Goal: Task Accomplishment & Management: Manage account settings

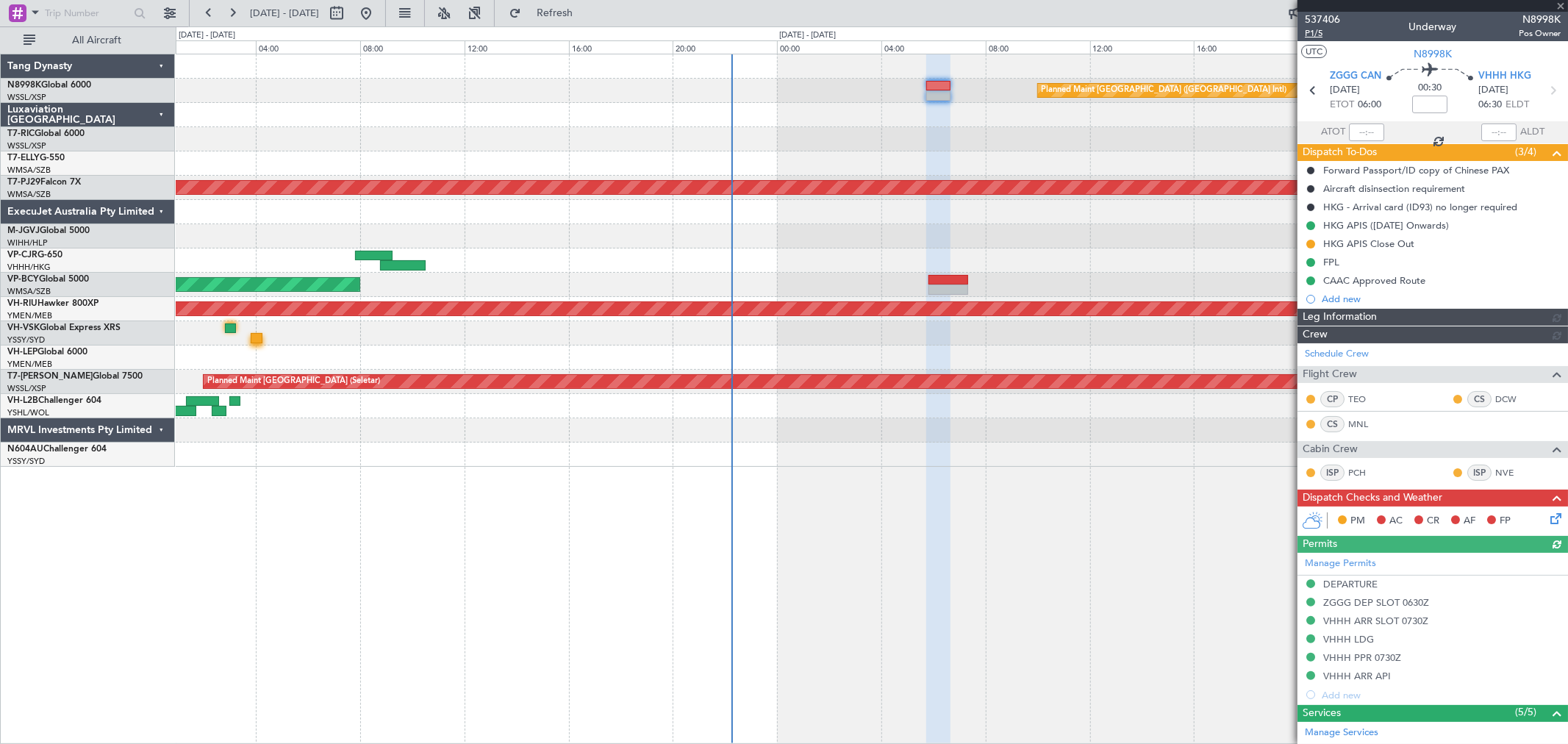
type input "[PERSON_NAME] (KYA)"
click at [1320, 36] on span "P1/5" at bounding box center [1322, 33] width 36 height 12
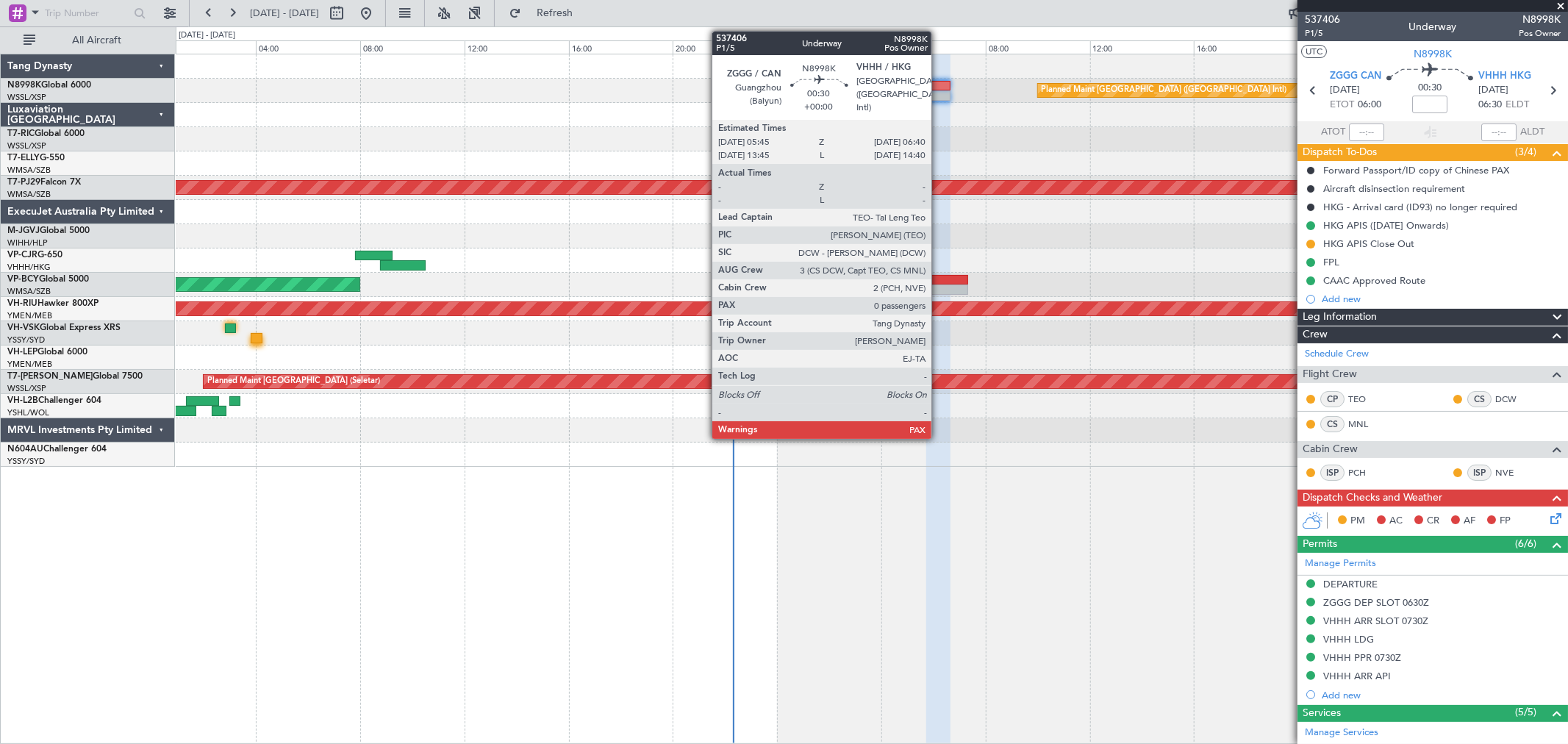
click at [939, 85] on div at bounding box center [939, 86] width 24 height 10
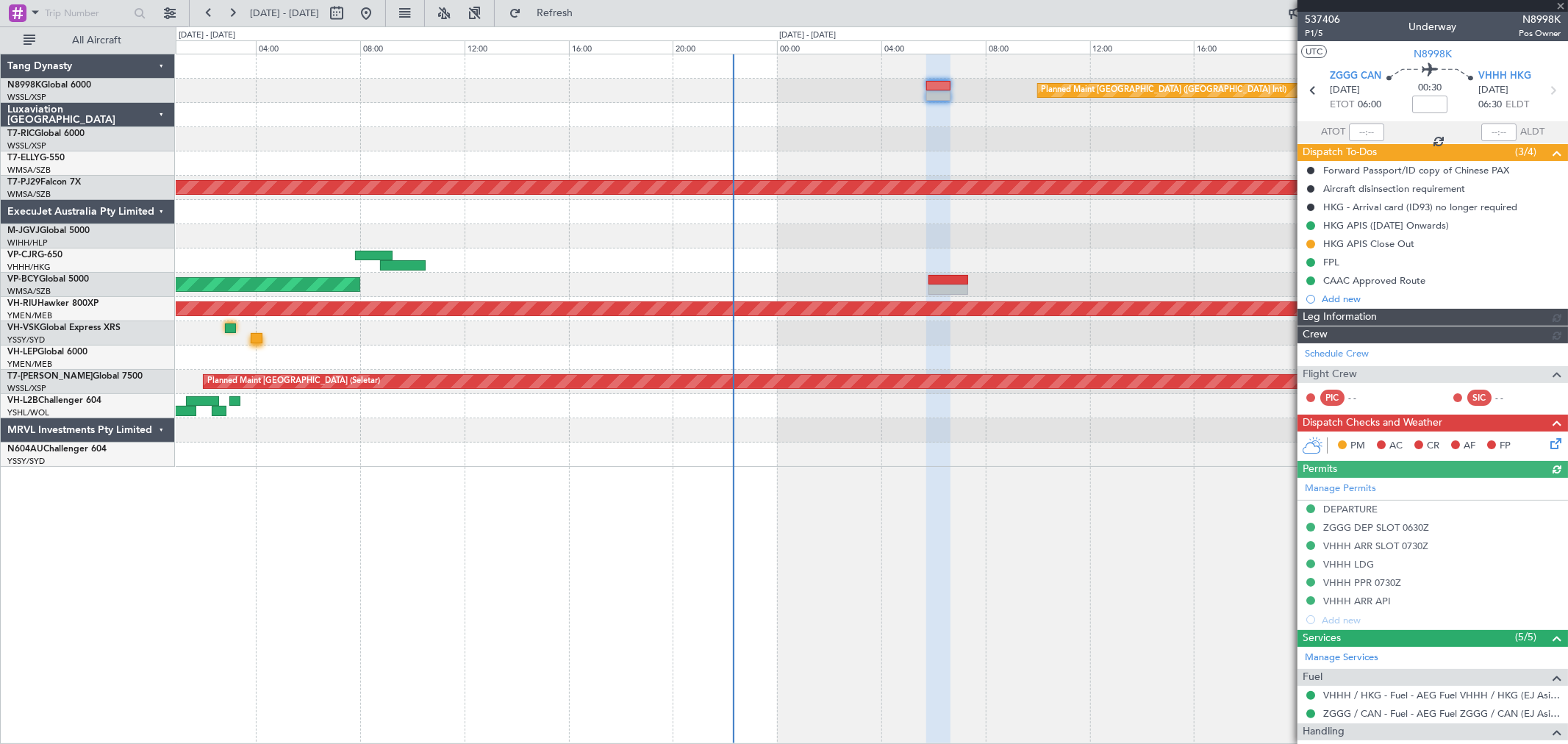
type input "Kennis Yau (KYA)"
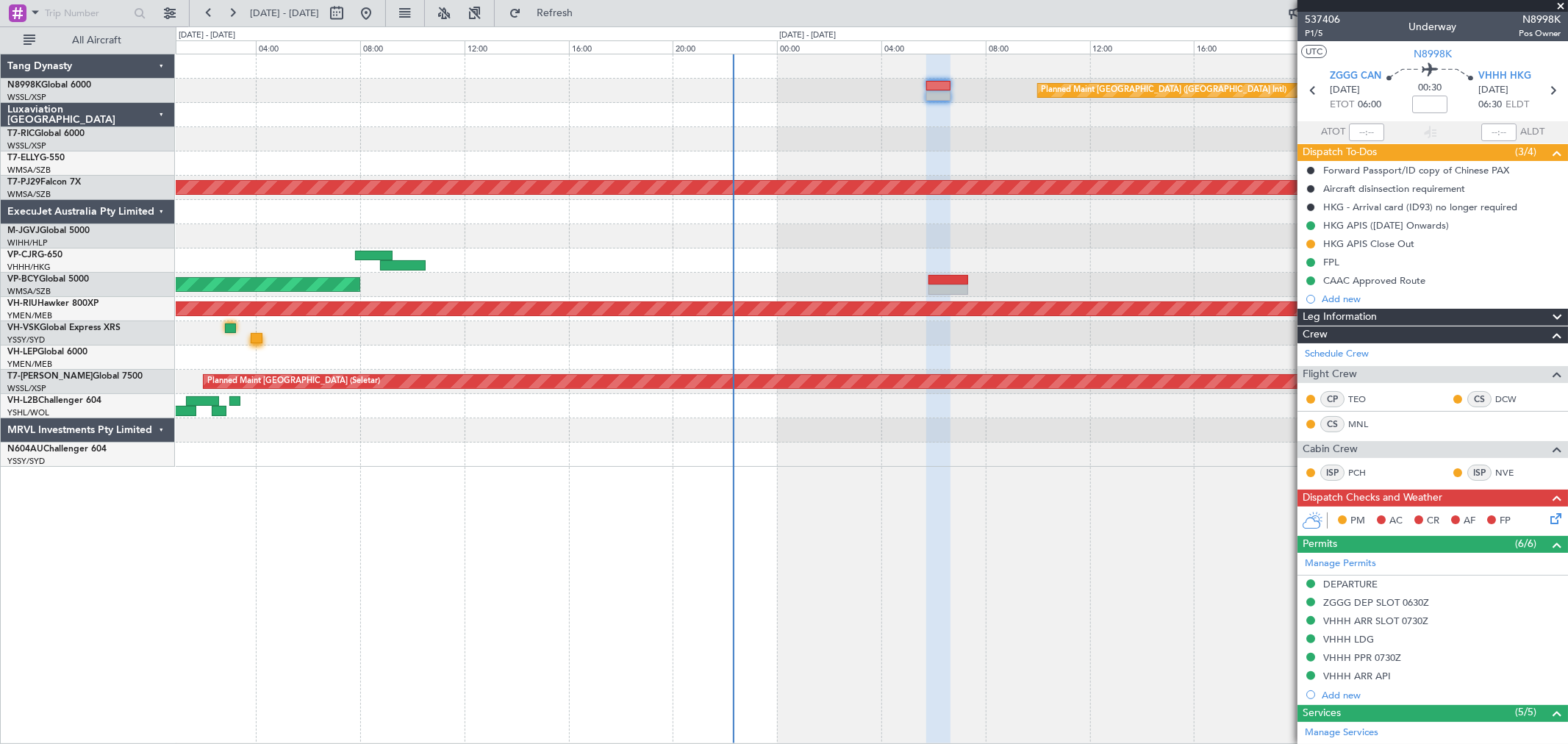
click at [1548, 519] on icon at bounding box center [1554, 517] width 12 height 12
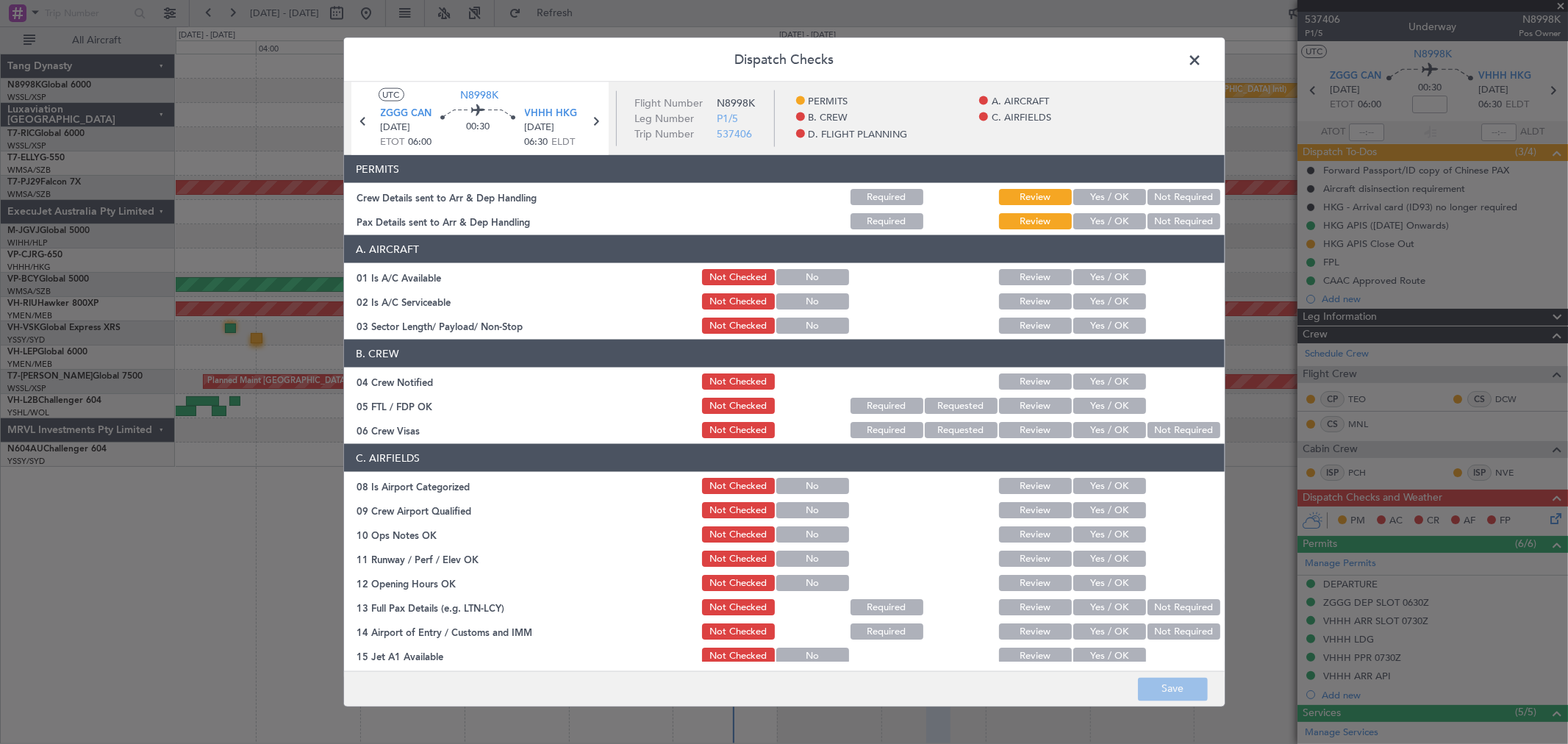
click at [1093, 195] on button "Yes / OK" at bounding box center [1110, 197] width 73 height 16
click at [1156, 221] on button "Not Required" at bounding box center [1184, 221] width 73 height 16
drag, startPoint x: 1127, startPoint y: 271, endPoint x: 1122, endPoint y: 287, distance: 16.8
click at [1127, 273] on button "Yes / OK" at bounding box center [1110, 277] width 73 height 16
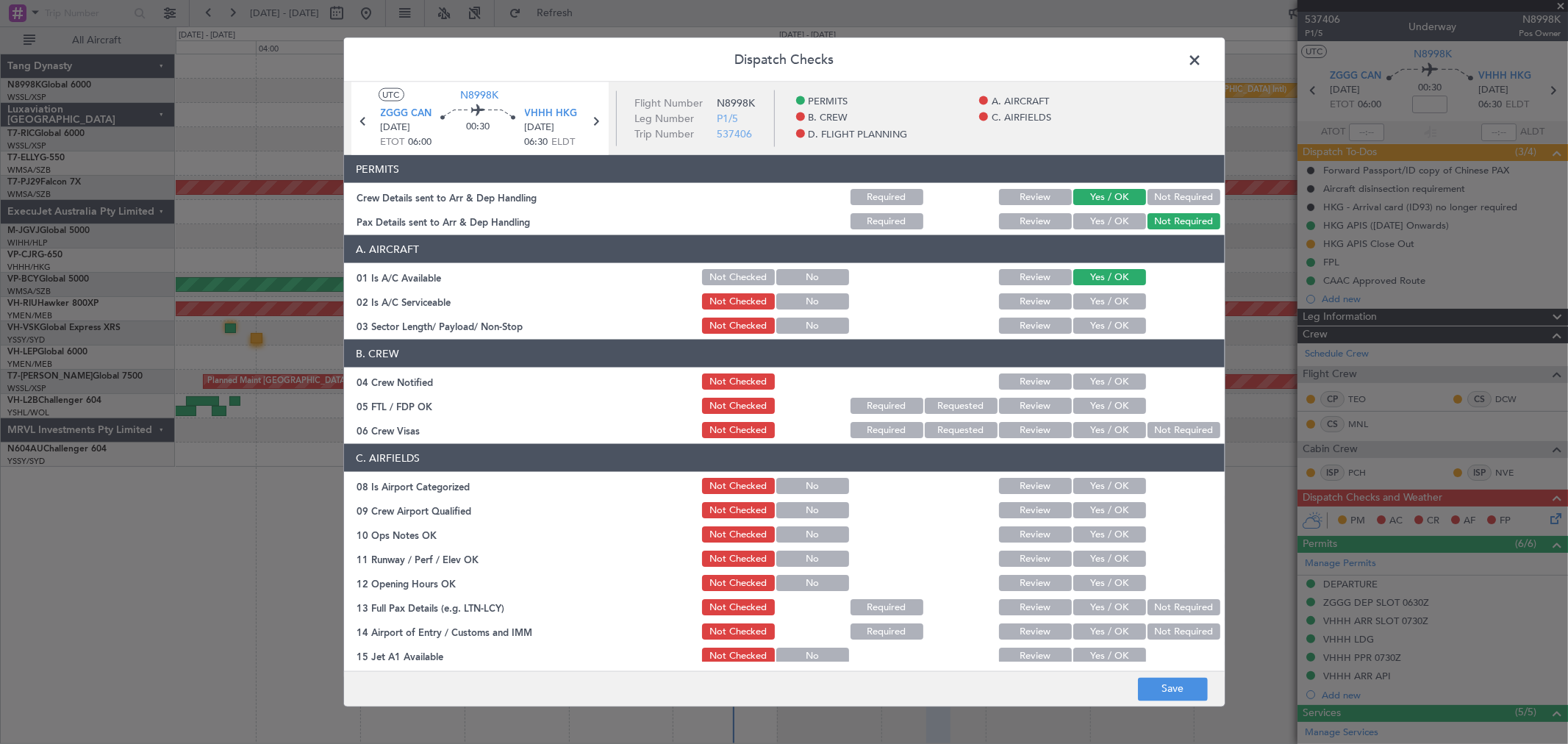
drag, startPoint x: 1118, startPoint y: 295, endPoint x: 1116, endPoint y: 309, distance: 14.1
click at [1118, 298] on button "Yes / OK" at bounding box center [1110, 301] width 73 height 16
click at [1115, 319] on button "Yes / OK" at bounding box center [1110, 326] width 73 height 16
click at [1117, 375] on button "Yes / OK" at bounding box center [1110, 381] width 73 height 16
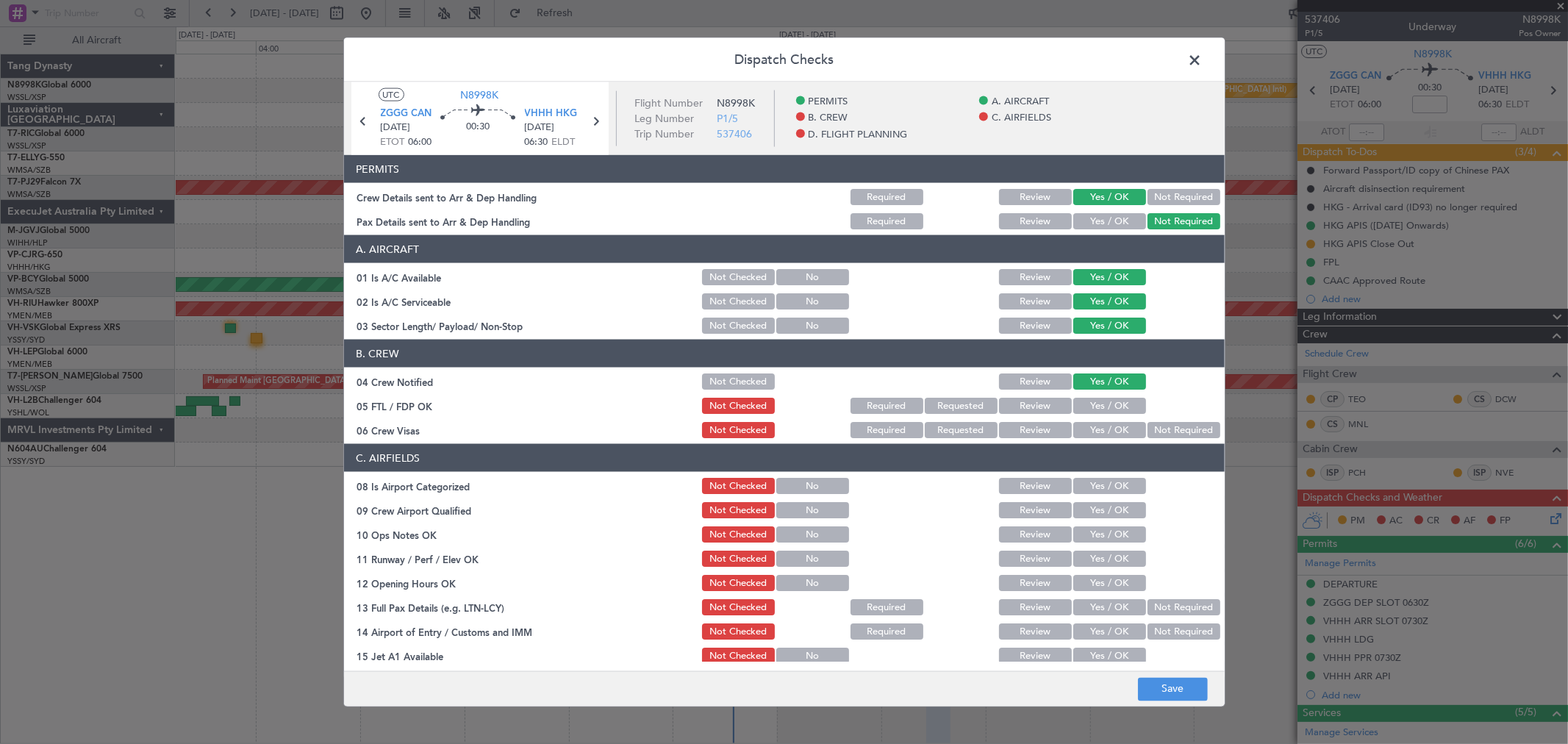
drag, startPoint x: 1115, startPoint y: 395, endPoint x: 1114, endPoint y: 405, distance: 10.0
click at [1115, 398] on div "Yes / OK" at bounding box center [1109, 406] width 75 height 21
drag, startPoint x: 1114, startPoint y: 405, endPoint x: 1114, endPoint y: 414, distance: 9.0
click at [1114, 407] on button "Yes / OK" at bounding box center [1110, 405] width 73 height 16
drag, startPoint x: 1114, startPoint y: 419, endPoint x: 1115, endPoint y: 431, distance: 12.0
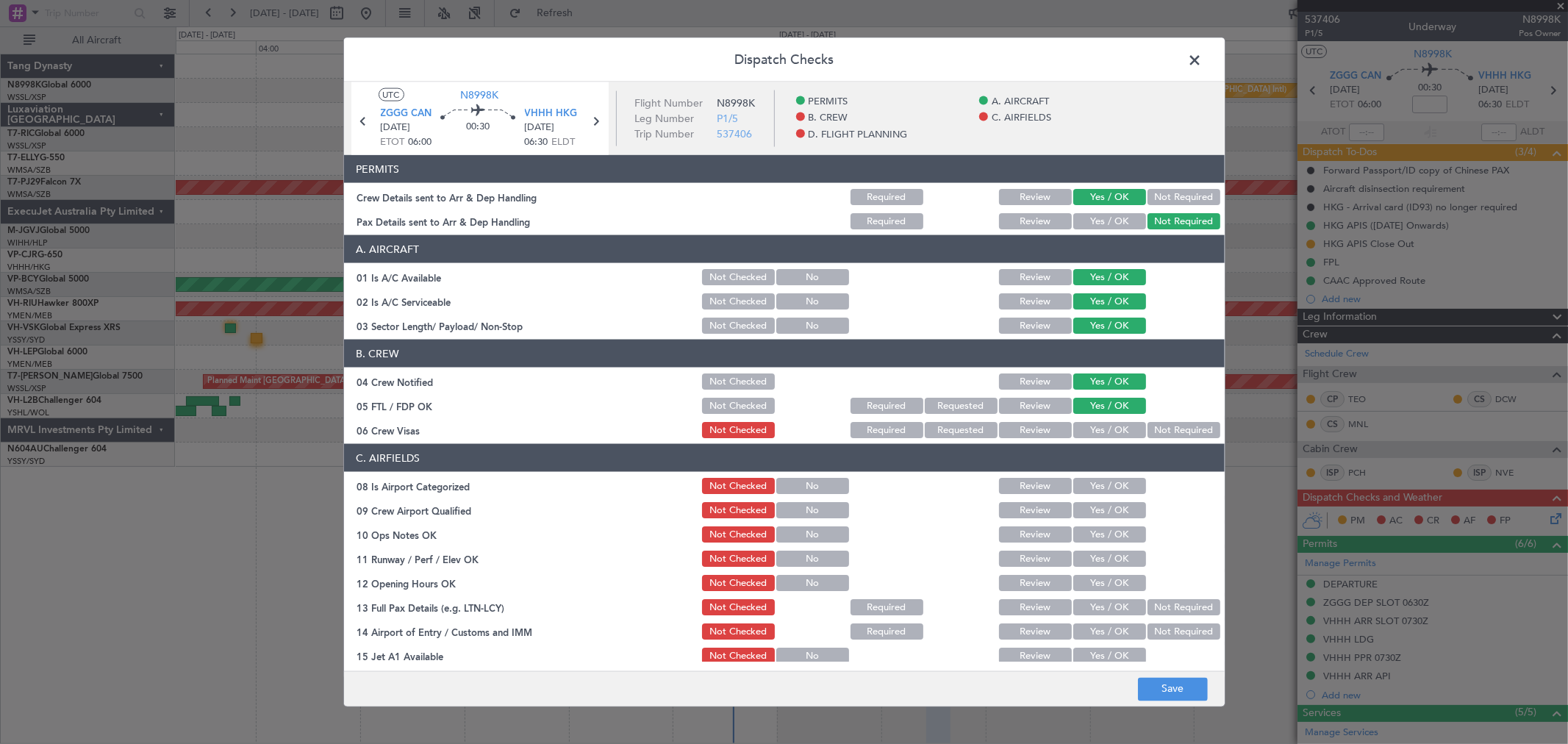
click at [1114, 420] on div "Yes / OK" at bounding box center [1109, 431] width 75 height 21
click at [1116, 434] on button "Yes / OK" at bounding box center [1110, 430] width 73 height 16
click at [1129, 488] on button "Yes / OK" at bounding box center [1110, 485] width 73 height 16
drag, startPoint x: 1130, startPoint y: 497, endPoint x: 1128, endPoint y: 509, distance: 12.2
click at [1130, 498] on section "C. AIRFIELDS 08 Is Airport Categorized Not Checked No Review Yes / OK 09 Crew A…" at bounding box center [784, 640] width 881 height 392
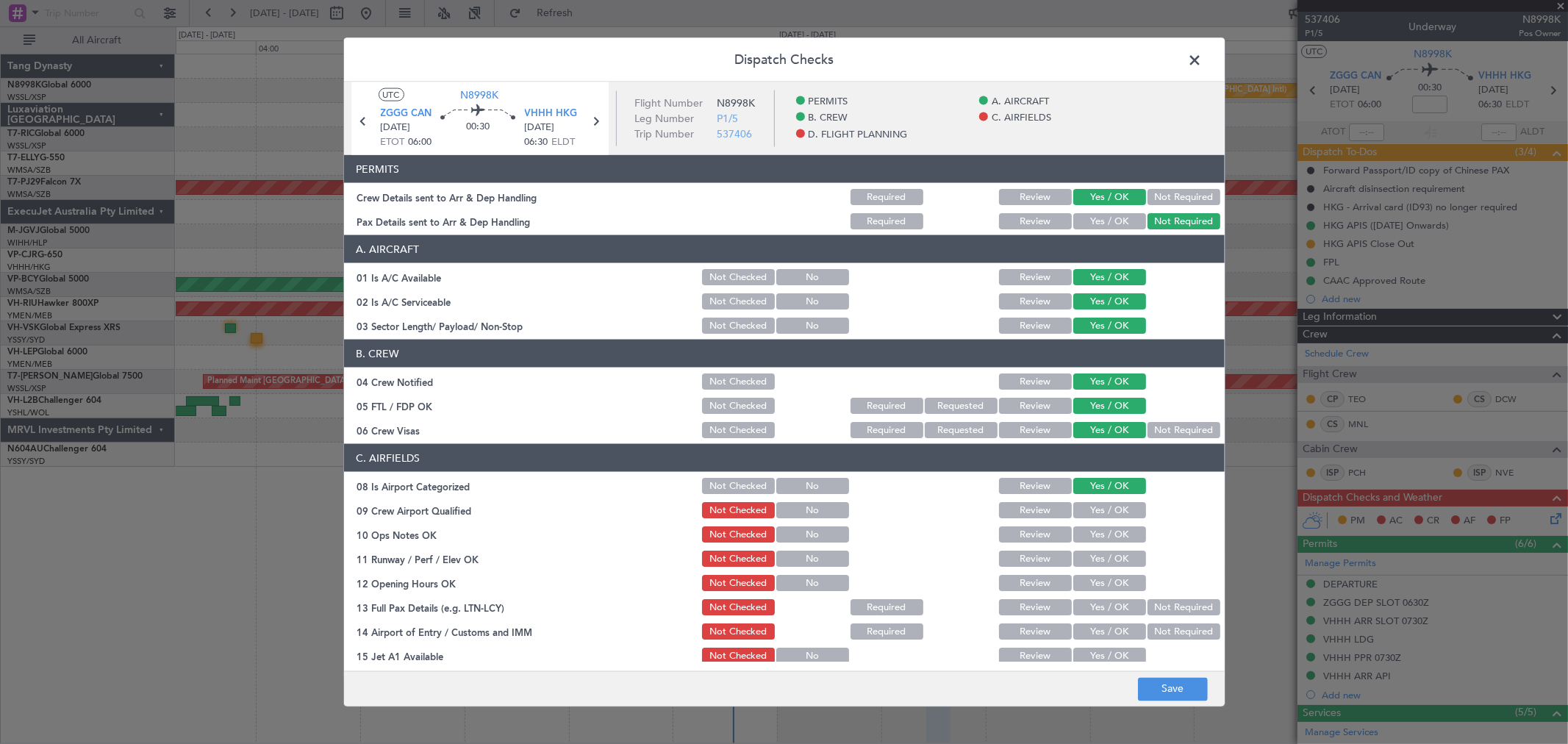
click at [1126, 517] on button "Yes / OK" at bounding box center [1110, 510] width 73 height 16
click at [1125, 504] on button "Yes / OK" at bounding box center [1110, 510] width 73 height 16
click at [1128, 524] on section "C. AIRFIELDS 08 Is Airport Categorized Not Checked No Review Yes / OK 09 Crew A…" at bounding box center [784, 640] width 881 height 392
click at [1118, 538] on button "Yes / OK" at bounding box center [1110, 534] width 73 height 16
click at [1118, 554] on button "Yes / OK" at bounding box center [1110, 558] width 73 height 16
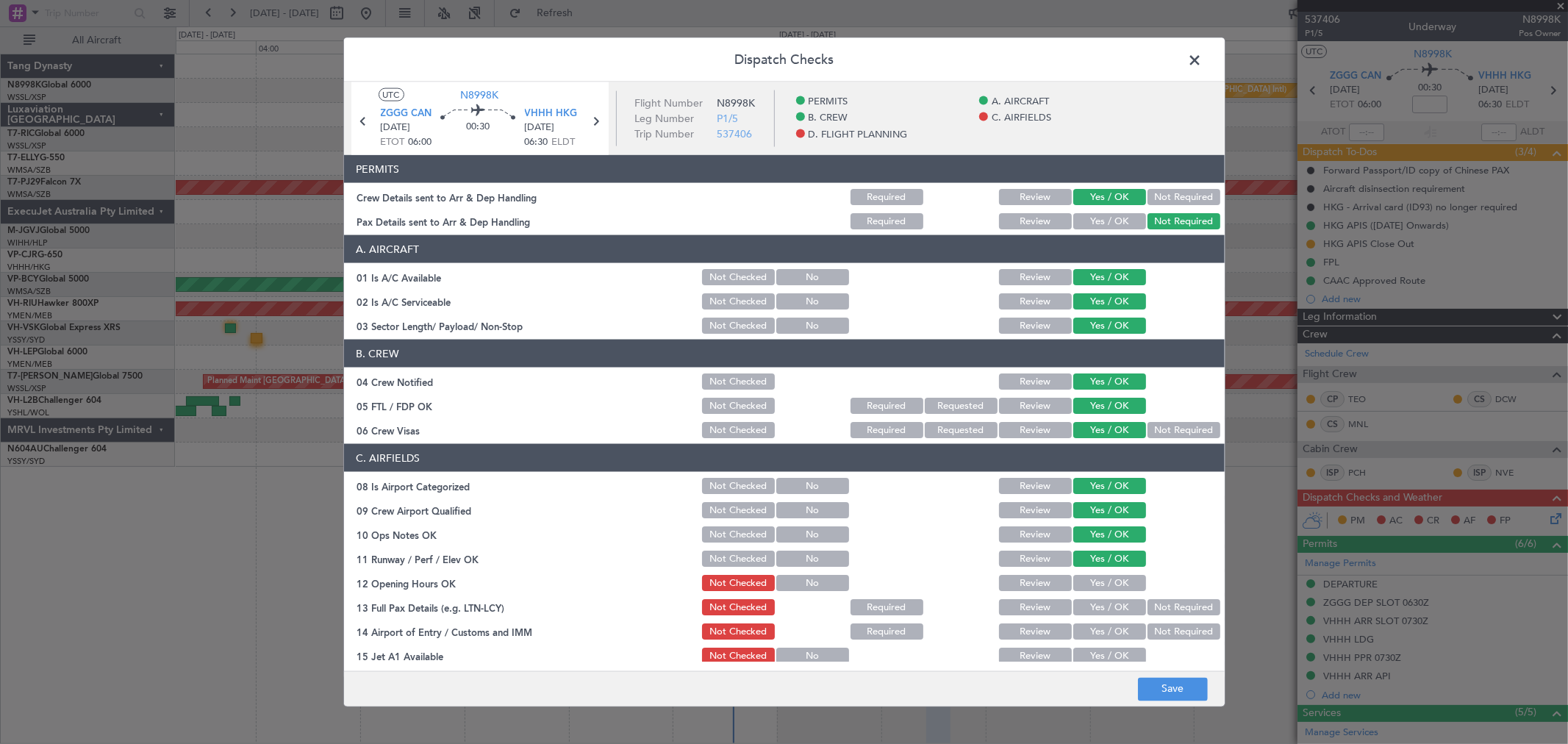
drag, startPoint x: 1117, startPoint y: 562, endPoint x: 1116, endPoint y: 579, distance: 17.0
click at [1117, 564] on button "Yes / OK" at bounding box center [1110, 558] width 73 height 16
click at [1115, 581] on button "Yes / OK" at bounding box center [1110, 583] width 73 height 16
drag, startPoint x: 1115, startPoint y: 589, endPoint x: 1117, endPoint y: 602, distance: 13.2
click at [1117, 591] on div "Yes / OK" at bounding box center [1109, 583] width 75 height 21
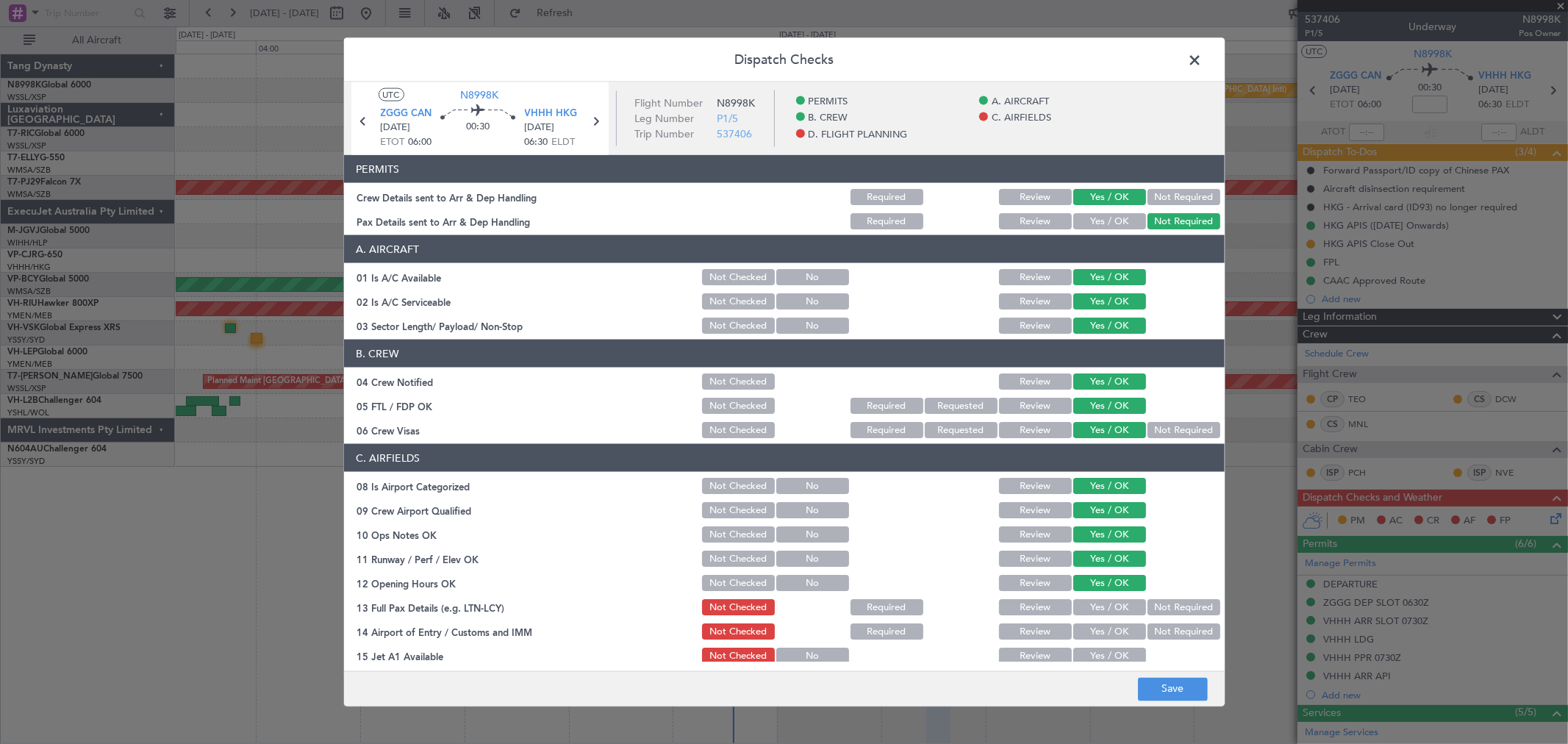
drag, startPoint x: 1117, startPoint y: 602, endPoint x: 1117, endPoint y: 616, distance: 14.0
click at [1117, 603] on button "Yes / OK" at bounding box center [1110, 607] width 73 height 16
click at [1117, 623] on div "Yes / OK" at bounding box center [1109, 632] width 75 height 21
drag, startPoint x: 1117, startPoint y: 636, endPoint x: 1117, endPoint y: 646, distance: 10.0
click at [1117, 637] on button "Yes / OK" at bounding box center [1110, 631] width 73 height 16
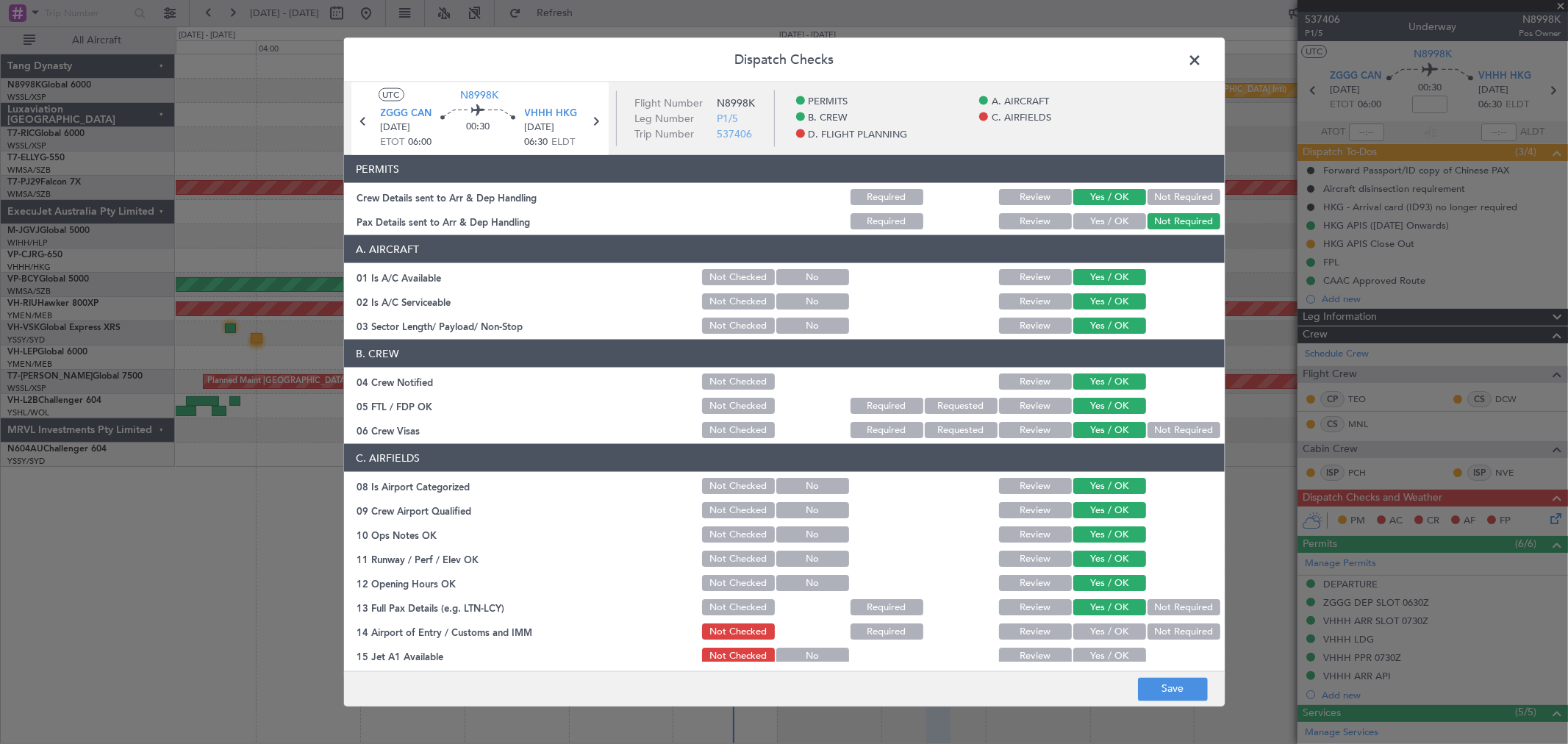
click at [1118, 648] on div "Yes / OK" at bounding box center [1109, 656] width 75 height 21
drag, startPoint x: 1117, startPoint y: 656, endPoint x: 1142, endPoint y: 622, distance: 42.2
click at [1117, 655] on button "Yes / OK" at bounding box center [1110, 655] width 73 height 16
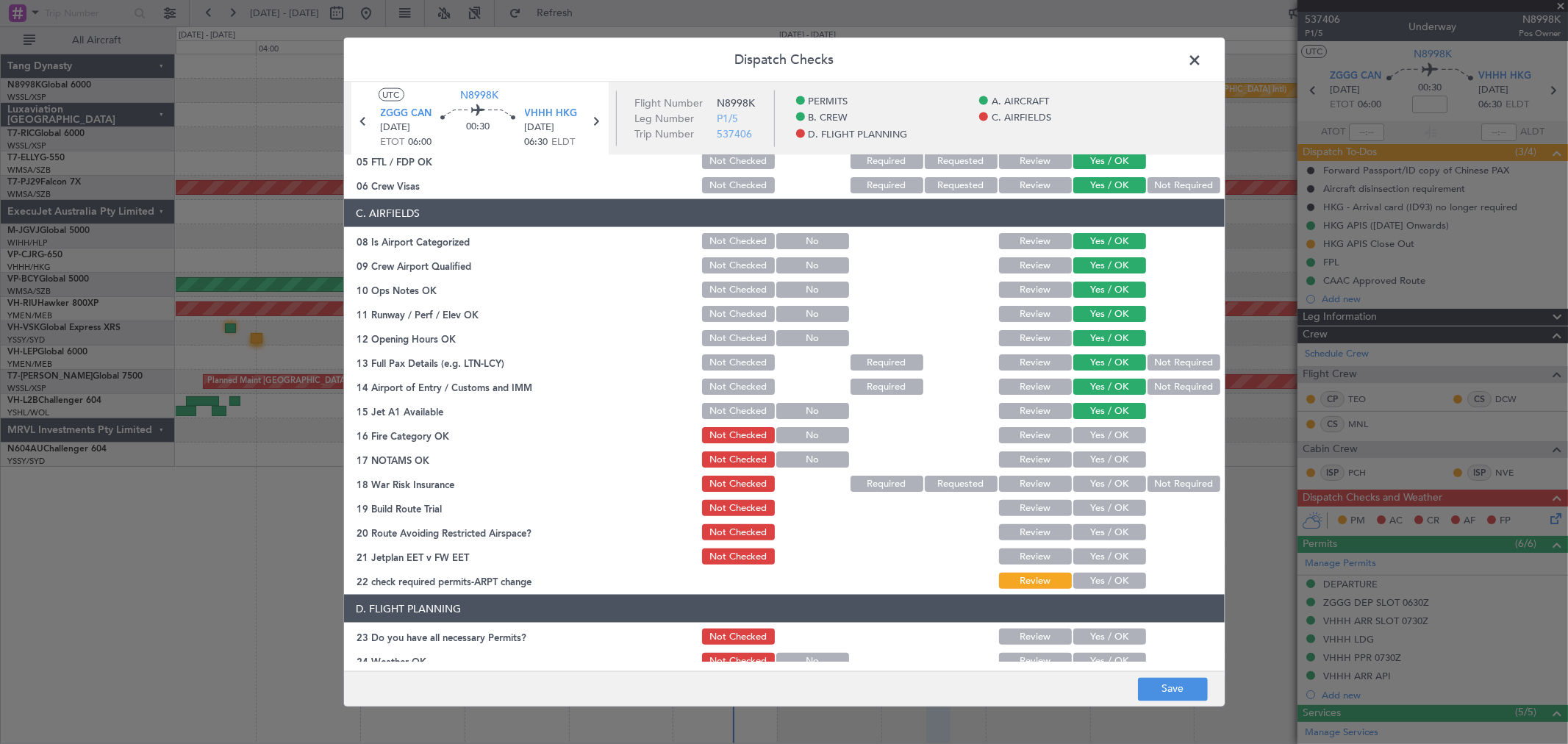
click at [1119, 430] on button "Yes / OK" at bounding box center [1110, 435] width 73 height 16
click at [1119, 452] on button "Yes / OK" at bounding box center [1110, 459] width 73 height 16
click at [1151, 477] on button "Not Required" at bounding box center [1184, 484] width 73 height 16
drag, startPoint x: 1117, startPoint y: 500, endPoint x: 1109, endPoint y: 523, distance: 24.4
click at [1117, 502] on button "Yes / OK" at bounding box center [1110, 508] width 73 height 16
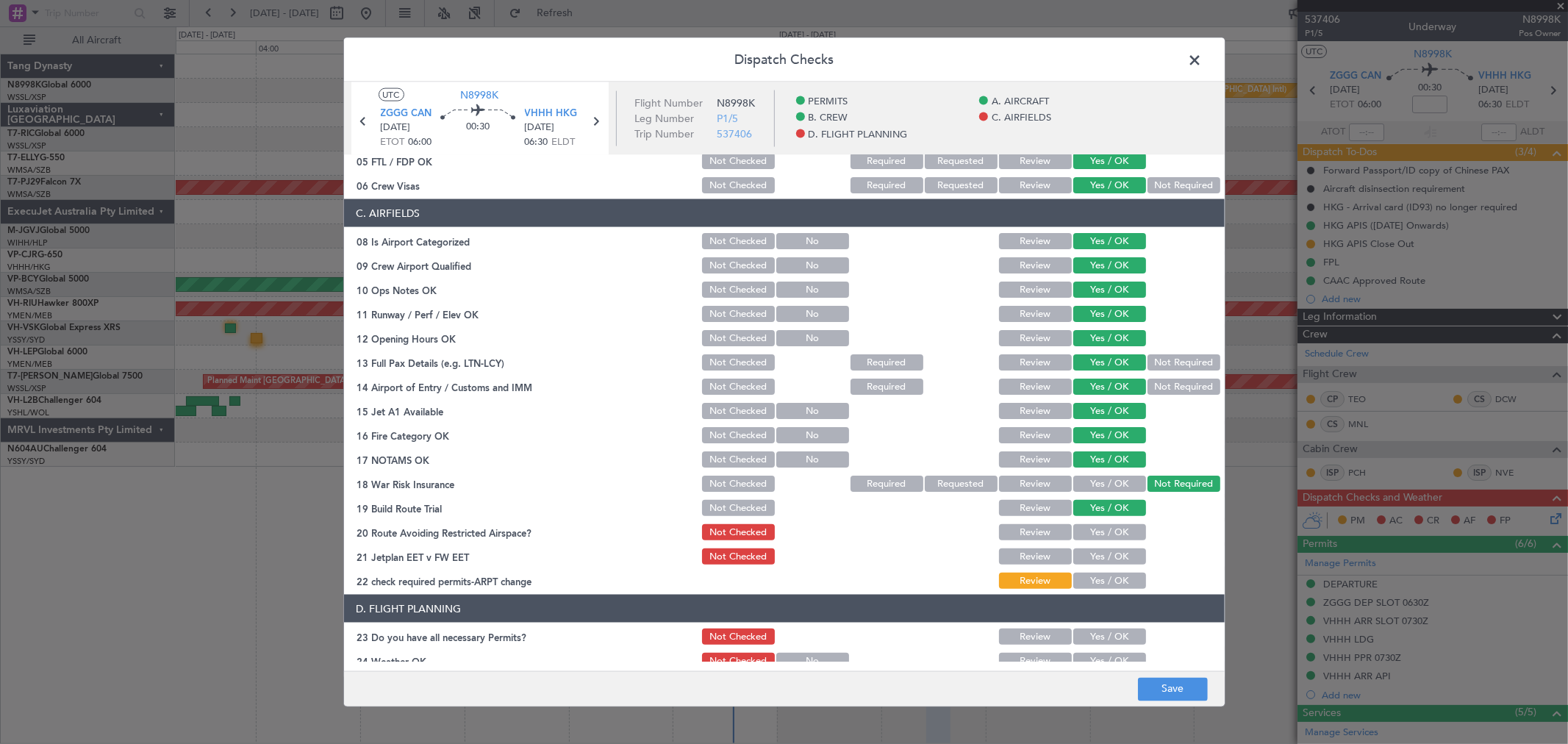
drag, startPoint x: 1106, startPoint y: 530, endPoint x: 1105, endPoint y: 544, distance: 14.0
click at [1106, 535] on button "Yes / OK" at bounding box center [1110, 532] width 73 height 16
drag, startPoint x: 1105, startPoint y: 545, endPoint x: 1104, endPoint y: 563, distance: 18.0
click at [1107, 546] on div "Yes / OK" at bounding box center [1109, 556] width 75 height 21
drag, startPoint x: 1104, startPoint y: 563, endPoint x: 1106, endPoint y: 581, distance: 18.1
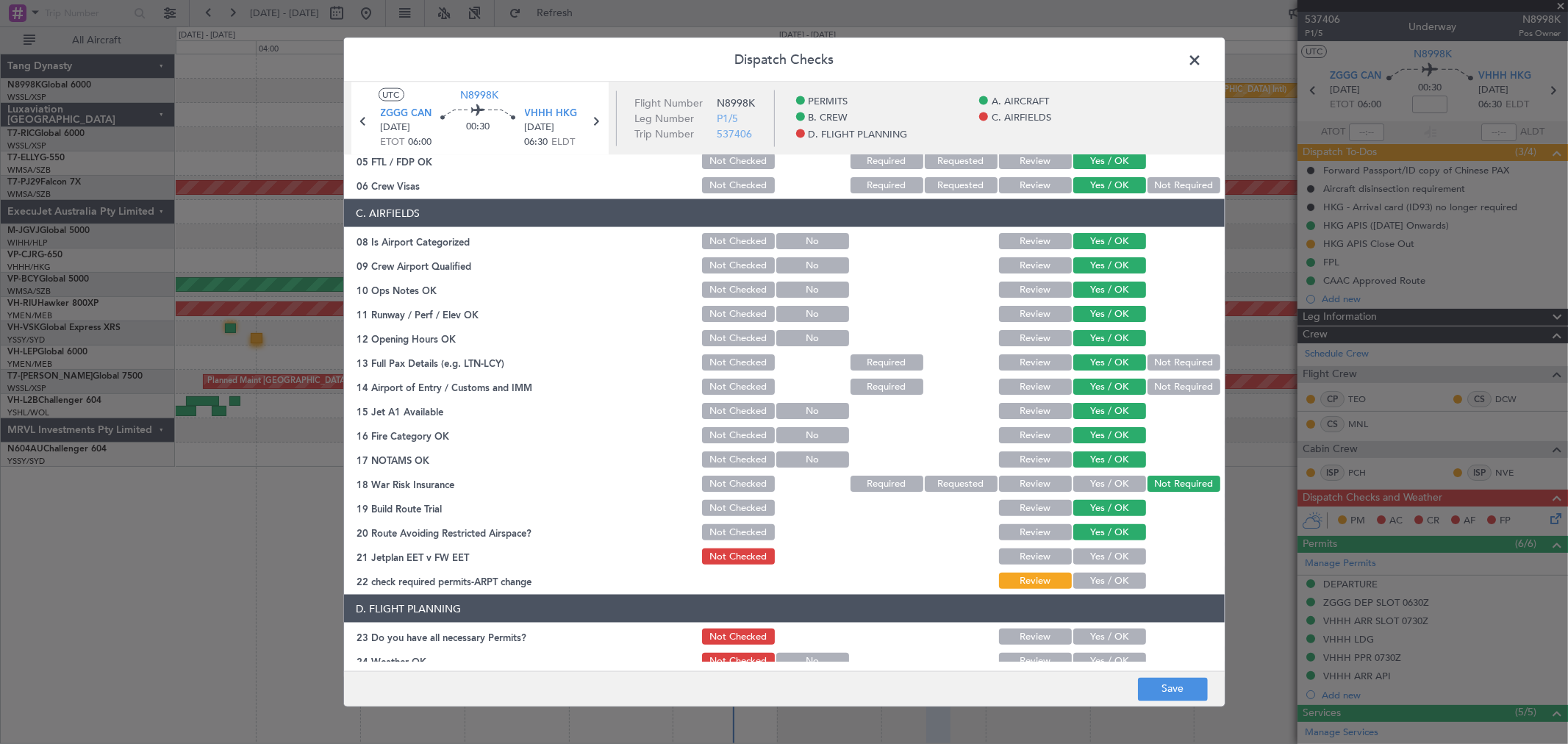
click at [1104, 567] on section "C. AIRFIELDS 08 Is Airport Categorized Not Checked No Review Yes / OK 09 Crew A…" at bounding box center [784, 395] width 881 height 392
click at [1107, 583] on button "Yes / OK" at bounding box center [1110, 581] width 73 height 16
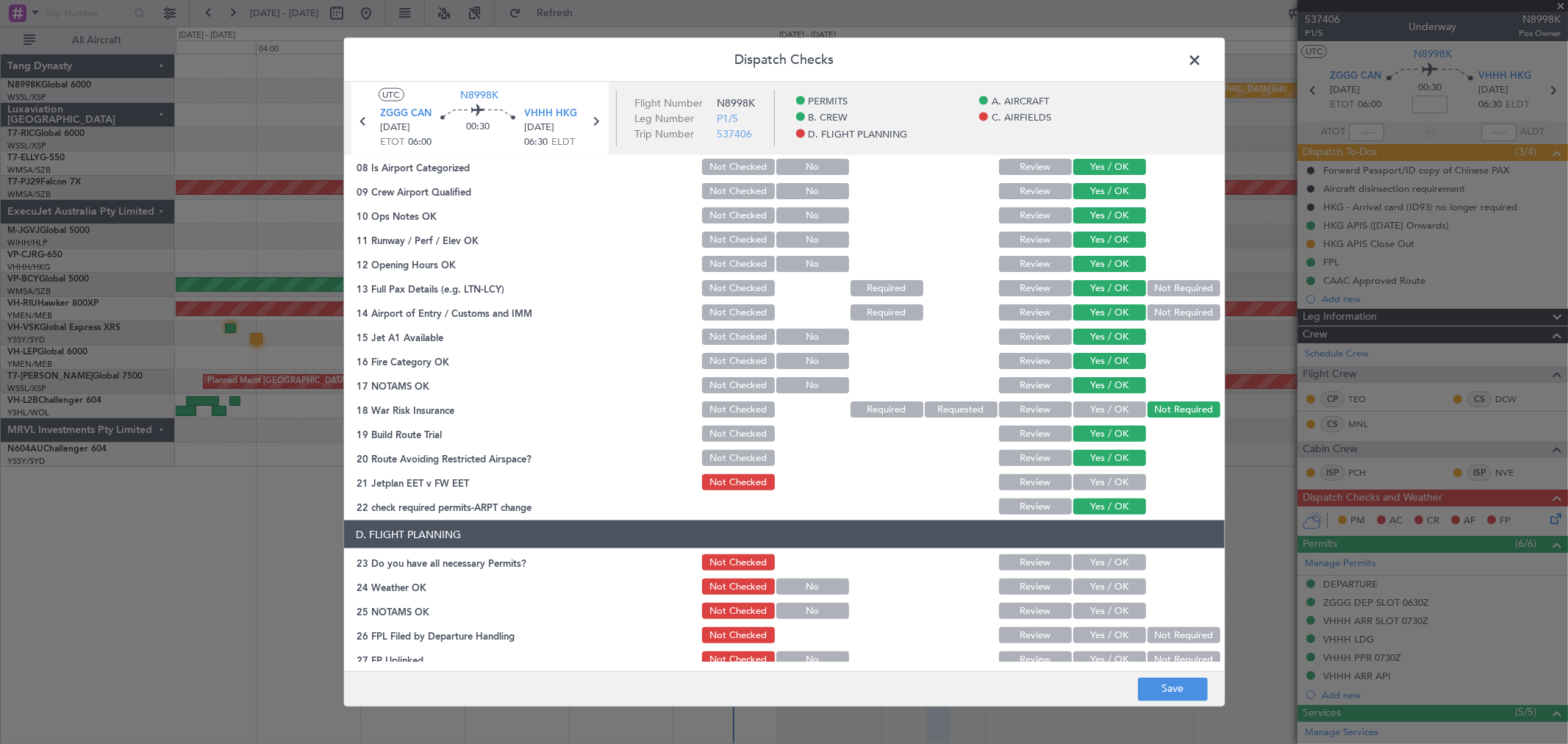
scroll to position [402, 0]
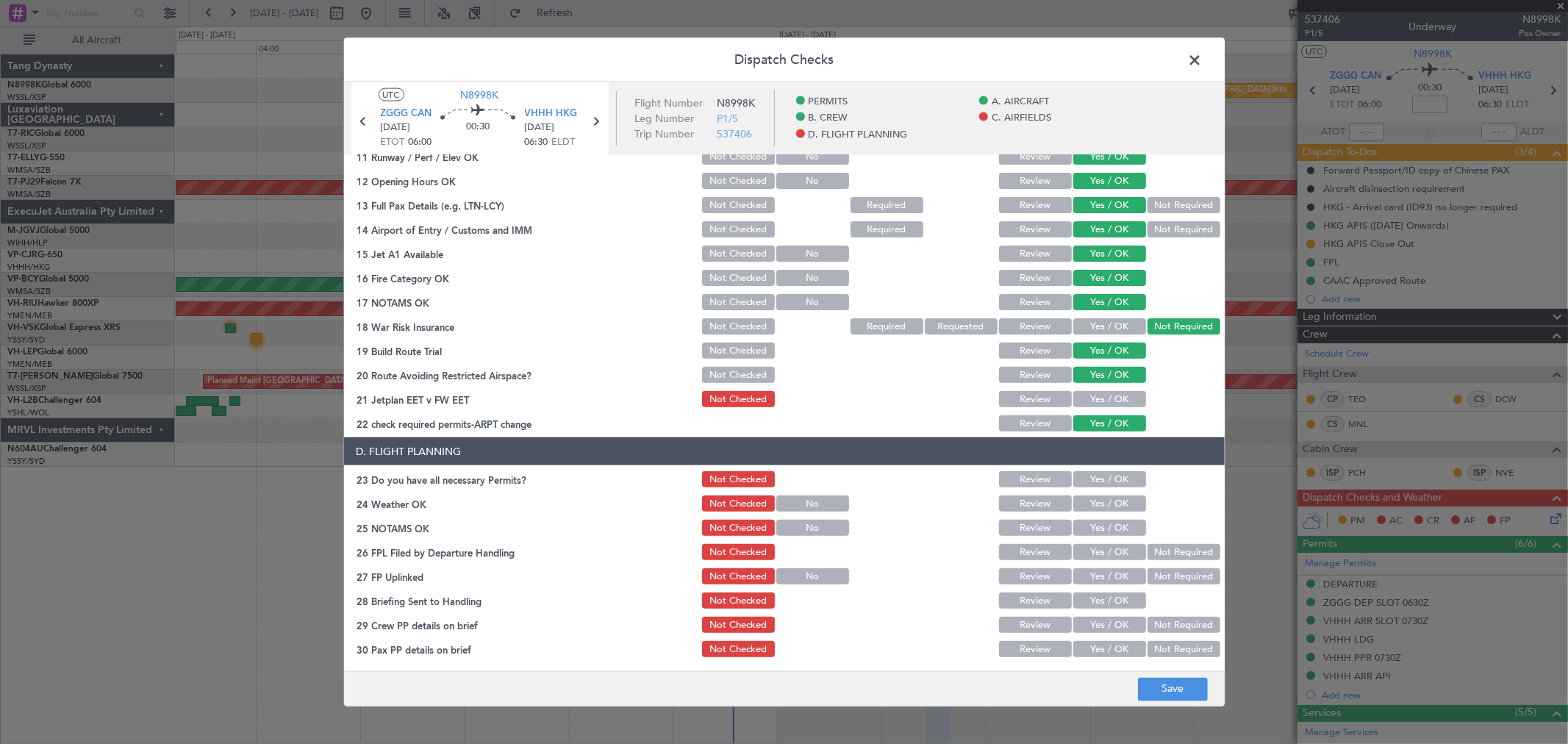
click at [1117, 392] on button "Yes / OK" at bounding box center [1110, 399] width 73 height 16
click at [1118, 487] on div "Yes / OK" at bounding box center [1109, 479] width 75 height 21
click at [1117, 479] on button "Yes / OK" at bounding box center [1110, 479] width 73 height 16
click at [1116, 501] on button "Yes / OK" at bounding box center [1110, 504] width 73 height 16
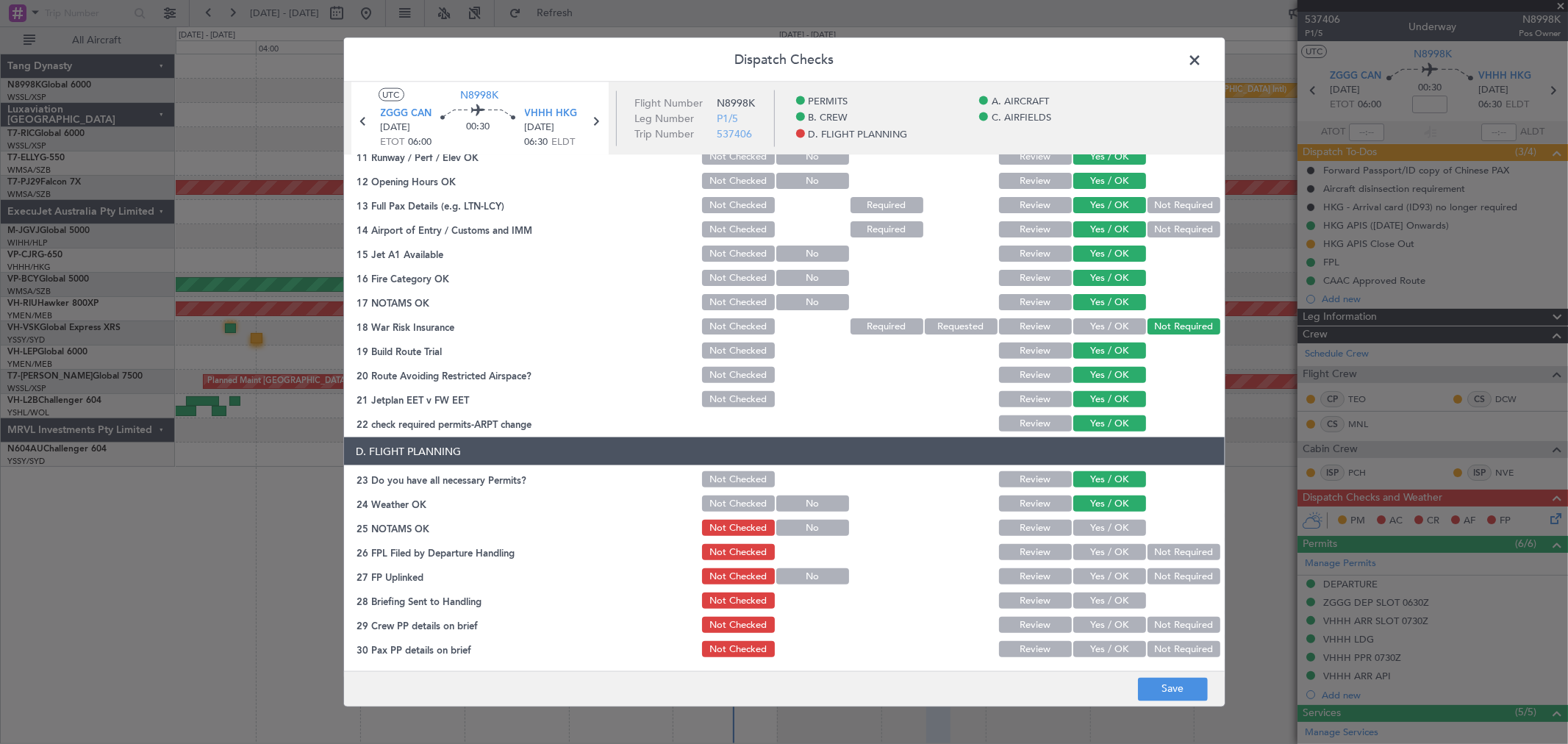
drag, startPoint x: 1114, startPoint y: 510, endPoint x: 1114, endPoint y: 524, distance: 14.0
click at [1114, 511] on div "Yes / OK" at bounding box center [1109, 504] width 75 height 21
click at [1114, 525] on button "Yes / OK" at bounding box center [1110, 528] width 73 height 16
click at [1113, 542] on div "Yes / OK" at bounding box center [1109, 552] width 75 height 21
click at [1112, 552] on button "Yes / OK" at bounding box center [1110, 552] width 73 height 16
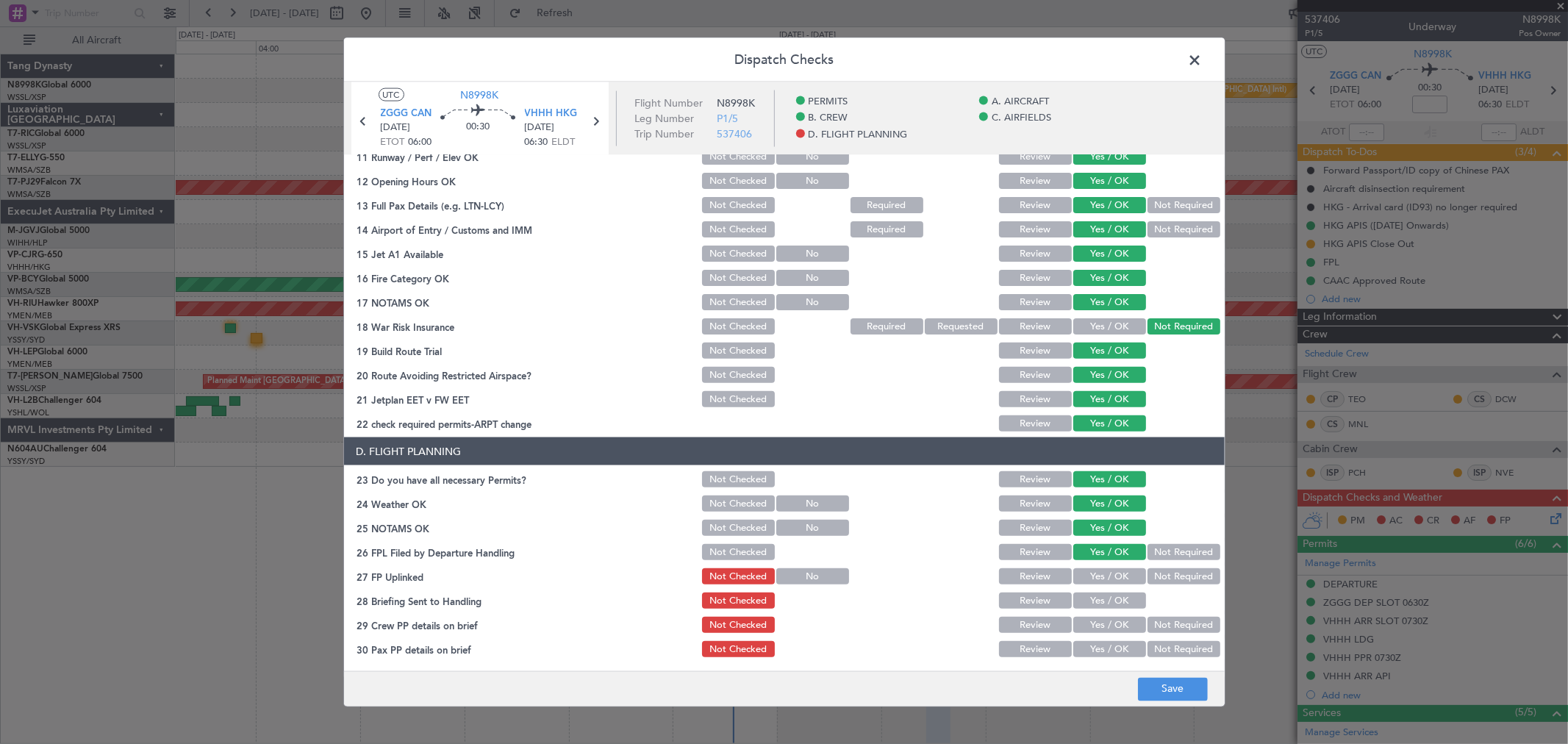
click at [1120, 583] on button "Yes / OK" at bounding box center [1110, 576] width 73 height 16
click at [1117, 598] on button "Yes / OK" at bounding box center [1110, 601] width 73 height 16
click at [1117, 611] on section "D. FLIGHT PLANNING 23 Do you have all necessary Permits? Not Checked Review Yes…" at bounding box center [784, 549] width 881 height 222
click at [1165, 623] on button "Not Required" at bounding box center [1184, 625] width 73 height 16
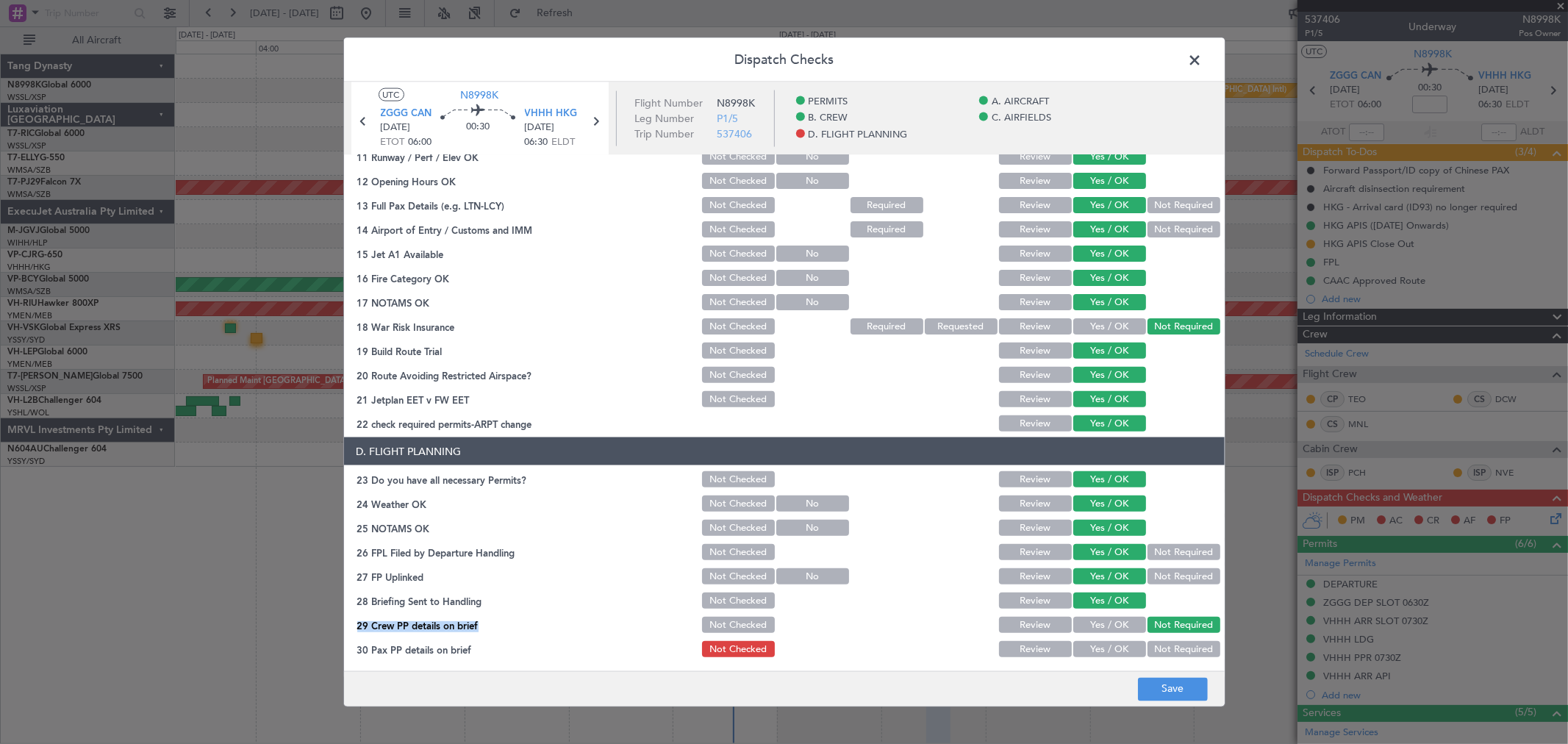
click at [1114, 622] on button "Yes / OK" at bounding box center [1110, 625] width 73 height 16
click at [1150, 639] on div "Not Required" at bounding box center [1183, 649] width 75 height 21
click at [1150, 643] on button "Not Required" at bounding box center [1184, 649] width 73 height 16
click at [1184, 549] on button "Not Required" at bounding box center [1184, 552] width 73 height 16
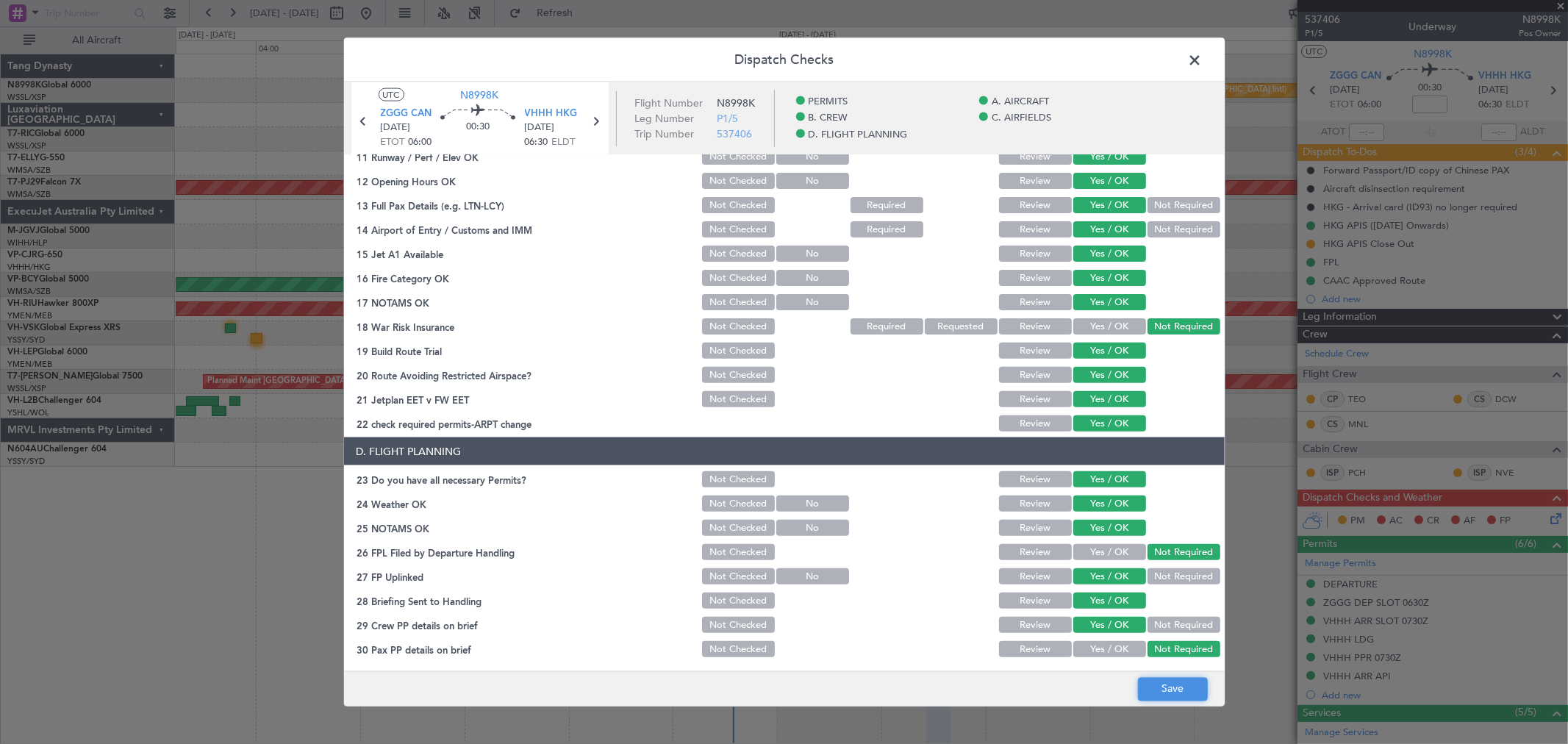
click at [1183, 686] on button "Save" at bounding box center [1173, 688] width 69 height 23
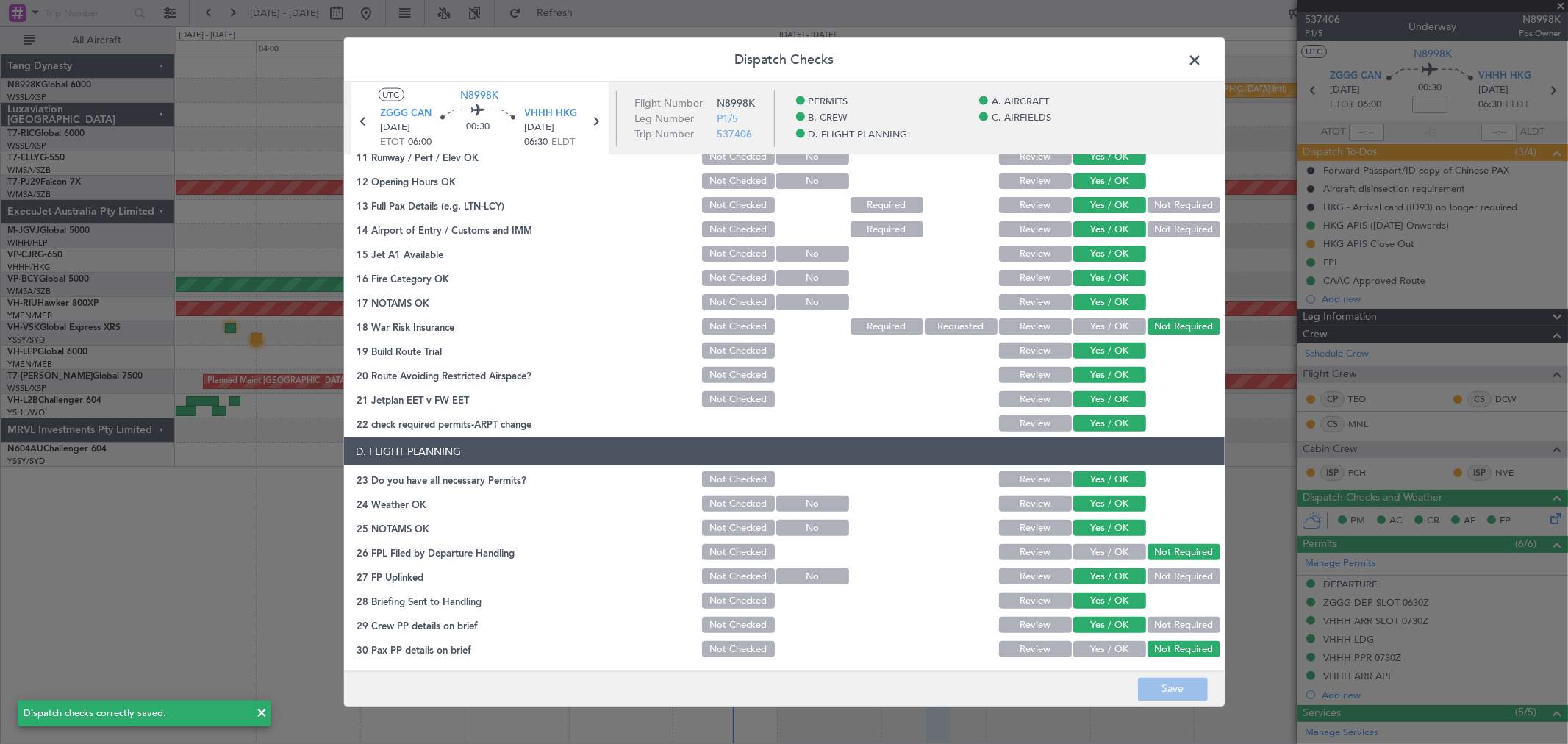
click at [1203, 61] on span at bounding box center [1203, 64] width 0 height 30
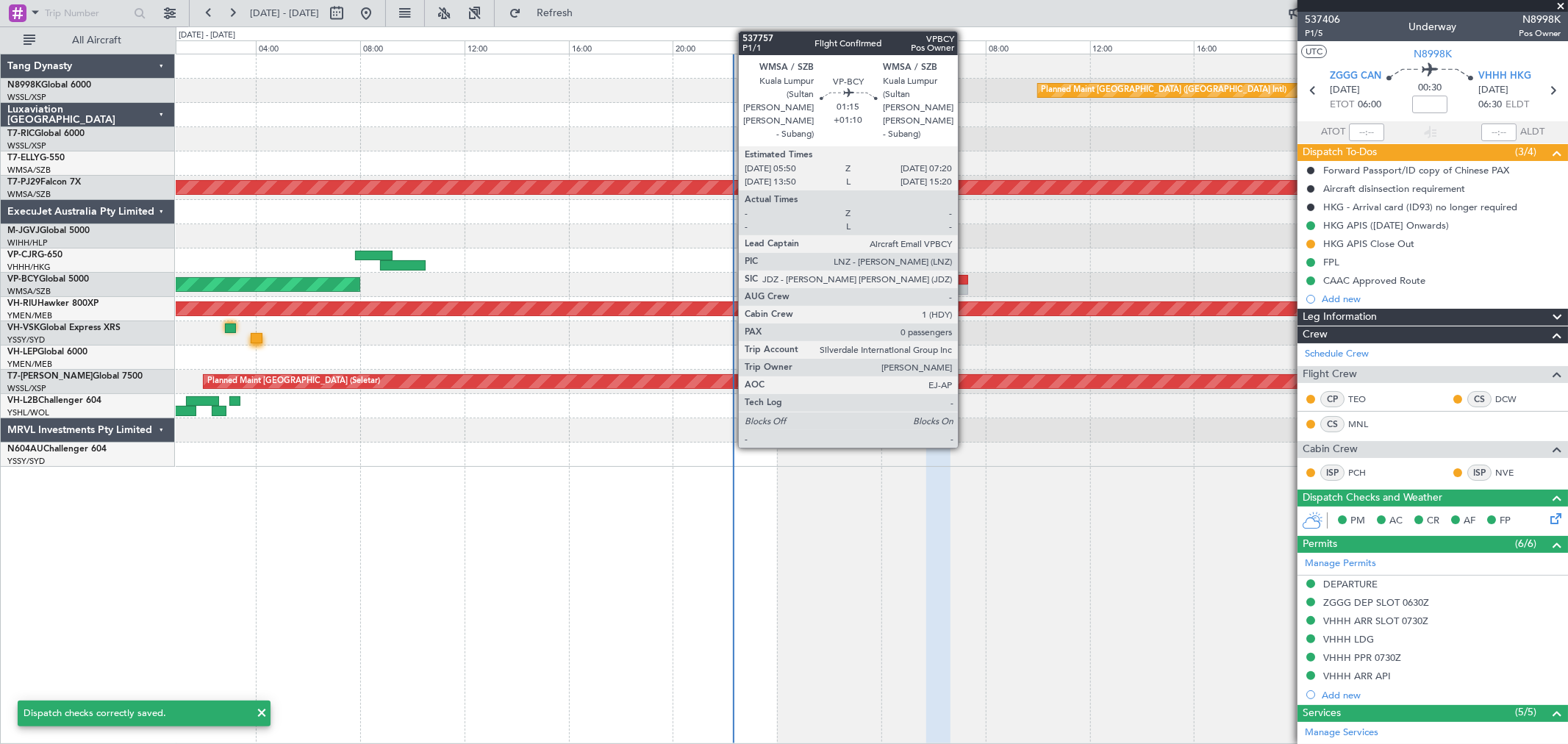
click at [953, 281] on div at bounding box center [949, 280] width 40 height 10
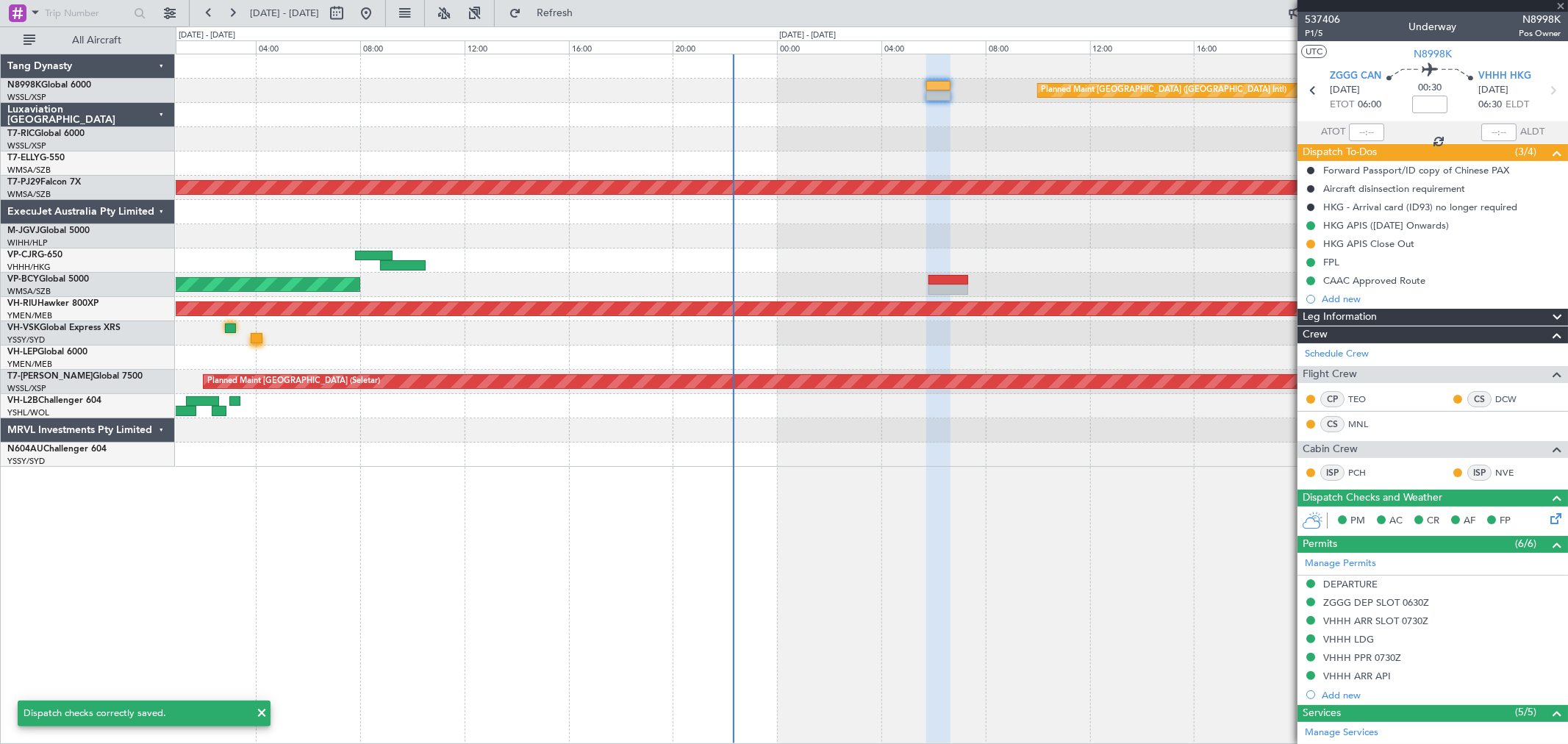
type input "+01:10"
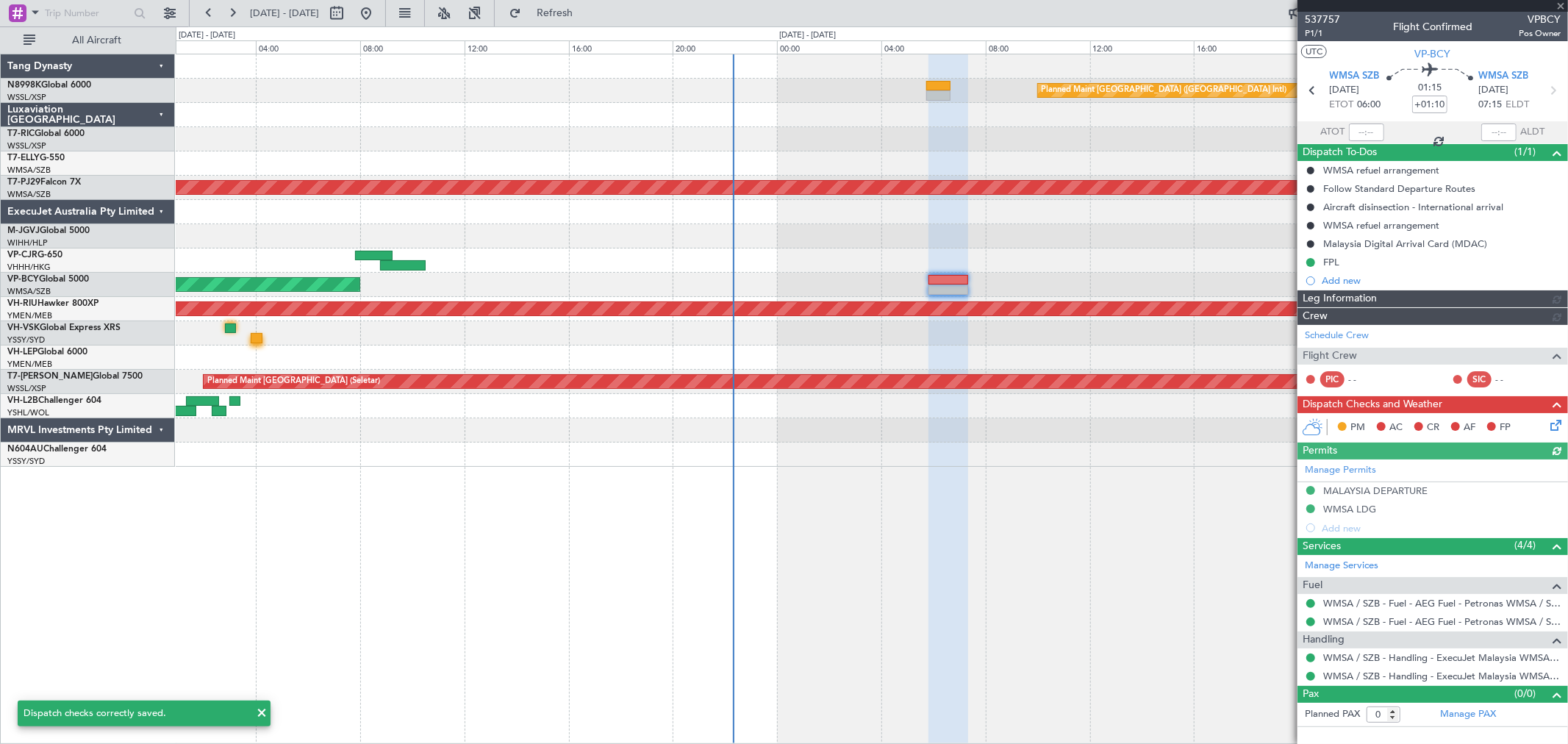
type input "Kennis Yau (KYA)"
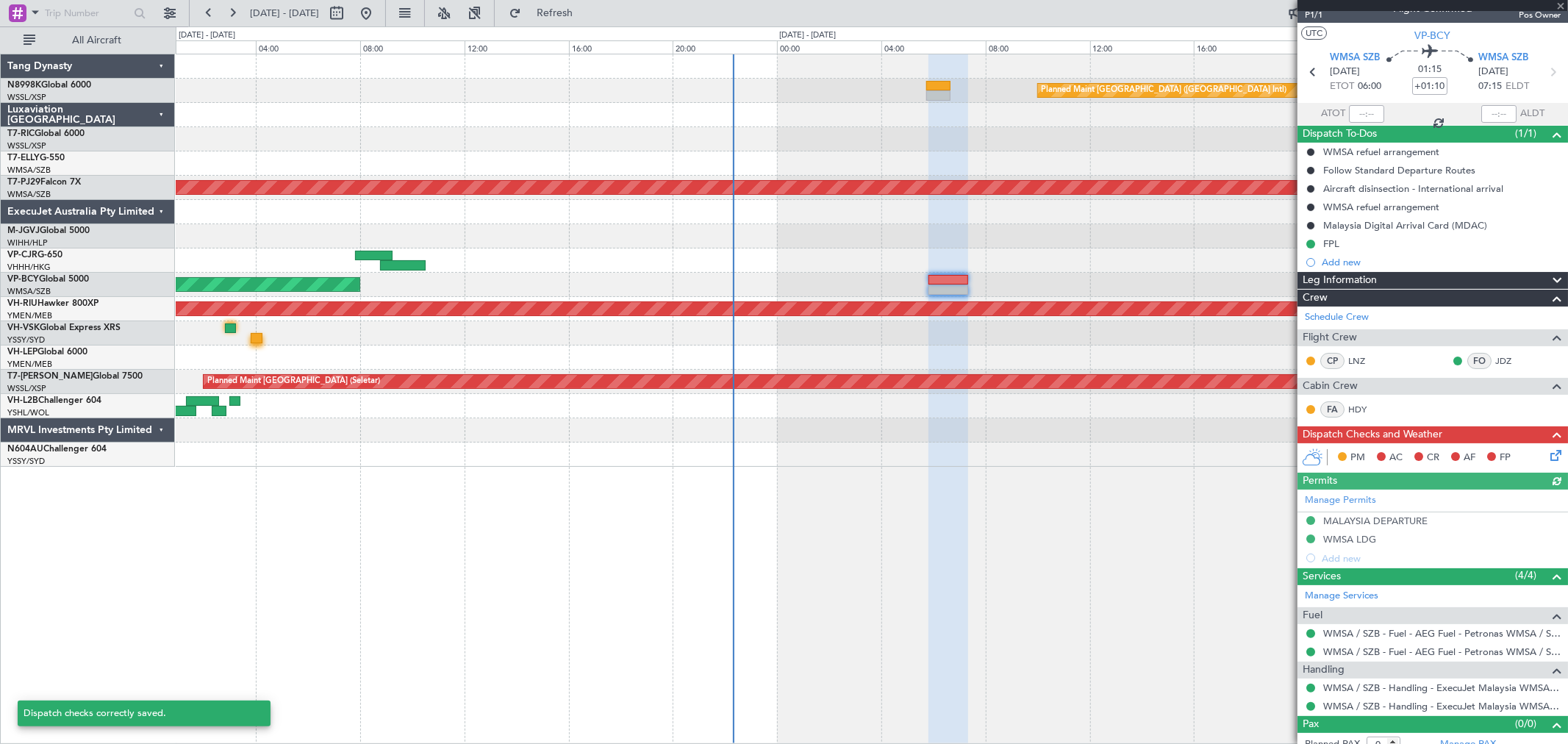
scroll to position [31, 0]
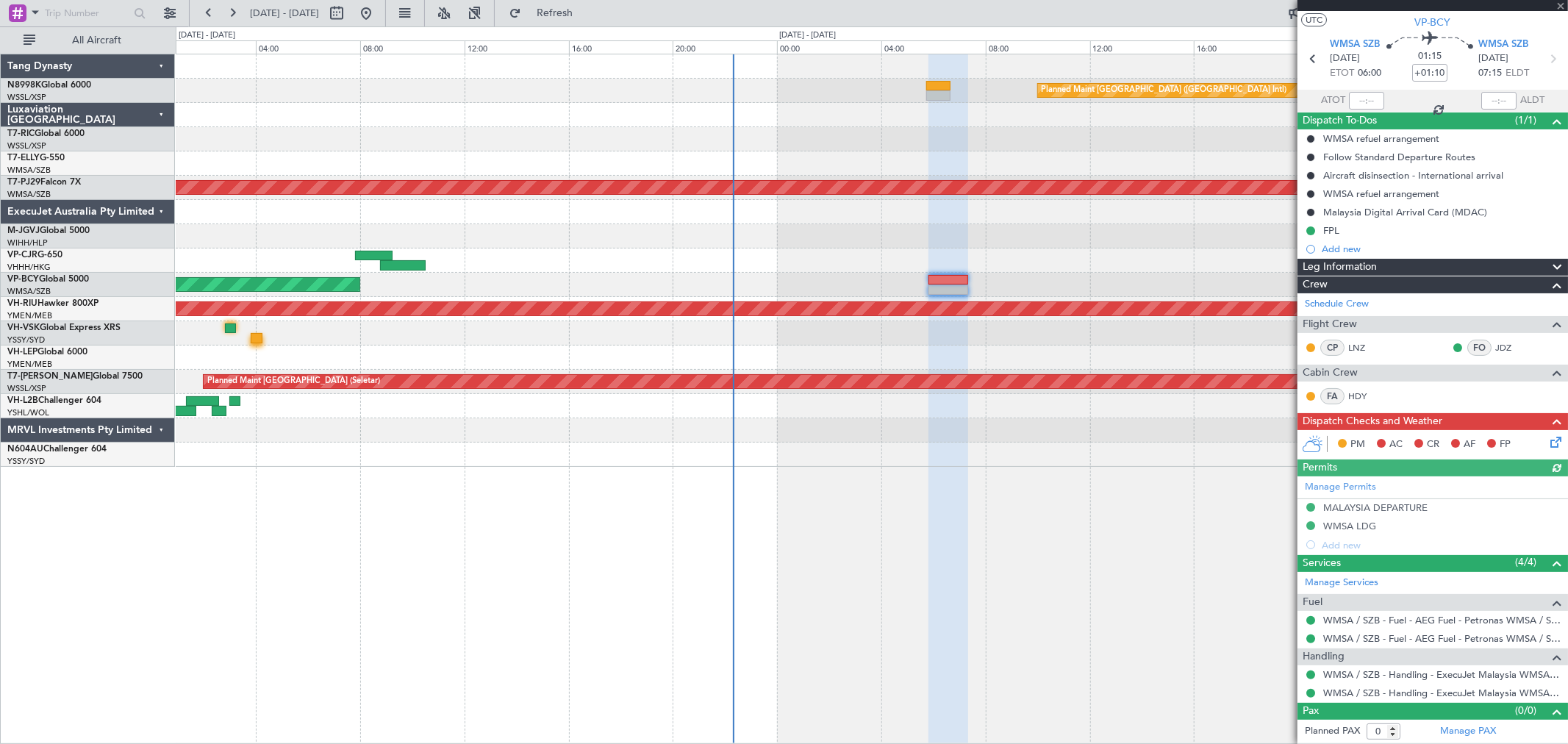
click at [1548, 437] on icon at bounding box center [1554, 440] width 12 height 12
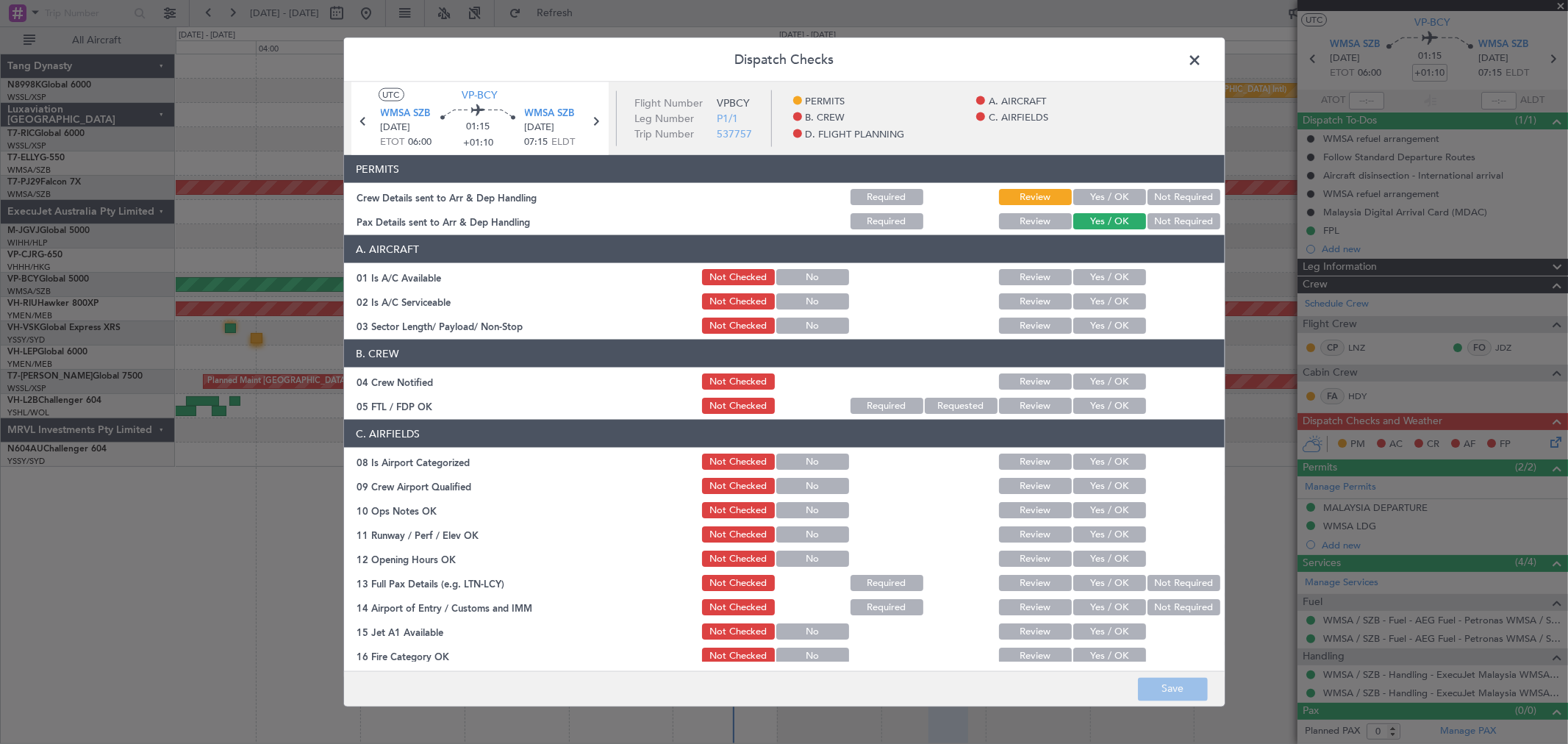
click at [1114, 196] on button "Yes / OK" at bounding box center [1110, 197] width 73 height 16
click at [1160, 224] on button "Not Required" at bounding box center [1184, 221] width 73 height 16
click at [1099, 275] on button "Yes / OK" at bounding box center [1110, 277] width 73 height 16
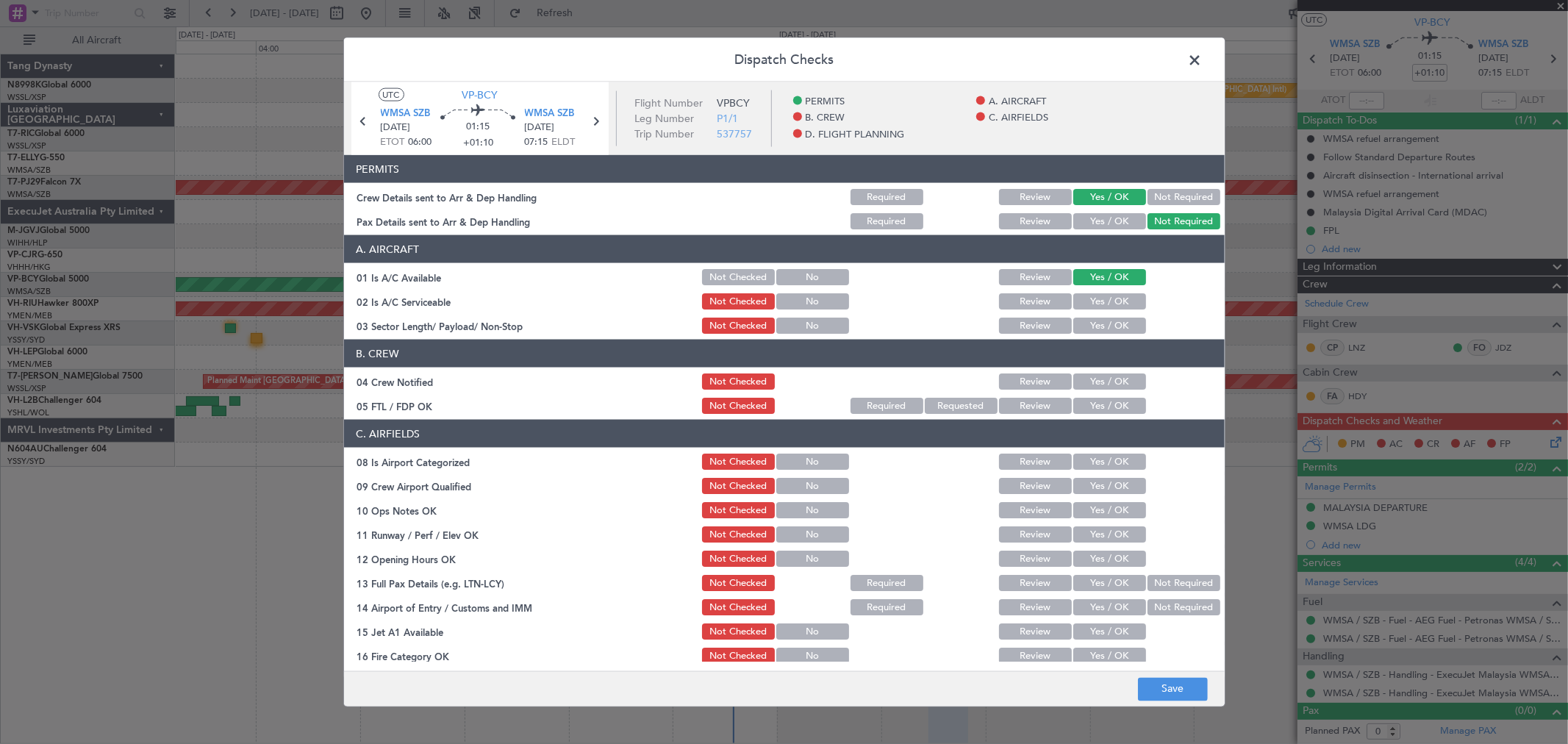
click at [1100, 300] on button "Yes / OK" at bounding box center [1110, 301] width 73 height 16
click at [1100, 313] on section "A. AIRCRAFT 01 Is A/C Available Not Checked No Review Yes / OK 02 Is A/C Servic…" at bounding box center [784, 286] width 881 height 101
click at [1100, 327] on button "Yes / OK" at bounding box center [1110, 326] width 73 height 16
click at [1112, 385] on button "Yes / OK" at bounding box center [1110, 381] width 73 height 16
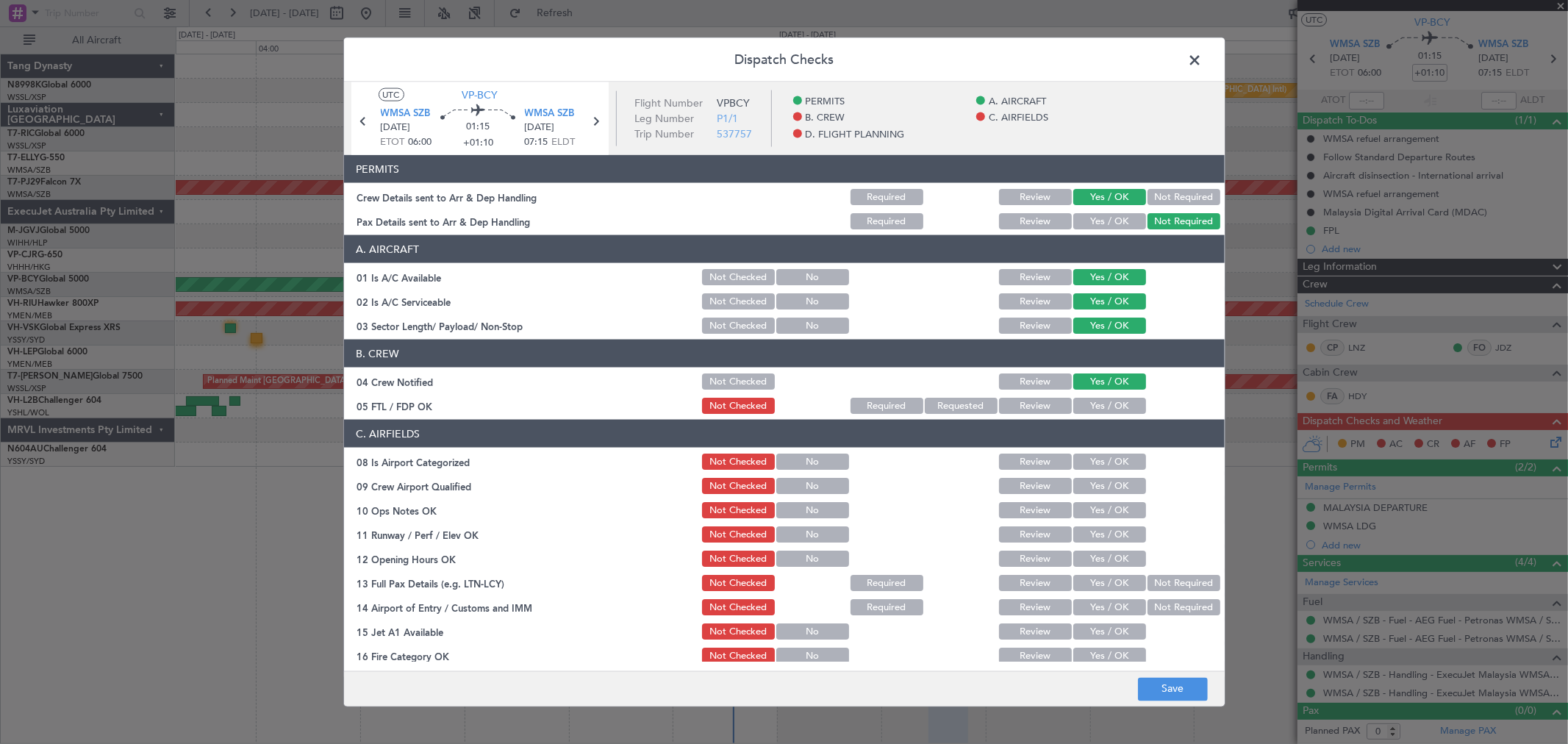
click at [1112, 401] on button "Yes / OK" at bounding box center [1110, 405] width 73 height 16
click at [1115, 464] on button "Yes / OK" at bounding box center [1110, 462] width 73 height 16
drag, startPoint x: 1117, startPoint y: 488, endPoint x: 1117, endPoint y: 510, distance: 22.0
click at [1118, 488] on button "Yes / OK" at bounding box center [1110, 485] width 73 height 16
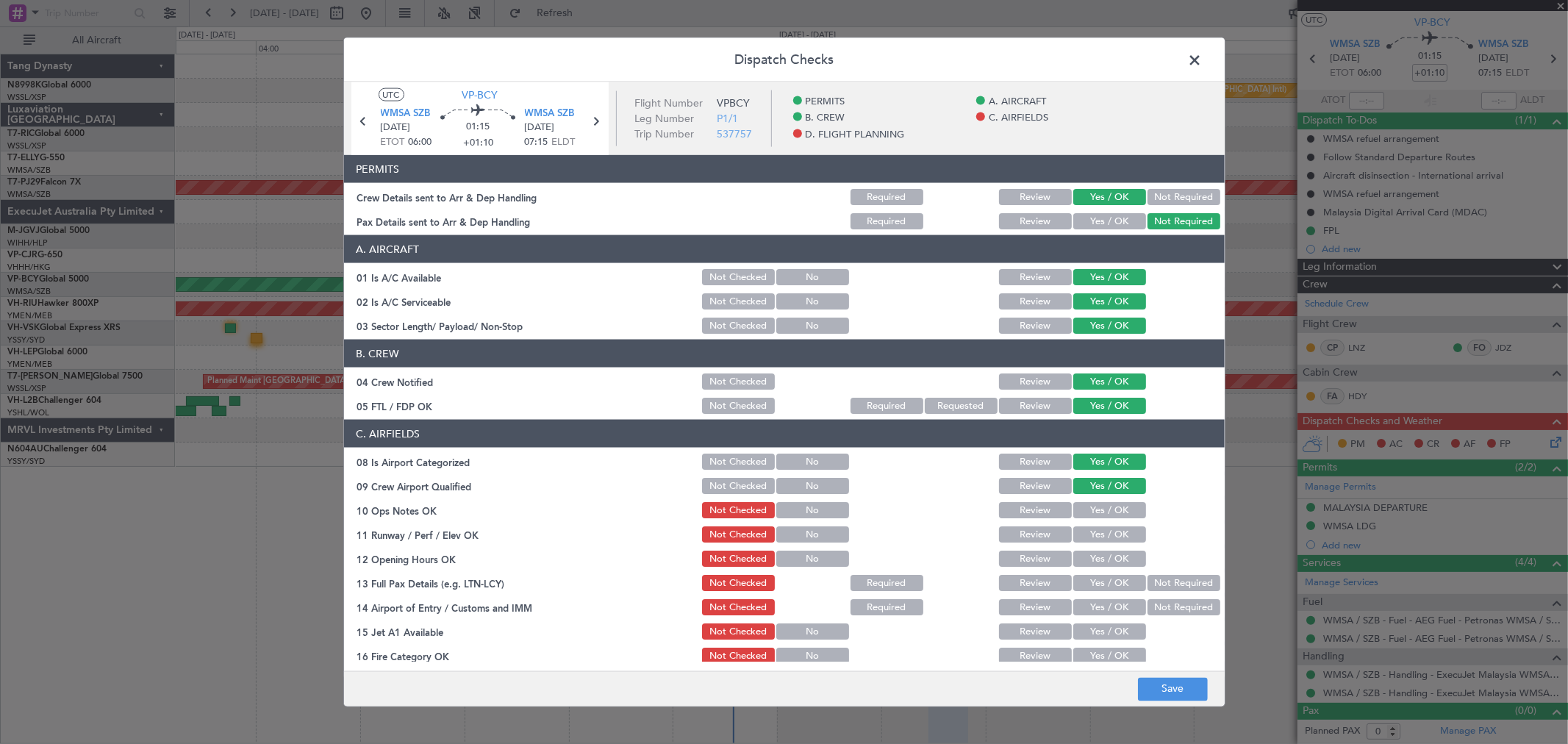
click at [1117, 512] on button "Yes / OK" at bounding box center [1110, 510] width 73 height 16
drag, startPoint x: 1117, startPoint y: 533, endPoint x: 1112, endPoint y: 551, distance: 18.7
click at [1117, 534] on button "Yes / OK" at bounding box center [1110, 534] width 73 height 16
drag, startPoint x: 1112, startPoint y: 551, endPoint x: 1114, endPoint y: 561, distance: 10.2
click at [1112, 552] on button "Yes / OK" at bounding box center [1110, 558] width 73 height 16
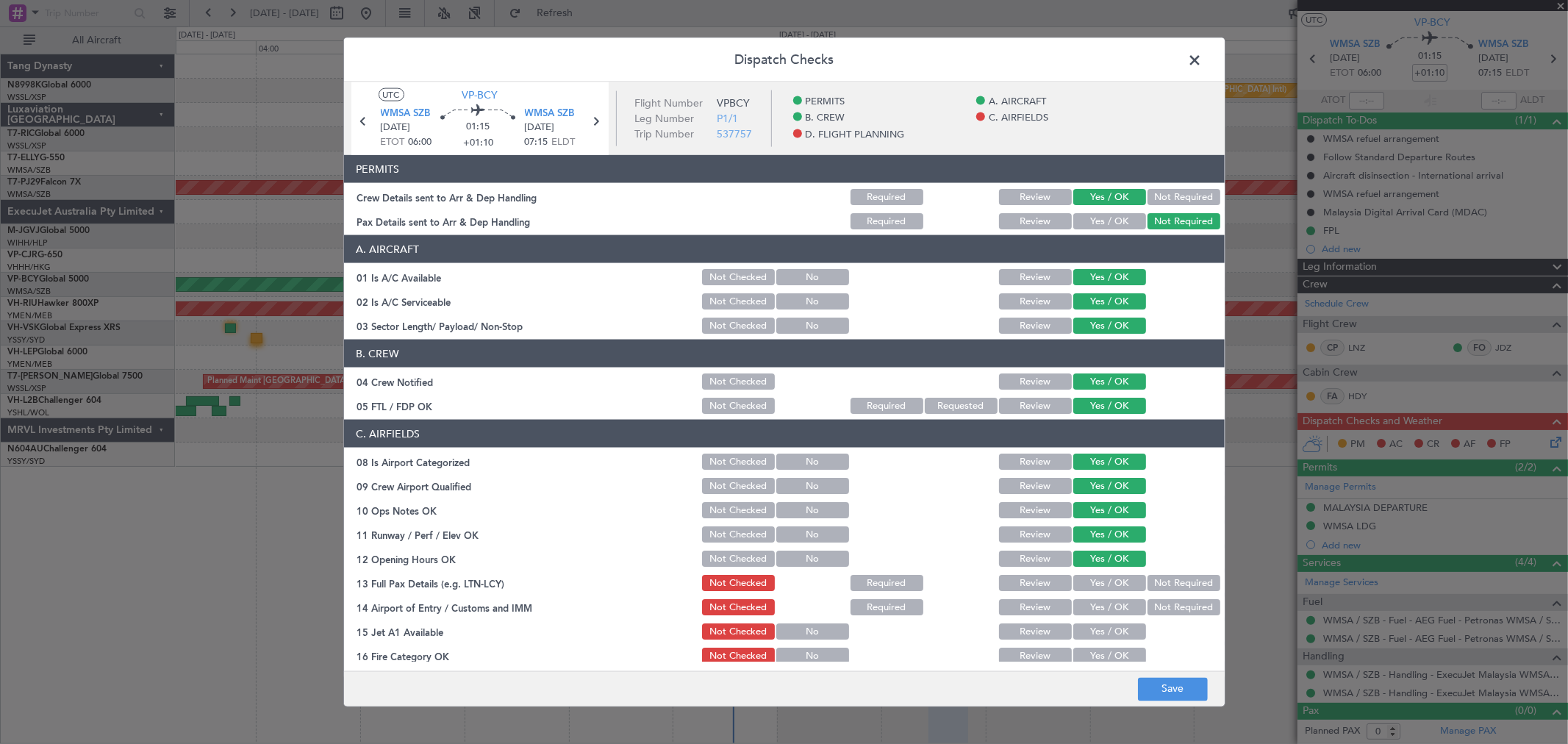
drag, startPoint x: 1114, startPoint y: 561, endPoint x: 1119, endPoint y: 576, distance: 15.8
click at [1119, 570] on section "C. AIRFIELDS 08 Is Airport Categorized Not Checked No Review Yes / OK 09 Crew A…" at bounding box center [784, 603] width 881 height 367
click at [1121, 583] on button "Yes / OK" at bounding box center [1110, 583] width 73 height 16
click at [1119, 592] on div "Yes / OK" at bounding box center [1109, 583] width 75 height 21
drag, startPoint x: 1116, startPoint y: 605, endPoint x: 1118, endPoint y: 619, distance: 14.1
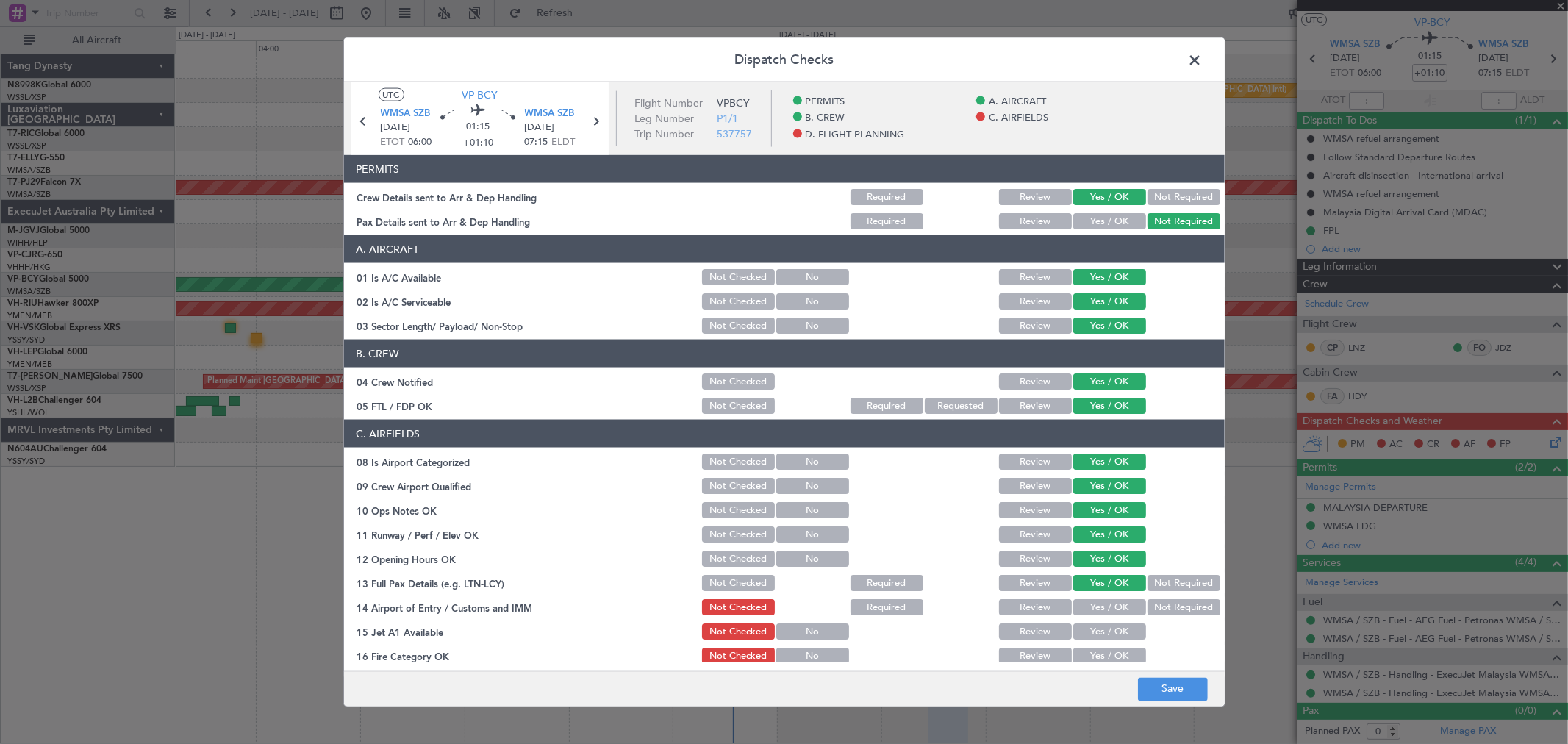
click at [1118, 614] on button "Yes / OK" at bounding box center [1110, 607] width 73 height 16
click at [1118, 619] on section "C. AIRFIELDS 08 Is Airport Categorized Not Checked No Review Yes / OK 09 Crew A…" at bounding box center [784, 603] width 881 height 367
click at [1118, 641] on div "Yes / OK" at bounding box center [1109, 632] width 75 height 21
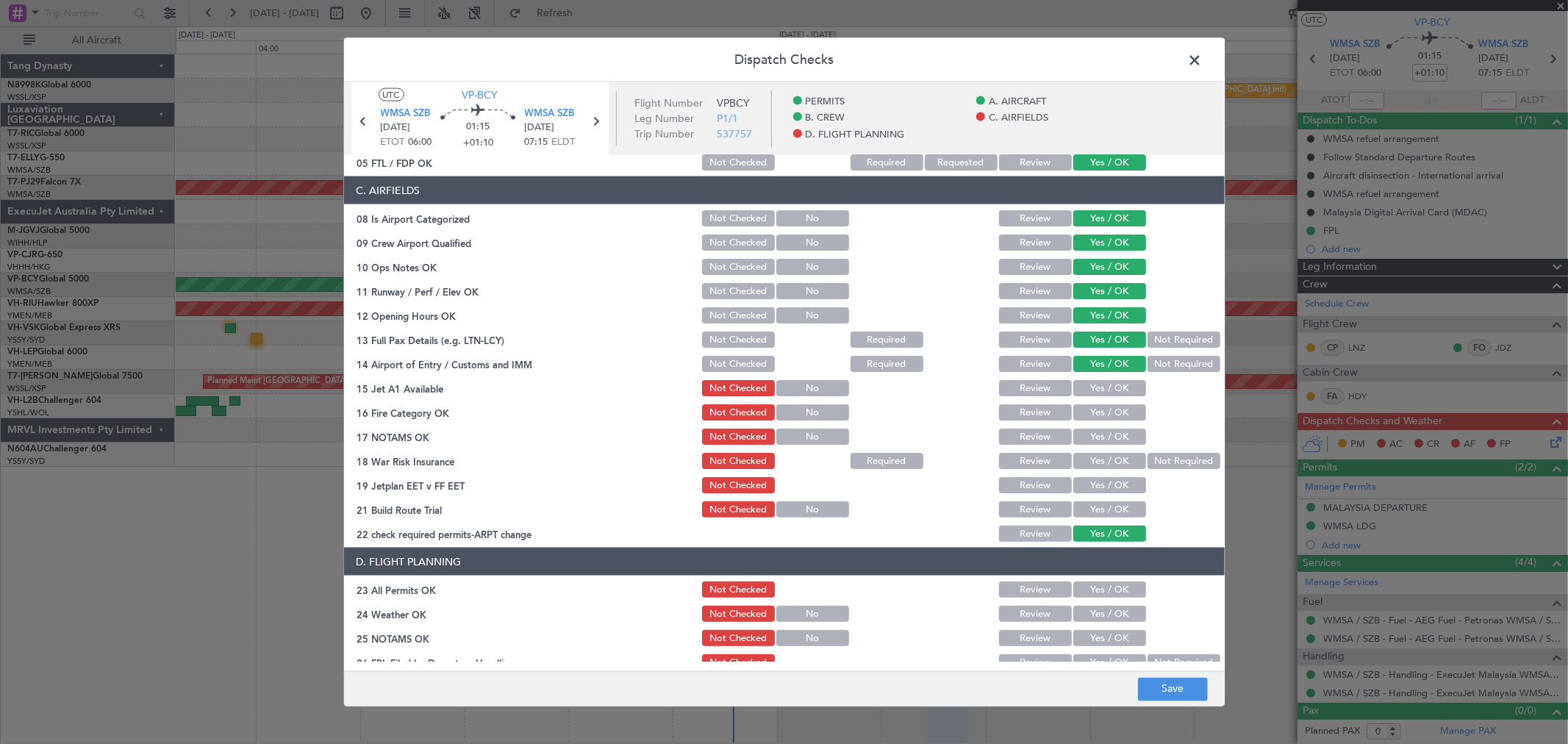
scroll to position [245, 0]
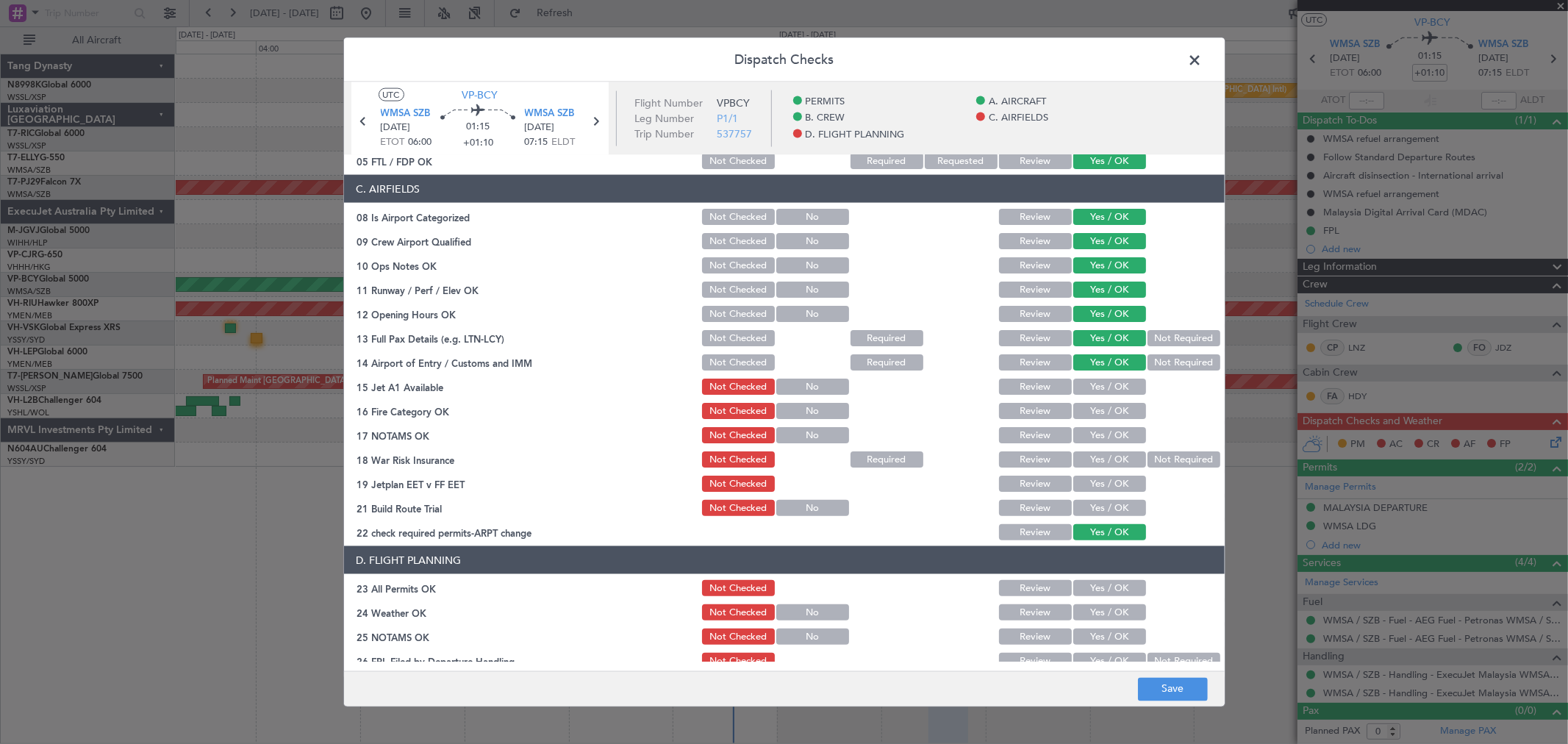
click at [1118, 375] on section "C. AIRFIELDS 08 Is Airport Categorized Not Checked No Review Yes / OK 09 Crew A…" at bounding box center [784, 359] width 881 height 367
click at [1117, 381] on button "Yes / OK" at bounding box center [1110, 386] width 73 height 16
drag, startPoint x: 1117, startPoint y: 401, endPoint x: 1115, endPoint y: 416, distance: 15.1
click at [1117, 402] on div "Yes / OK" at bounding box center [1109, 412] width 75 height 21
click at [1115, 417] on button "Yes / OK" at bounding box center [1110, 411] width 73 height 16
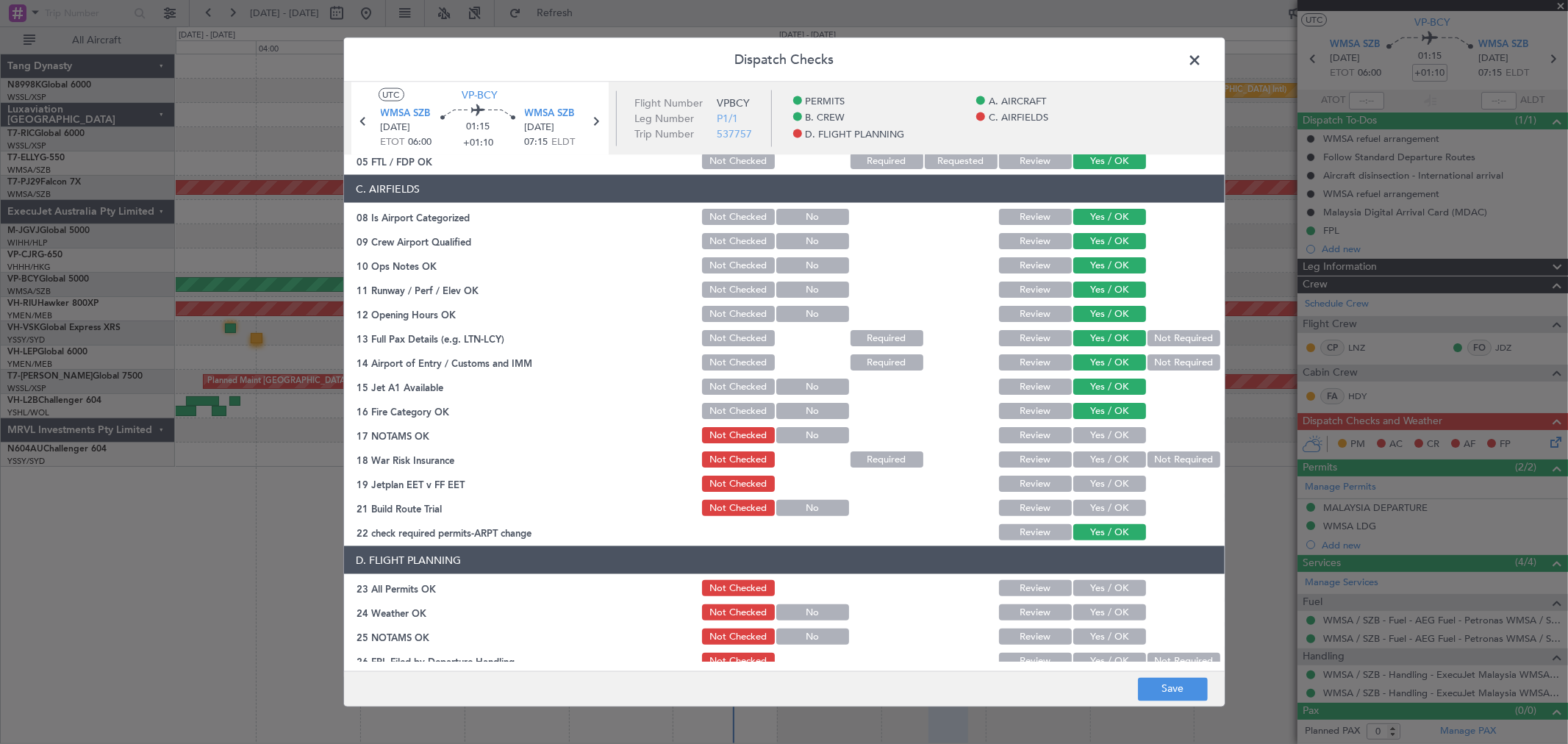
drag, startPoint x: 1117, startPoint y: 429, endPoint x: 1156, endPoint y: 451, distance: 44.8
click at [1118, 429] on button "Yes / OK" at bounding box center [1110, 435] width 73 height 16
click at [1162, 458] on button "Not Required" at bounding box center [1184, 459] width 73 height 16
click at [1109, 486] on button "Yes / OK" at bounding box center [1110, 484] width 73 height 16
click at [1107, 508] on button "Yes / OK" at bounding box center [1110, 508] width 73 height 16
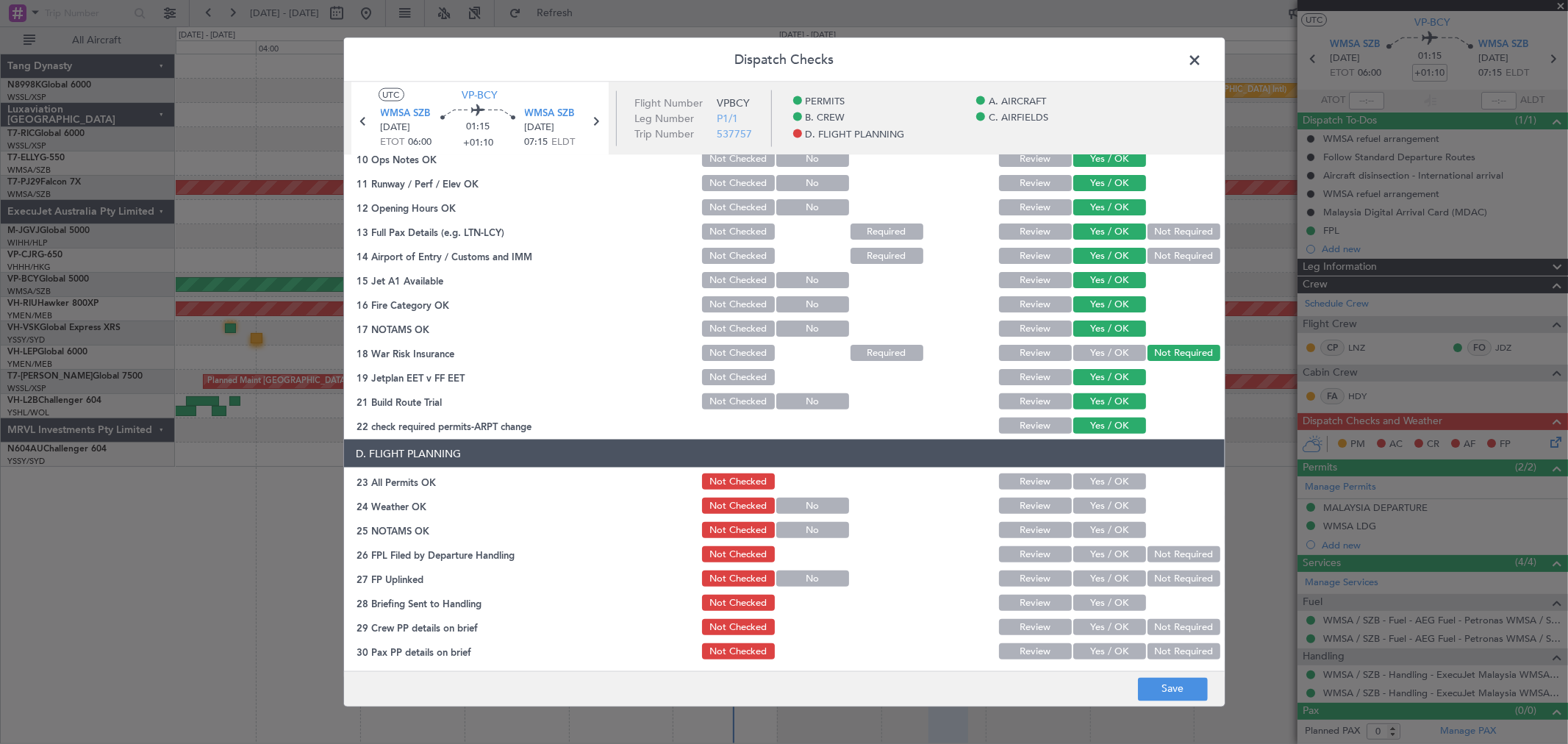
scroll to position [354, 0]
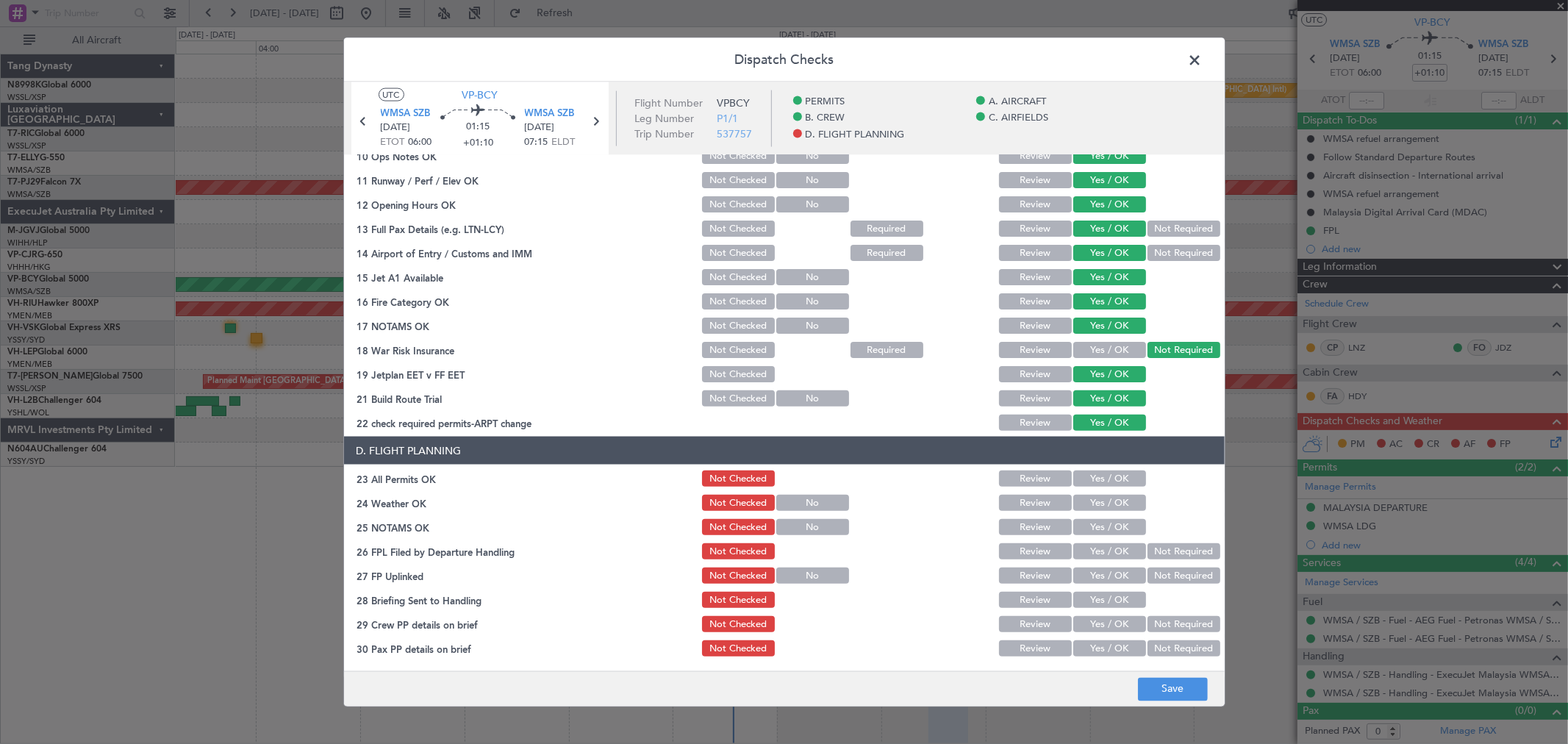
click at [1114, 476] on button "Yes / OK" at bounding box center [1110, 478] width 73 height 16
click at [1112, 495] on button "Yes / OK" at bounding box center [1110, 503] width 73 height 16
click at [1111, 510] on button "Yes / OK" at bounding box center [1110, 503] width 73 height 16
drag, startPoint x: 1110, startPoint y: 517, endPoint x: 1110, endPoint y: 528, distance: 11.0
click at [1110, 518] on div "Yes / OK" at bounding box center [1109, 527] width 75 height 21
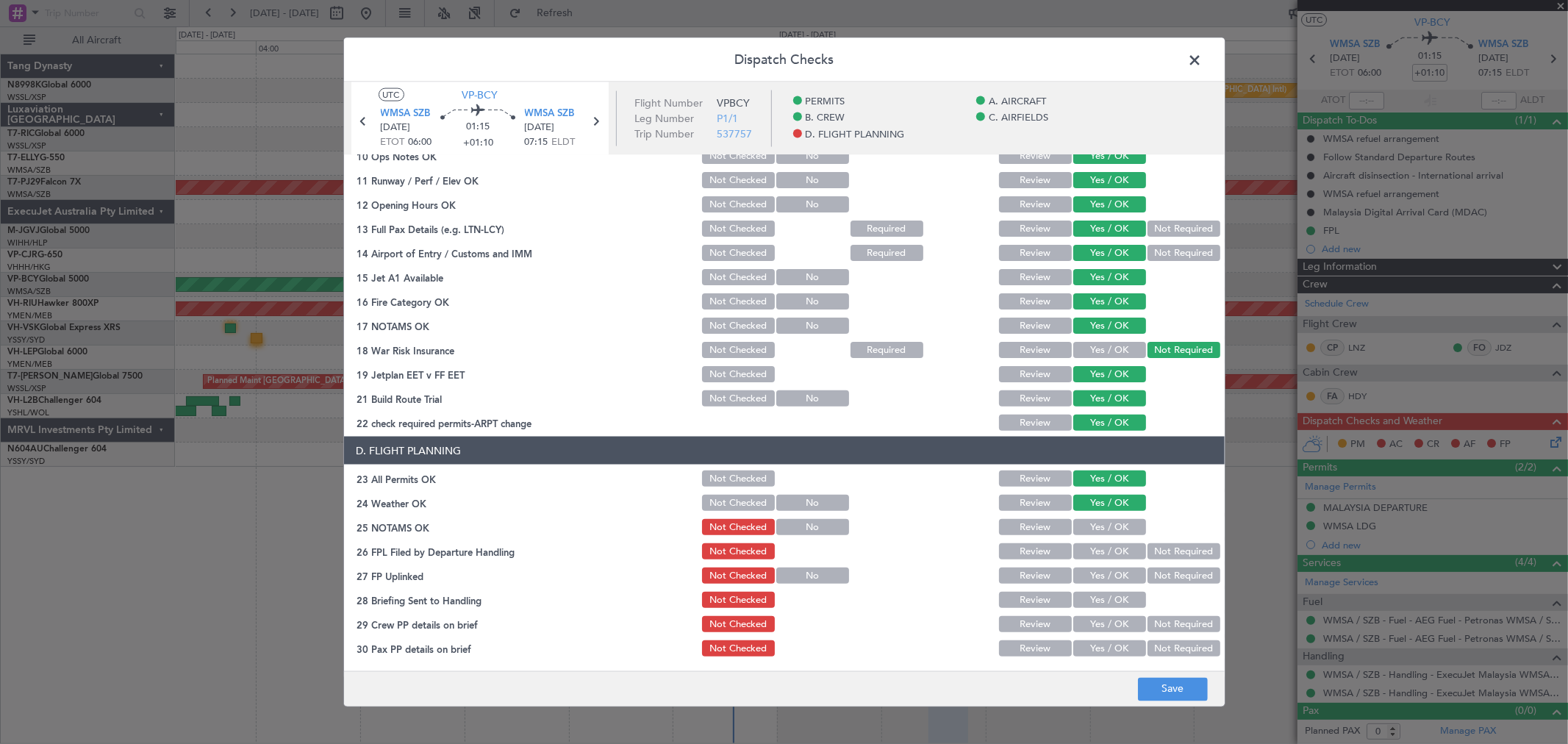
click at [1112, 533] on button "Yes / OK" at bounding box center [1110, 527] width 73 height 16
drag, startPoint x: 1111, startPoint y: 545, endPoint x: 1111, endPoint y: 554, distance: 9.0
click at [1112, 547] on button "Yes / OK" at bounding box center [1110, 551] width 73 height 16
click at [1110, 559] on div "Yes / OK" at bounding box center [1109, 551] width 75 height 21
click at [1109, 568] on button "Yes / OK" at bounding box center [1110, 576] width 73 height 16
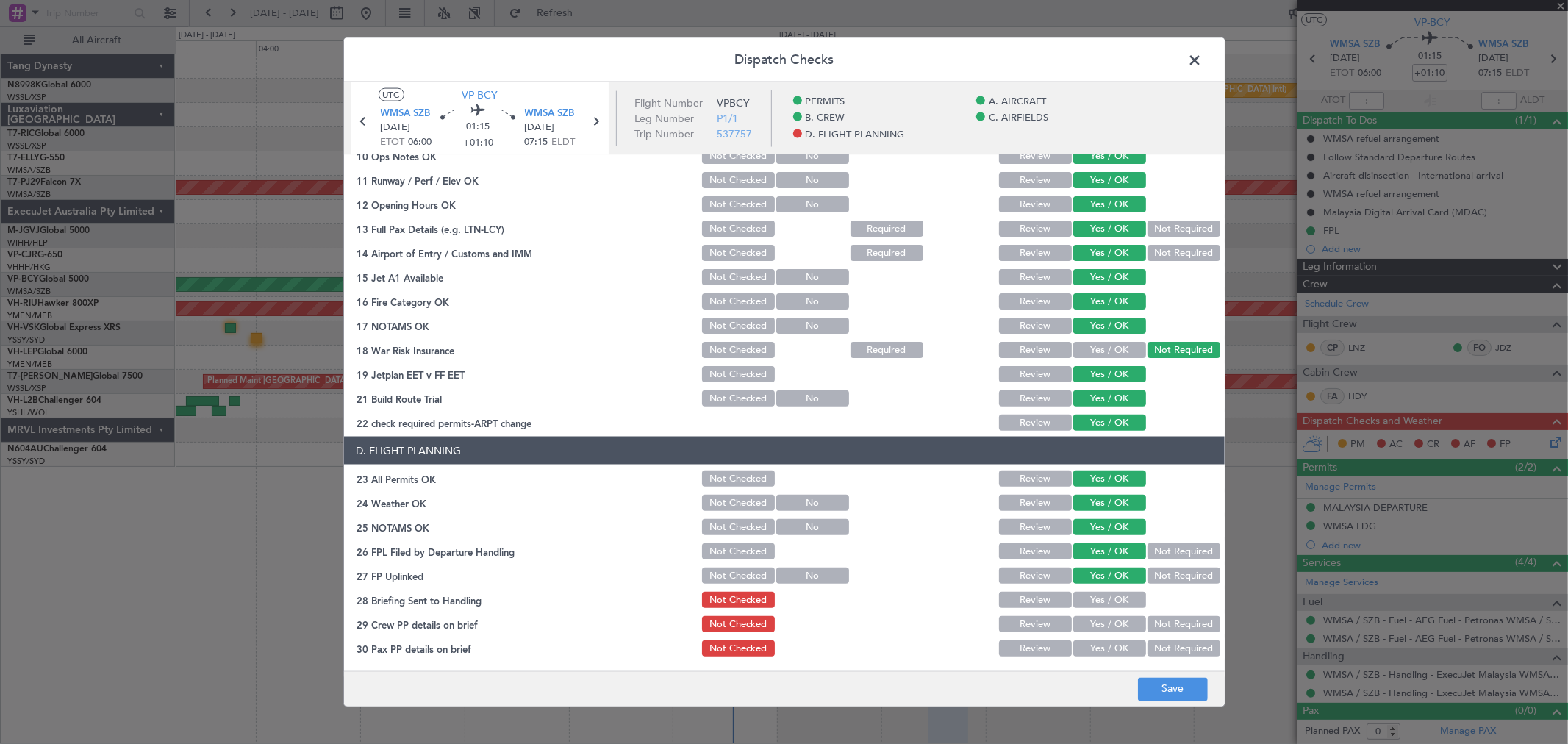
click at [1168, 549] on button "Not Required" at bounding box center [1184, 551] width 73 height 16
click at [1104, 589] on div "Yes / OK" at bounding box center [1109, 600] width 75 height 21
click at [1102, 601] on button "Yes / OK" at bounding box center [1110, 600] width 73 height 16
drag, startPoint x: 1102, startPoint y: 608, endPoint x: 1100, endPoint y: 621, distance: 13.2
click at [1102, 609] on div "Yes / OK" at bounding box center [1109, 600] width 75 height 21
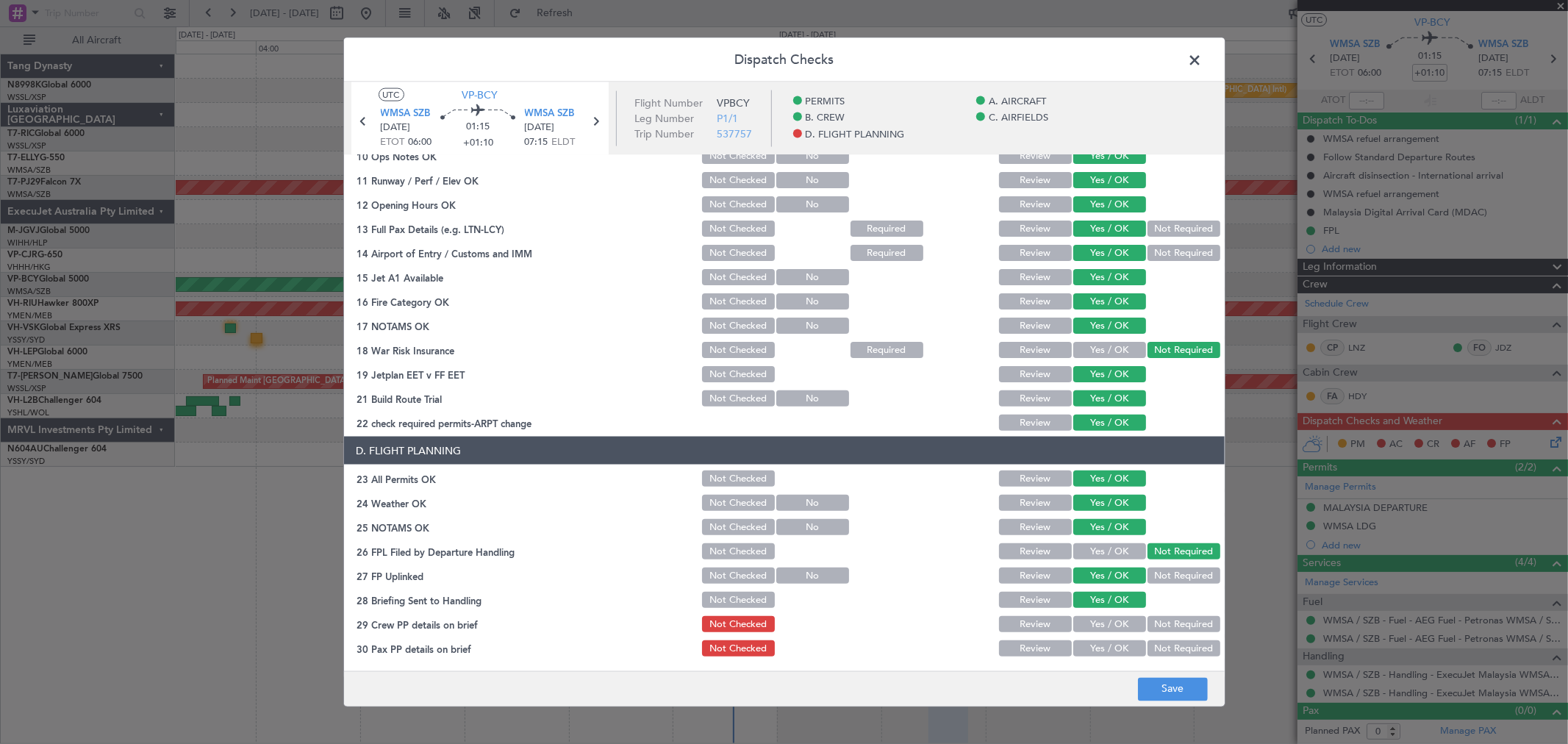
click at [1100, 621] on button "Yes / OK" at bounding box center [1110, 624] width 73 height 16
click at [1102, 622] on button "Yes / OK" at bounding box center [1110, 624] width 73 height 16
click at [1156, 645] on button "Not Required" at bounding box center [1184, 649] width 73 height 16
click at [1168, 686] on button "Save" at bounding box center [1173, 688] width 69 height 23
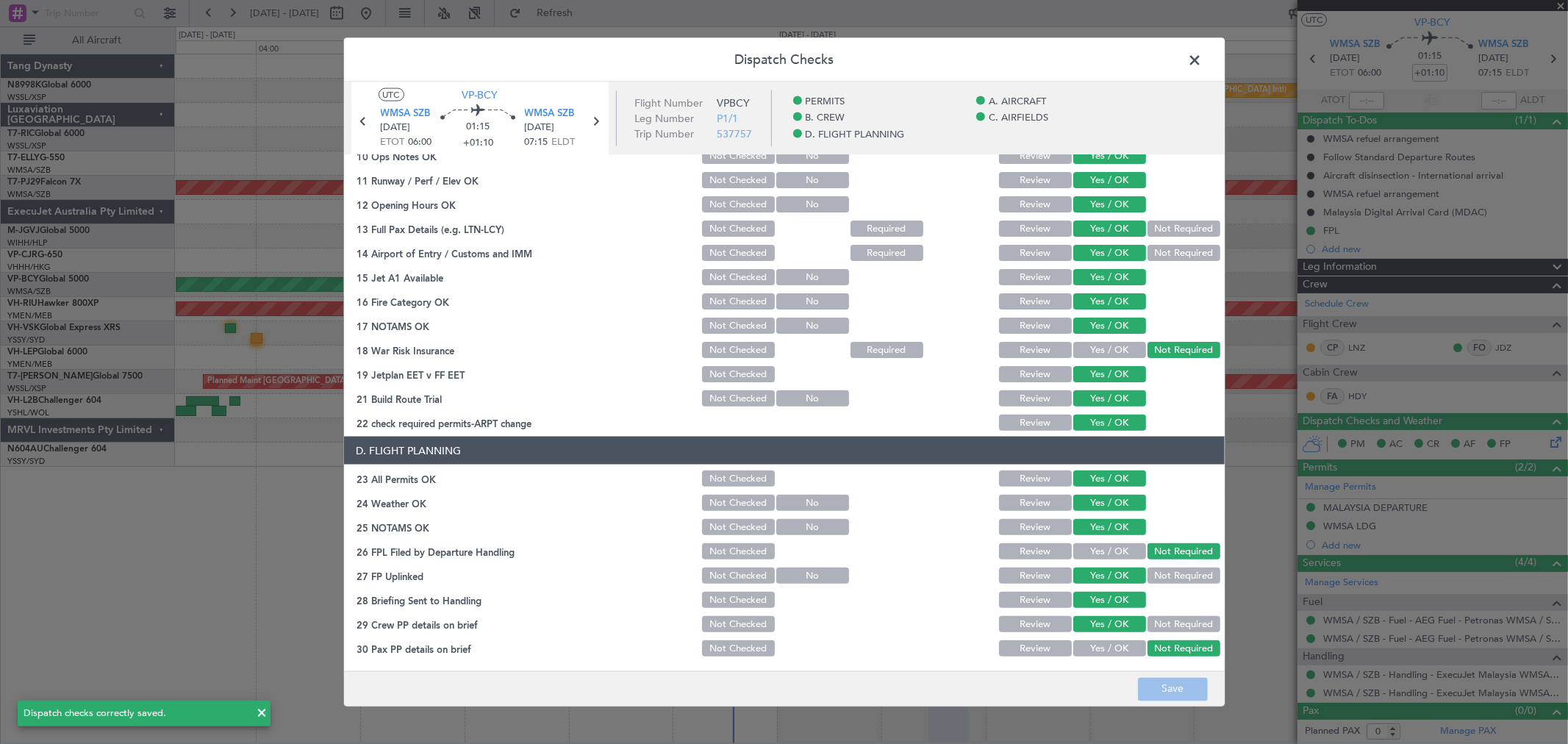
click at [1203, 66] on span at bounding box center [1203, 64] width 0 height 30
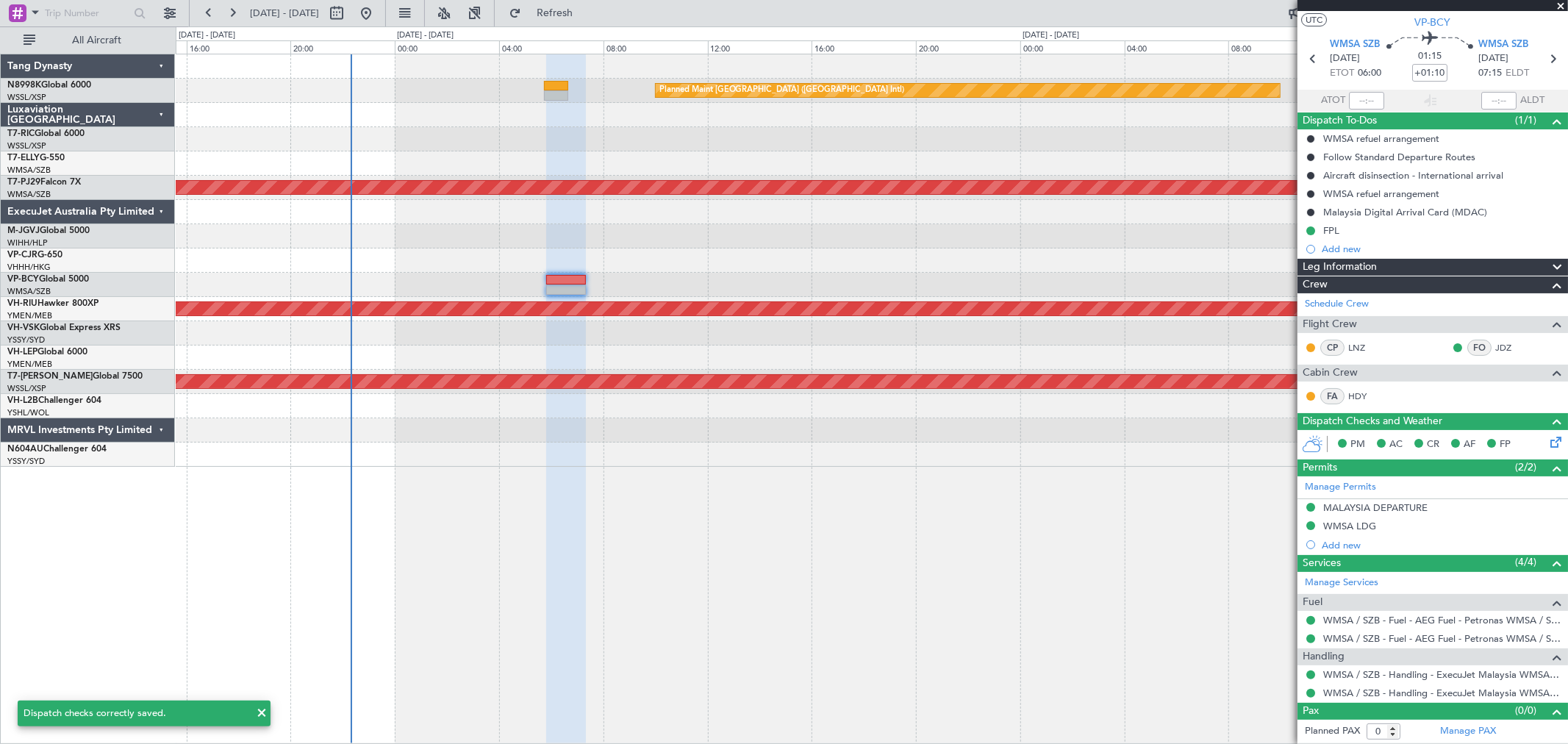
click at [691, 219] on div "Planned Maint Hong Kong (Hong Kong Intl) Planned Maint Kuala Lumpur (Sultan Abd…" at bounding box center [871, 260] width 1392 height 412
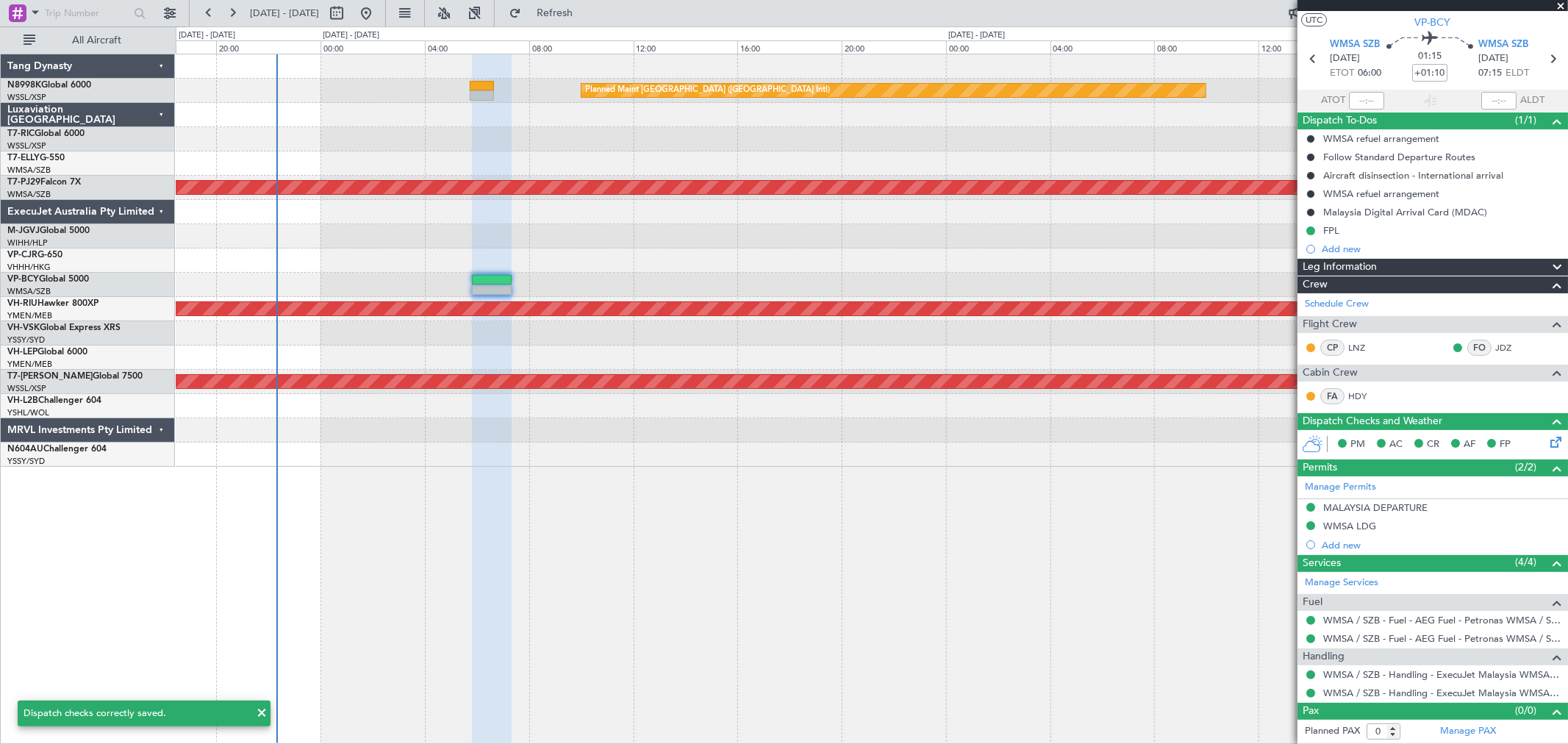
click at [661, 128] on div at bounding box center [871, 140] width 1392 height 24
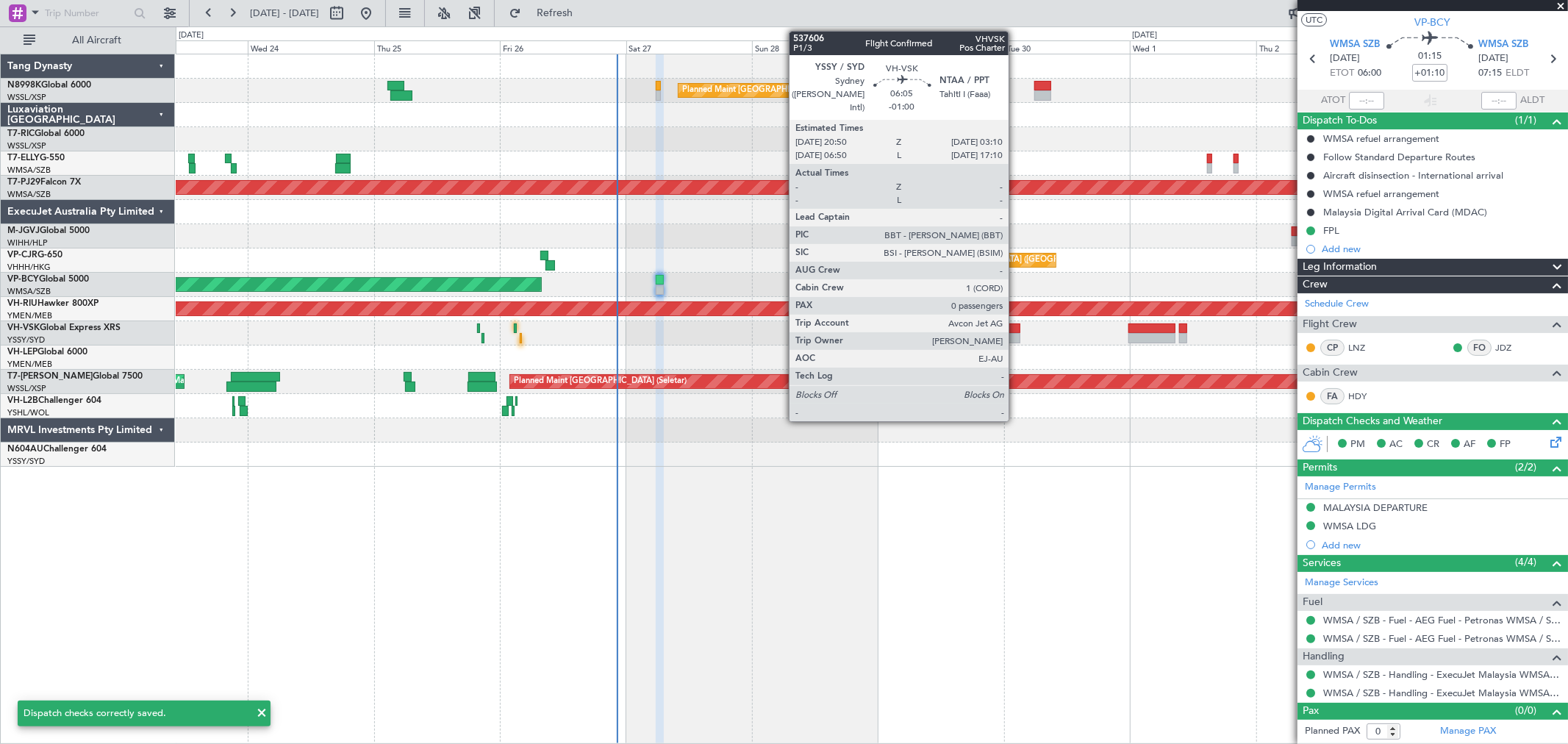
click at [1016, 327] on div at bounding box center [1004, 329] width 34 height 10
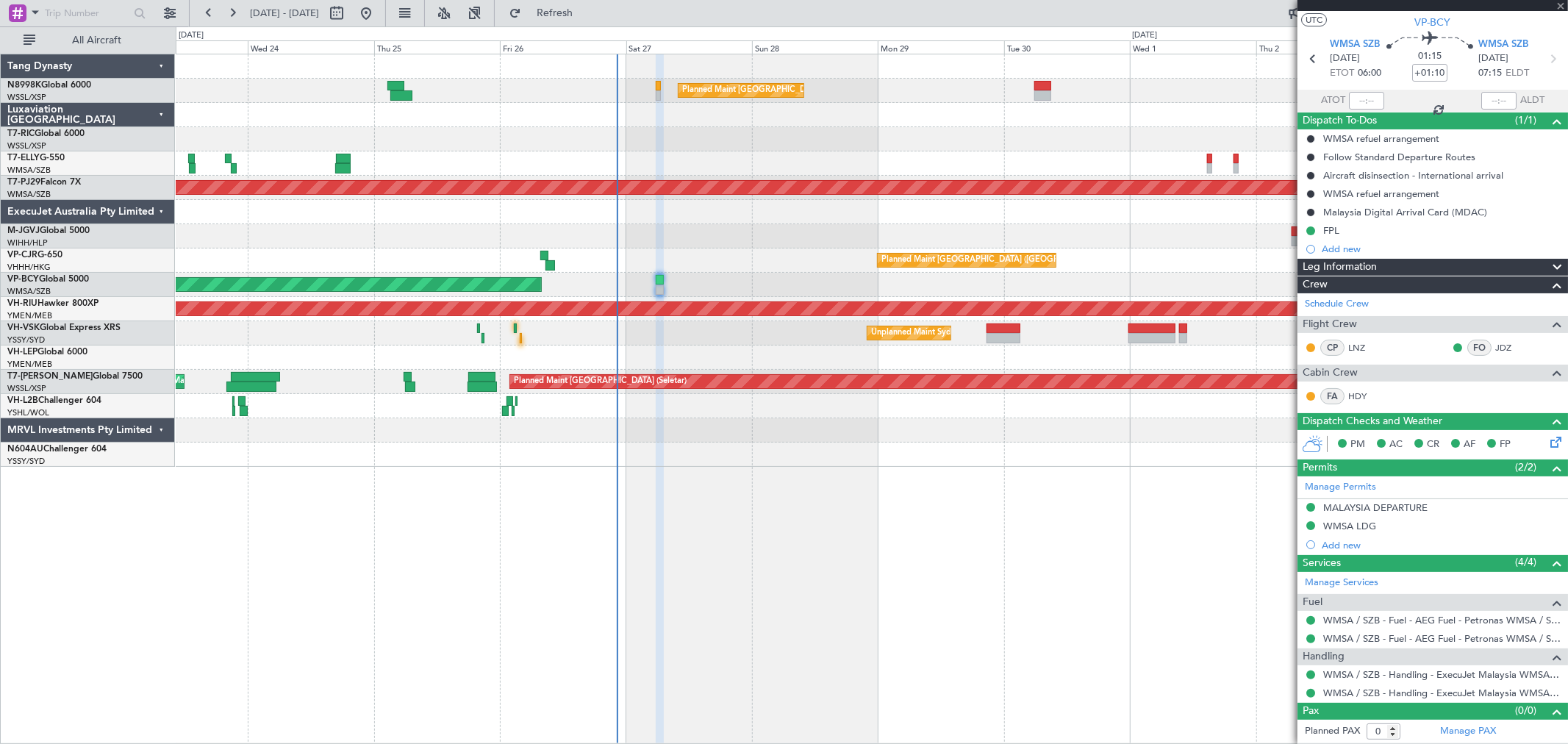
type input "-01:00"
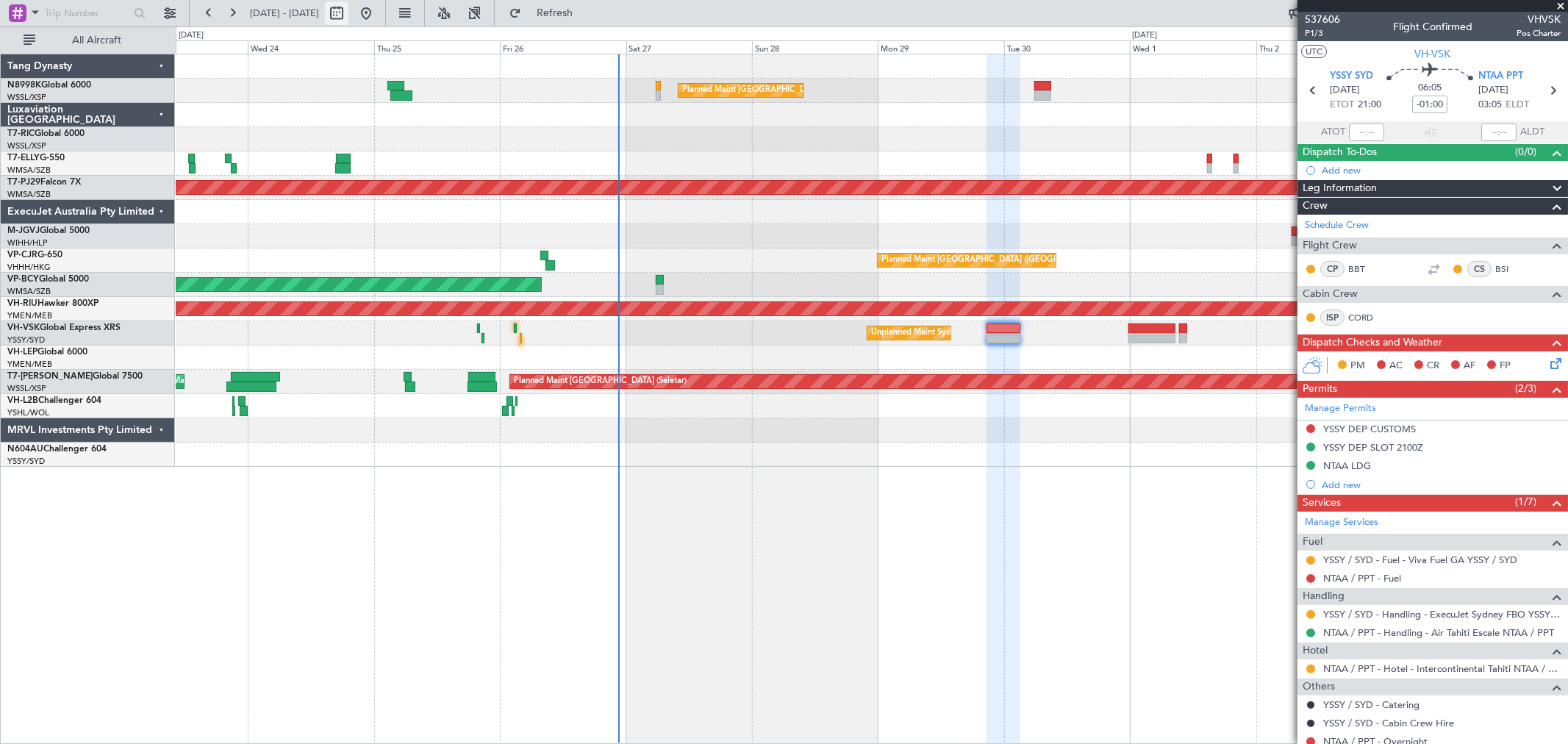
click at [348, 13] on button at bounding box center [336, 13] width 23 height 23
select select "9"
select select "2025"
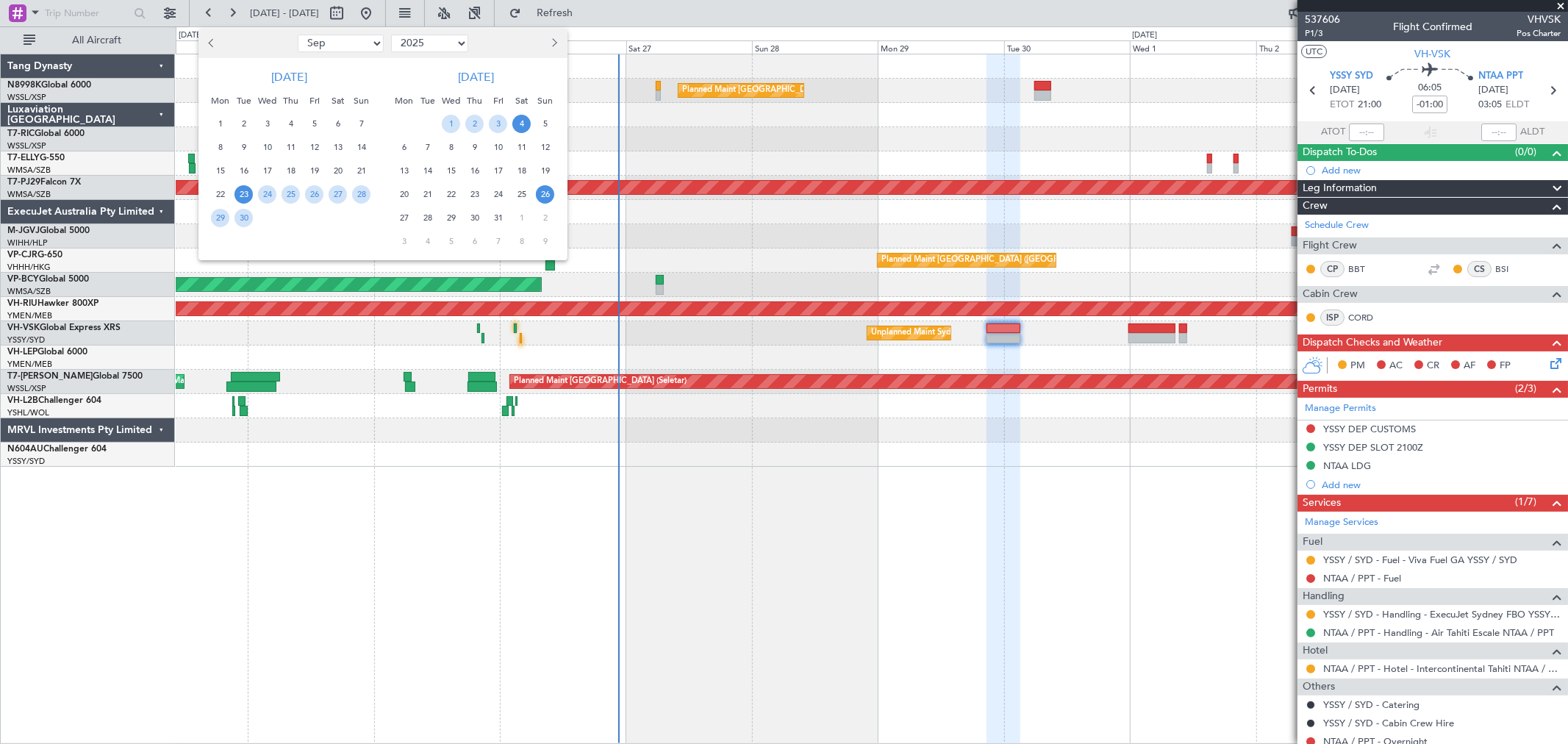
click at [544, 194] on span "26" at bounding box center [544, 194] width 18 height 18
click at [549, 199] on span "26" at bounding box center [544, 194] width 18 height 18
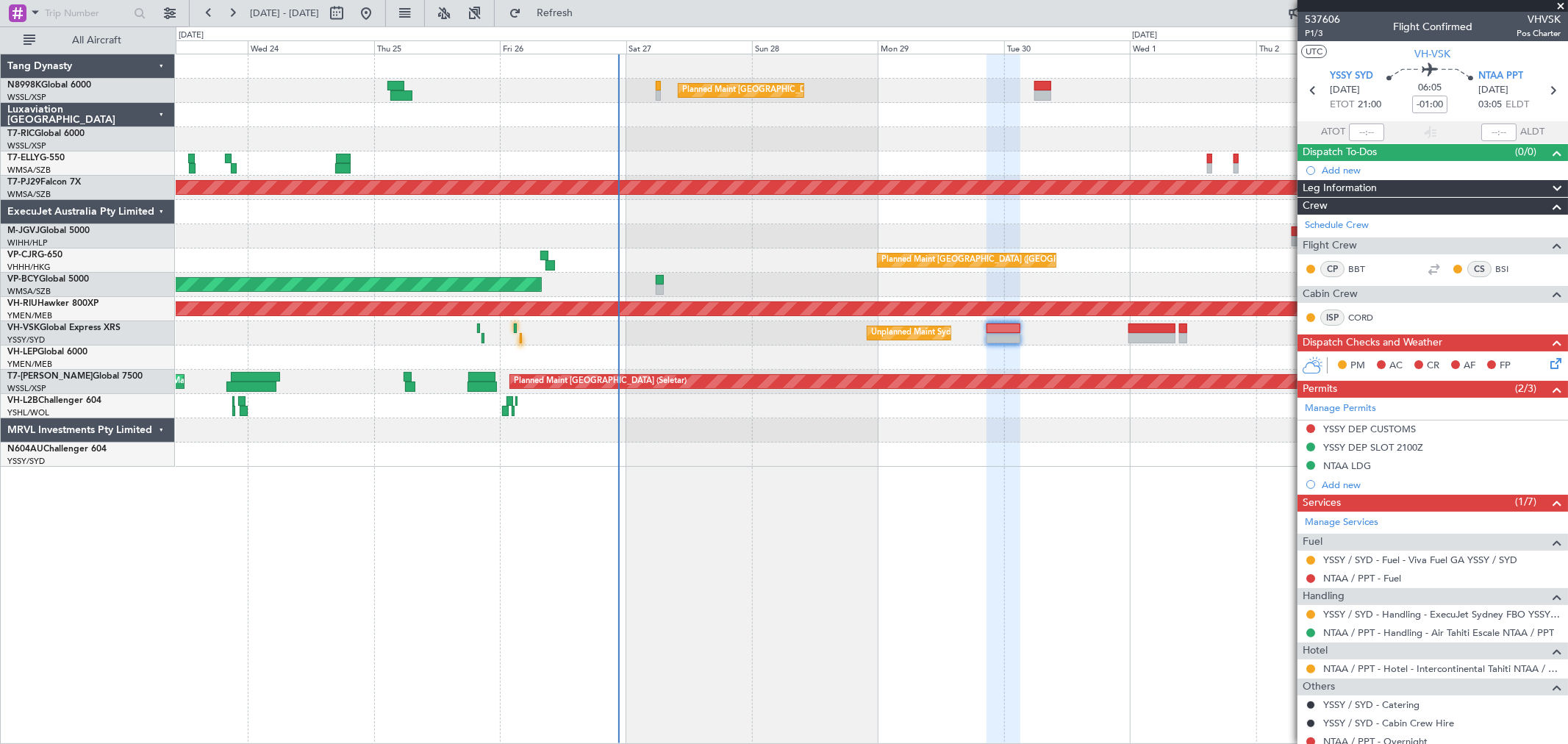
select select "10"
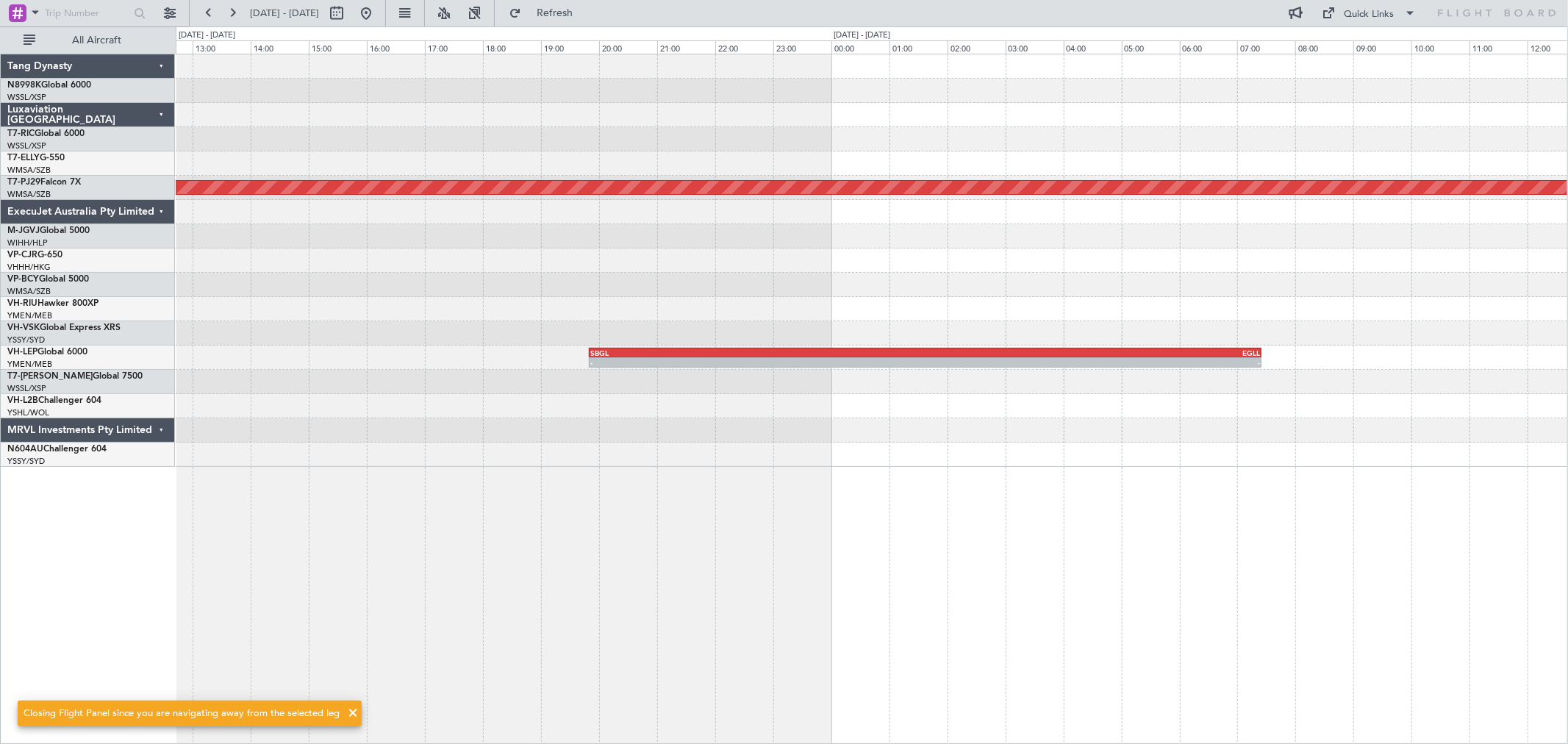
click at [458, 353] on div "Planned Maint Kuala Lumpur (Sultan Abdul Aziz Shah - Subang) - - SBGL 19:50 Z E…" at bounding box center [871, 260] width 1392 height 412
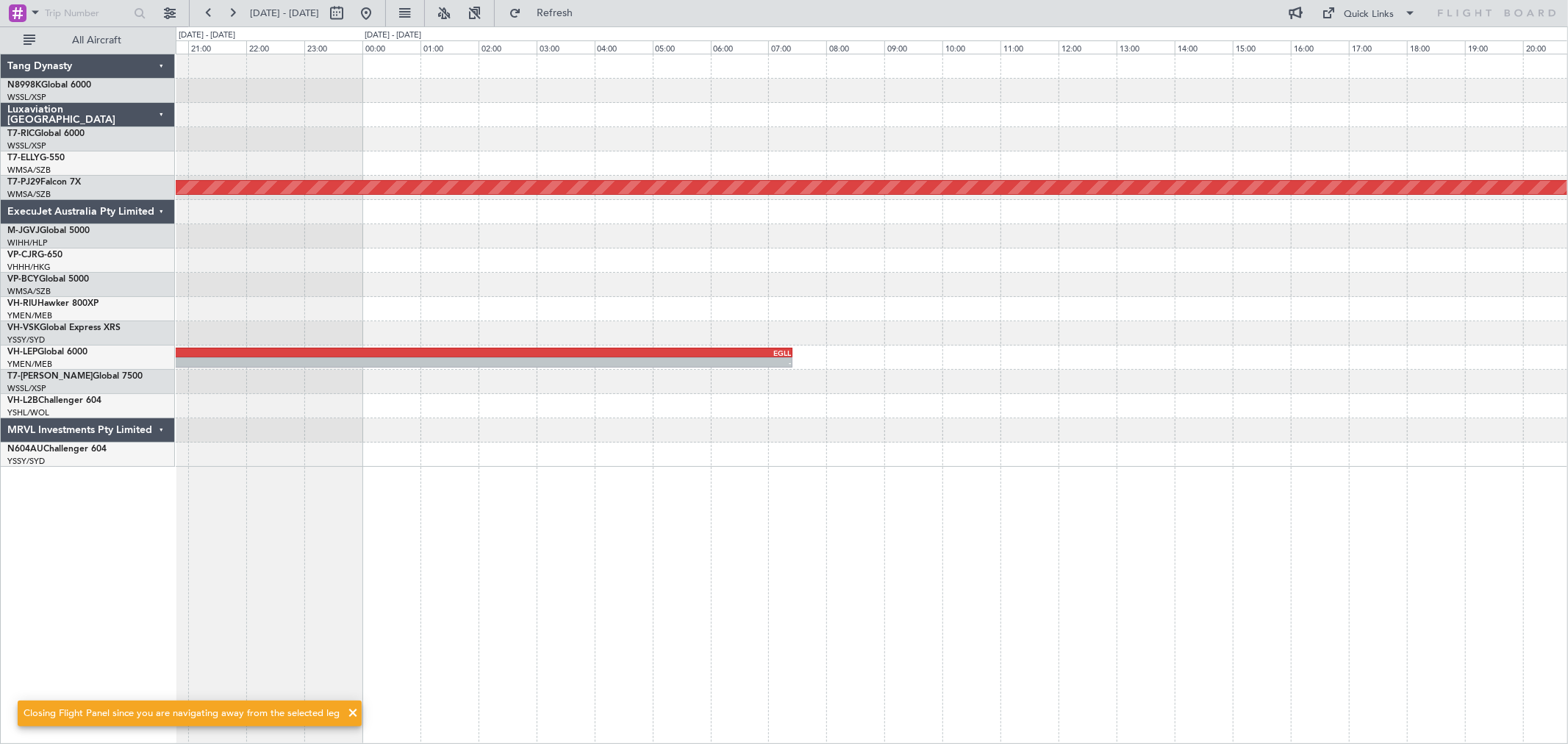
click at [818, 321] on div "Planned Maint Kuala Lumpur (Sultan Abdul Aziz Shah - Subang) - - SBGL 19:50 Z E…" at bounding box center [871, 260] width 1392 height 412
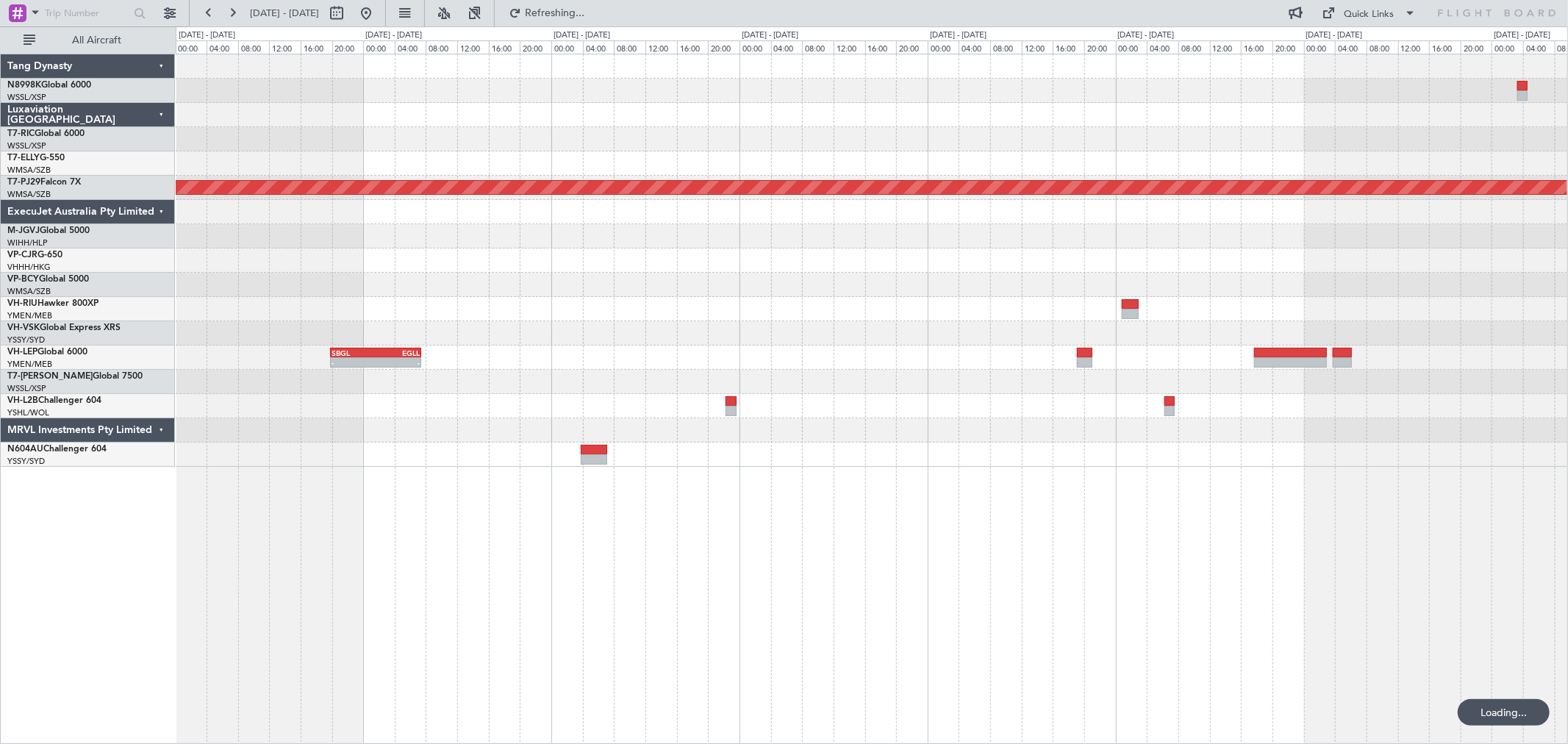
click at [686, 324] on div "Planned Maint Kuala Lumpur (Sultan Abdul Aziz Shah - Subang) - - SBGL 19:50 Z E…" at bounding box center [871, 260] width 1392 height 412
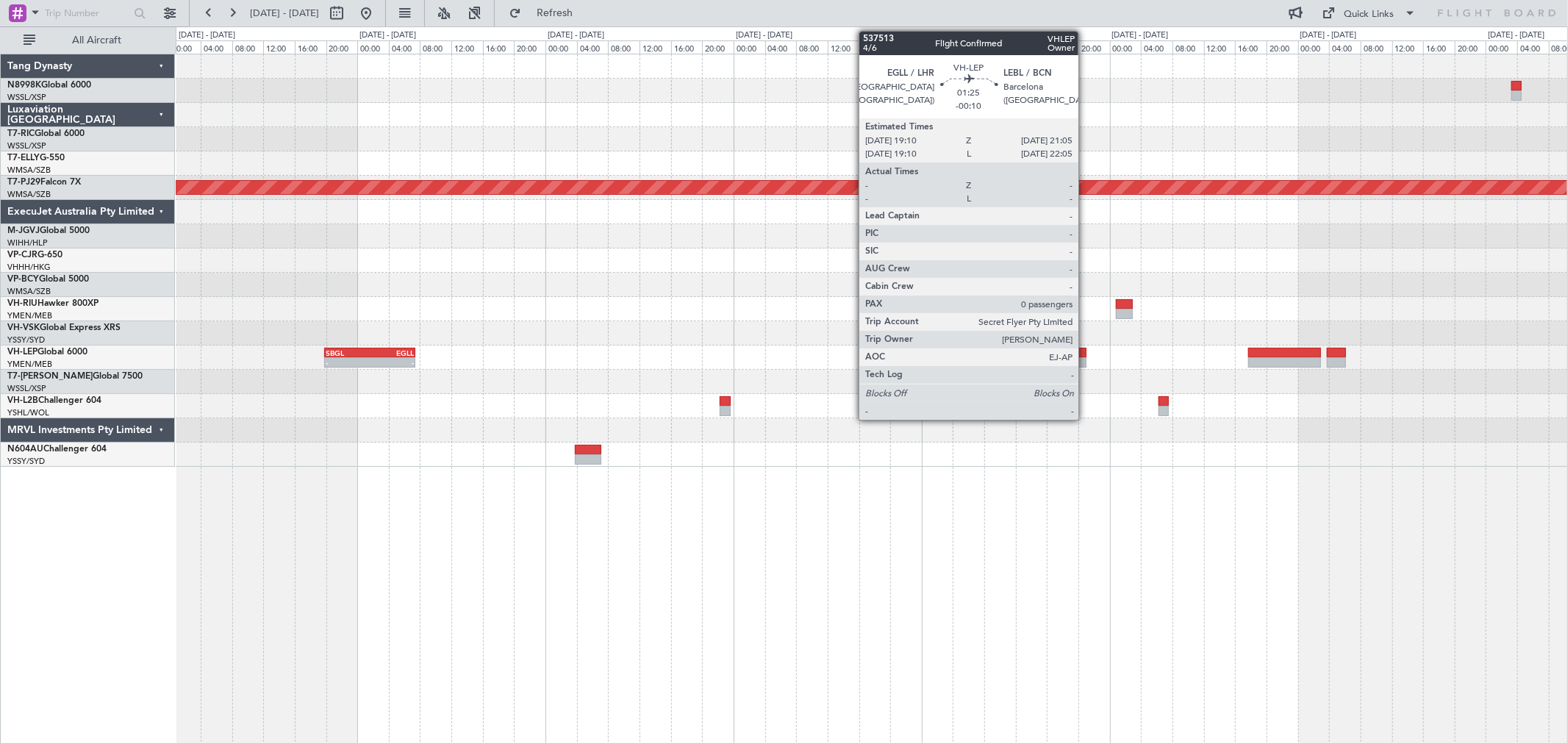
click at [1086, 362] on div at bounding box center [1079, 363] width 16 height 10
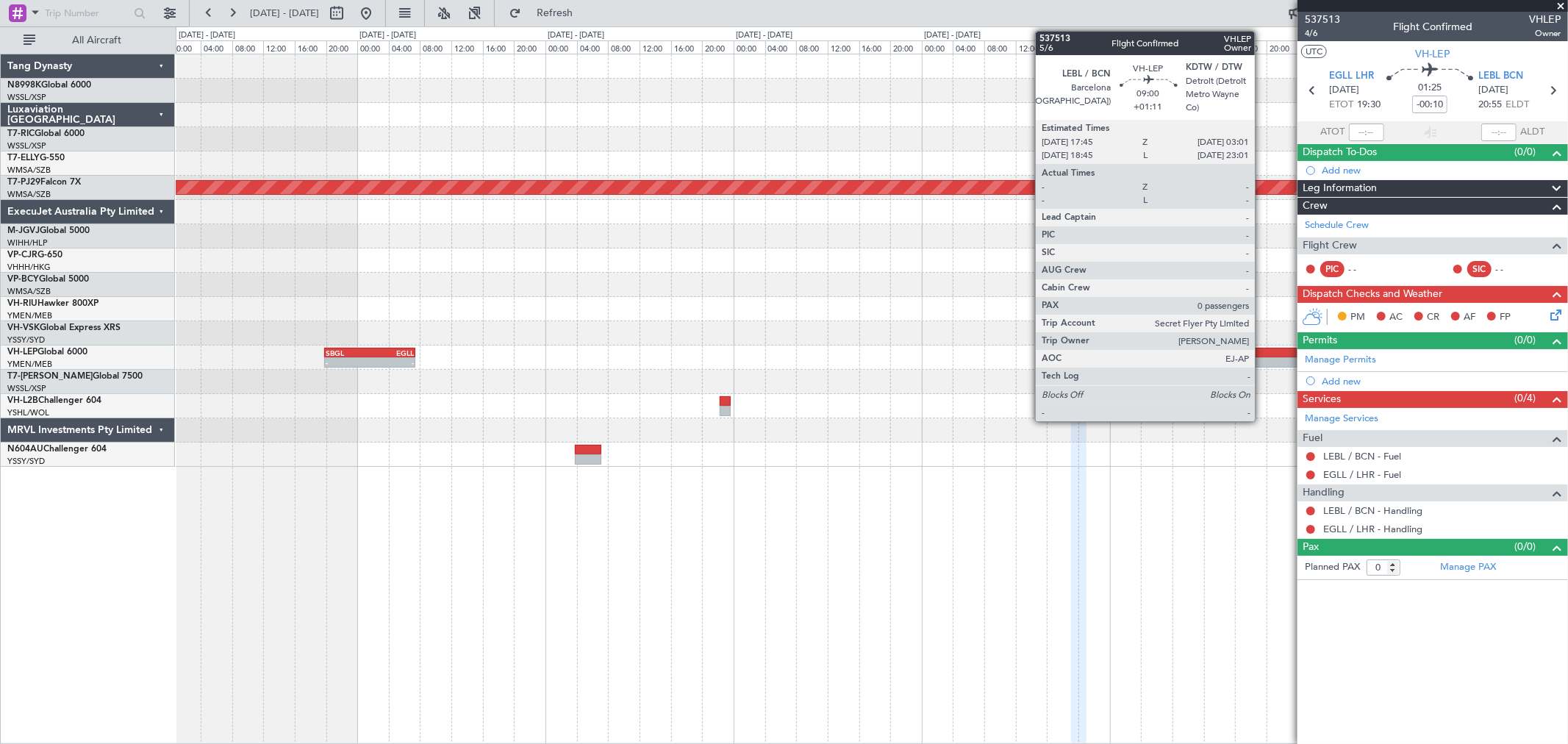
click at [1262, 358] on div at bounding box center [1285, 363] width 73 height 10
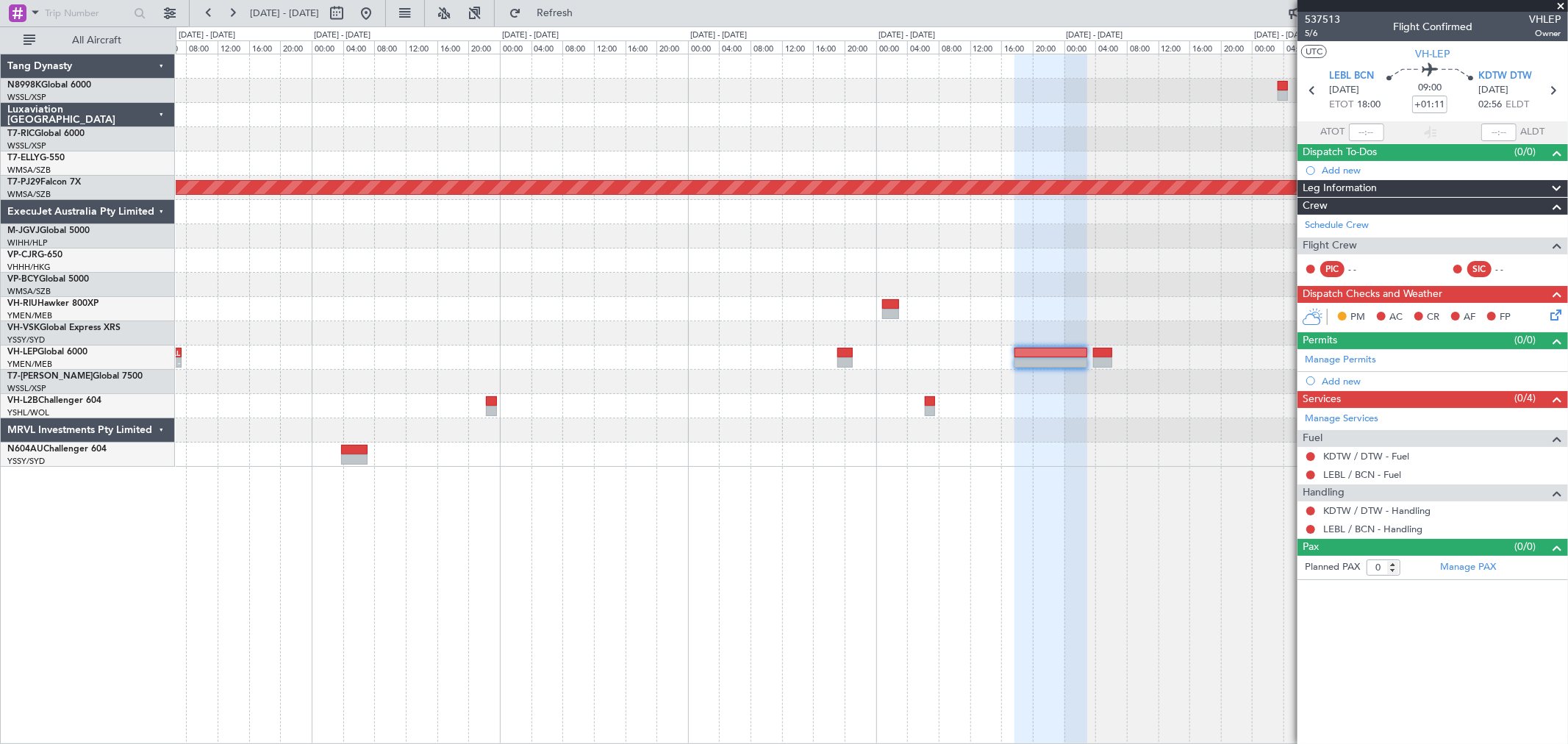
click at [959, 321] on div "Planned Maint Kuala Lumpur (Sultan Abdul Aziz Shah - Subang) - - SBGL 19:50 Z E…" at bounding box center [871, 260] width 1392 height 412
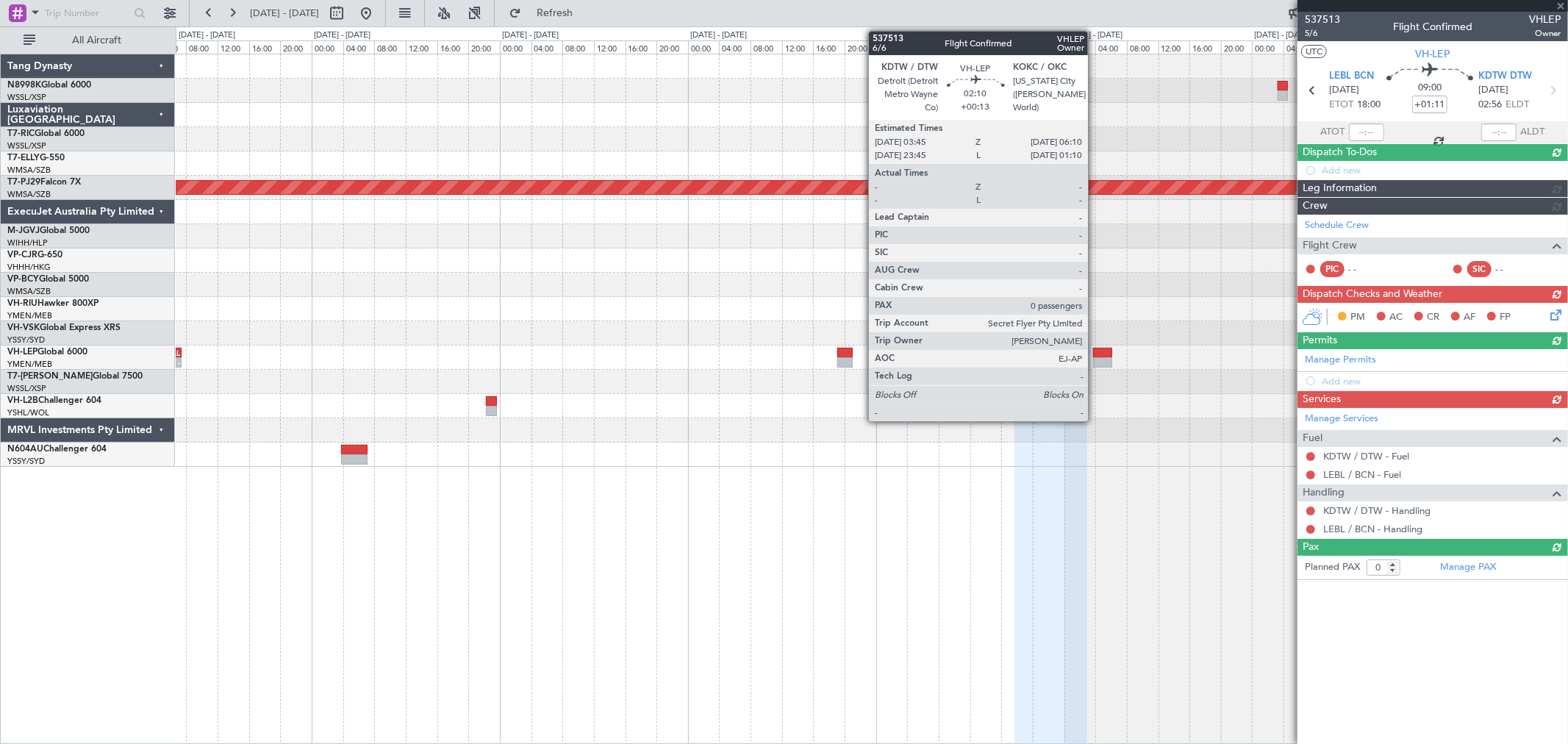
click at [1096, 349] on div at bounding box center [1103, 353] width 19 height 10
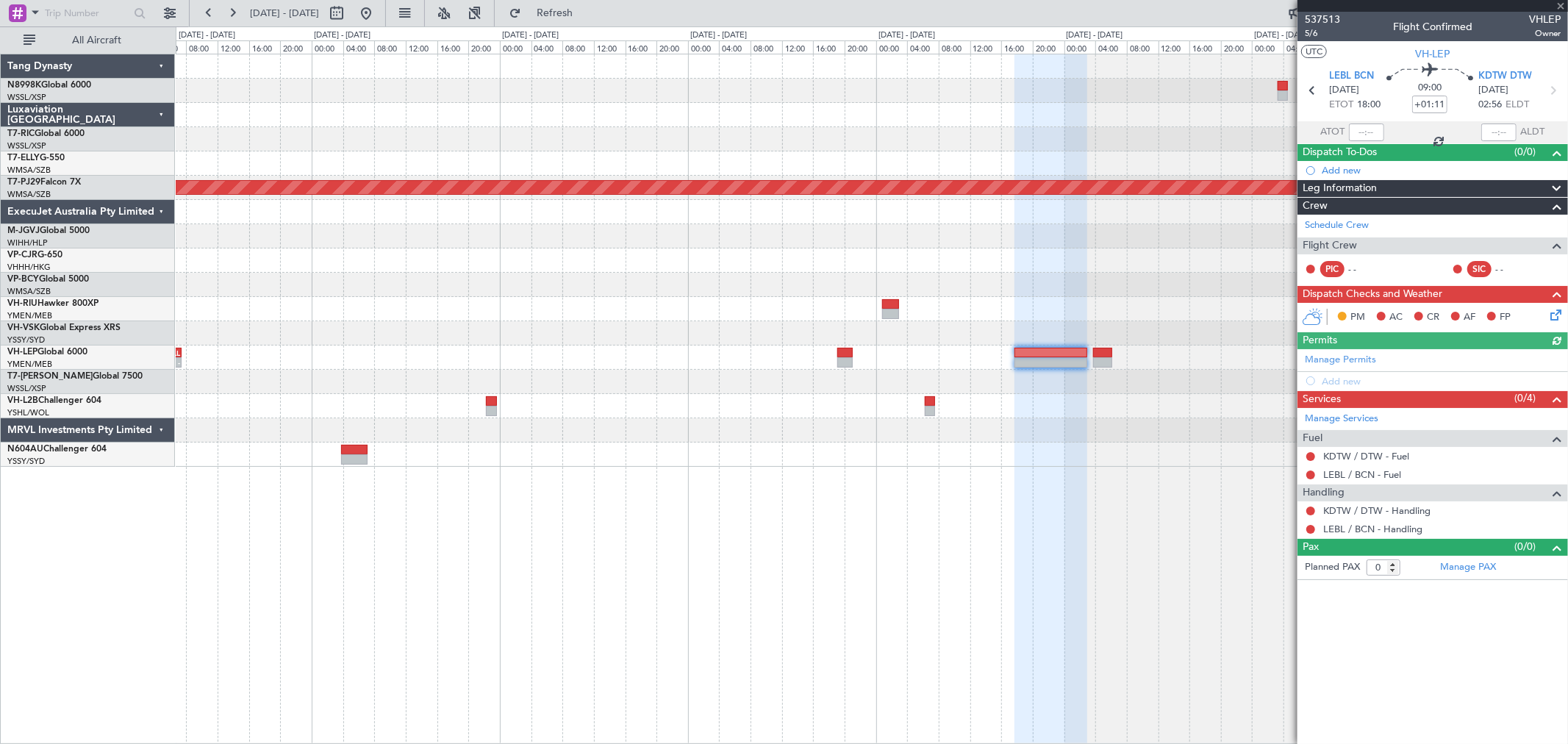
type input "+00:13"
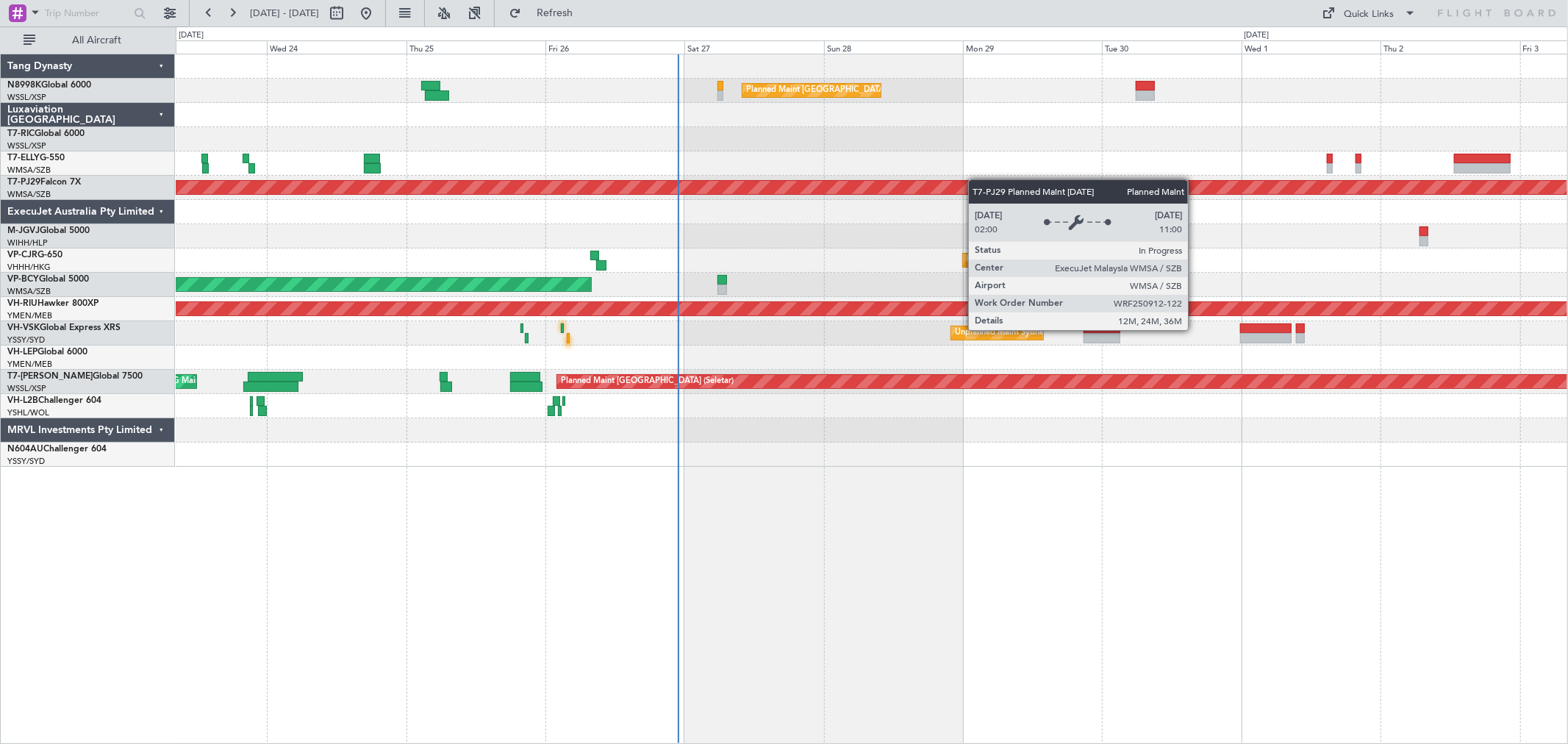
click at [937, 189] on div "Planned Maint [GEOGRAPHIC_DATA] ([GEOGRAPHIC_DATA] Intl) Planned Maint [GEOGRAP…" at bounding box center [871, 260] width 1392 height 412
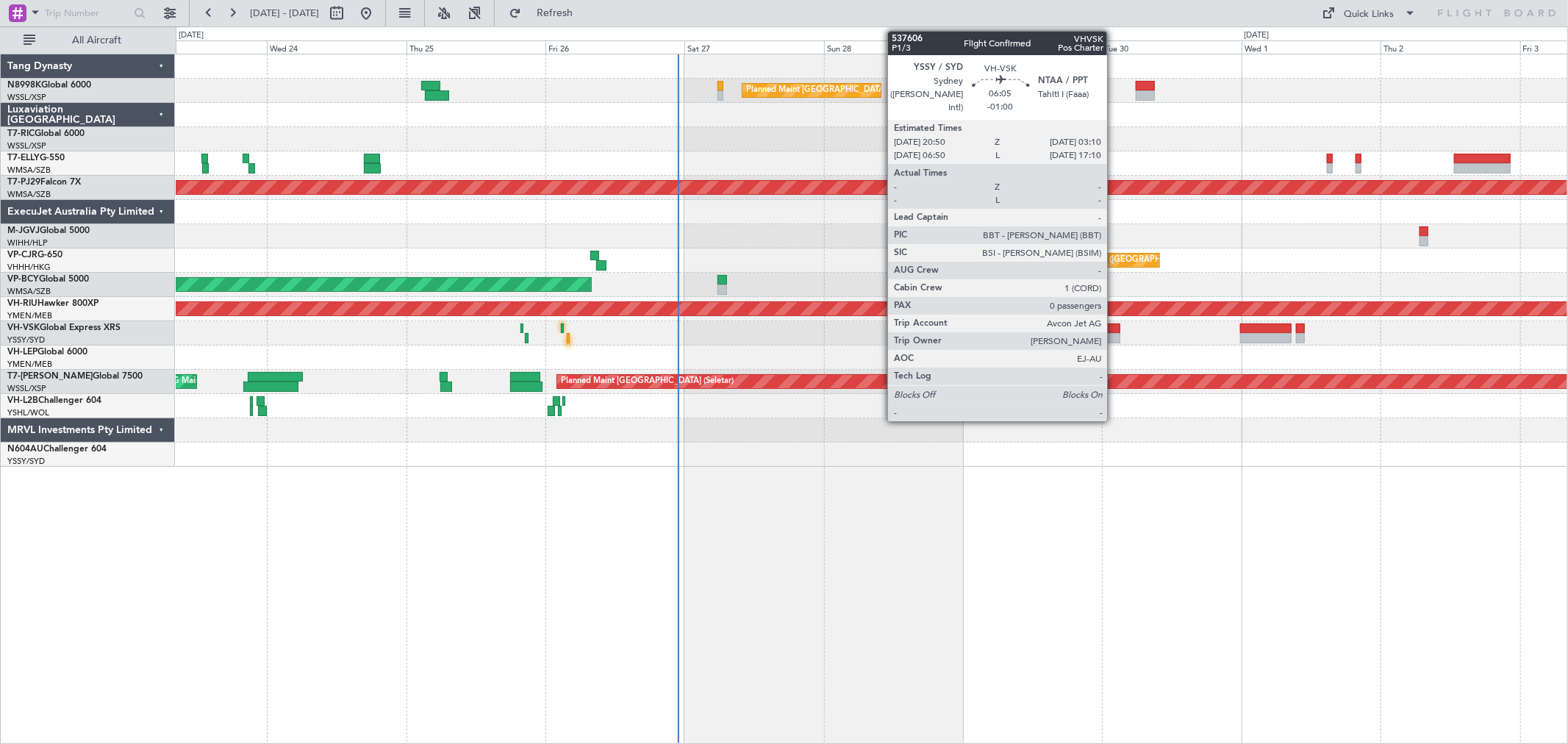
click at [1115, 327] on div at bounding box center [1102, 329] width 36 height 10
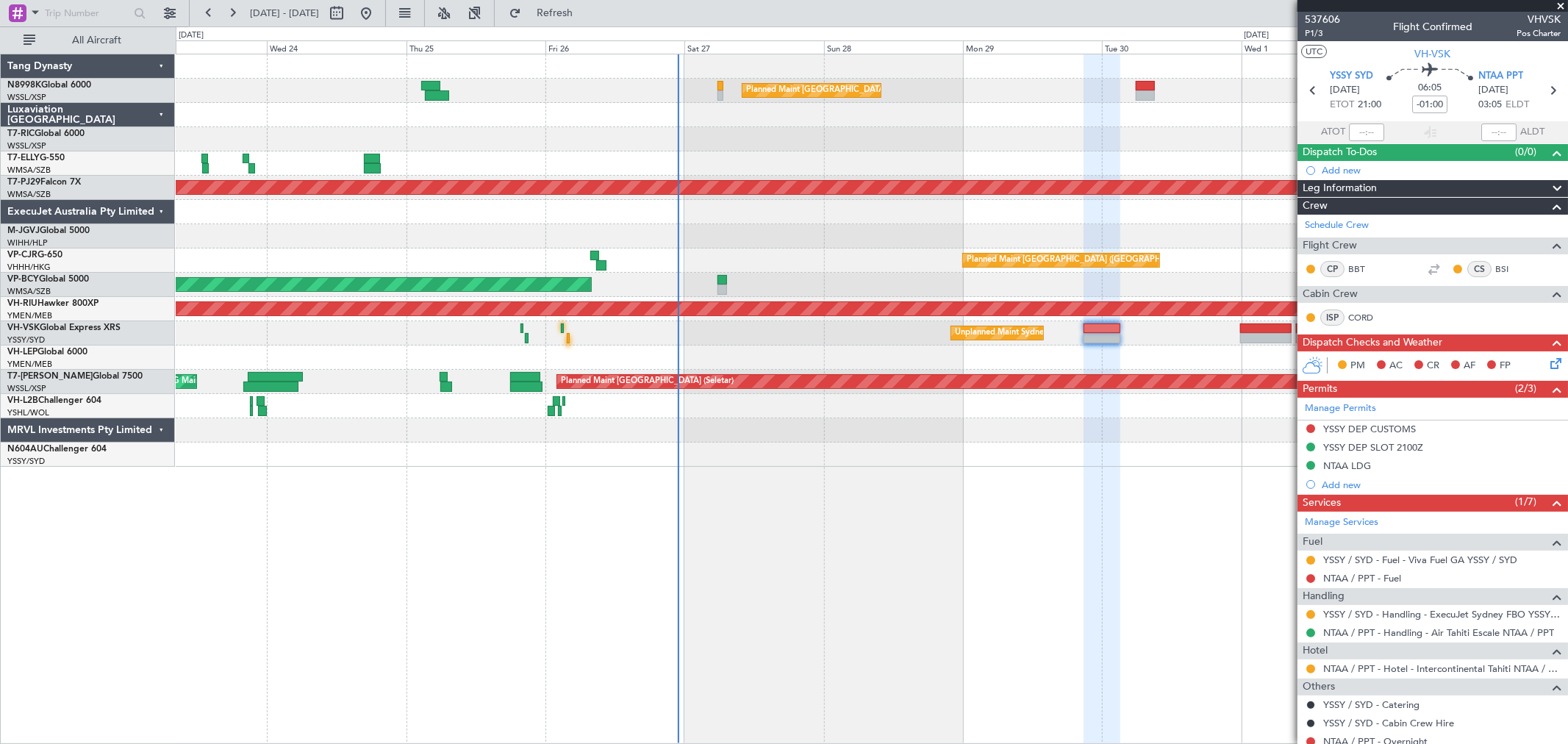
click at [876, 164] on div at bounding box center [871, 163] width 1392 height 24
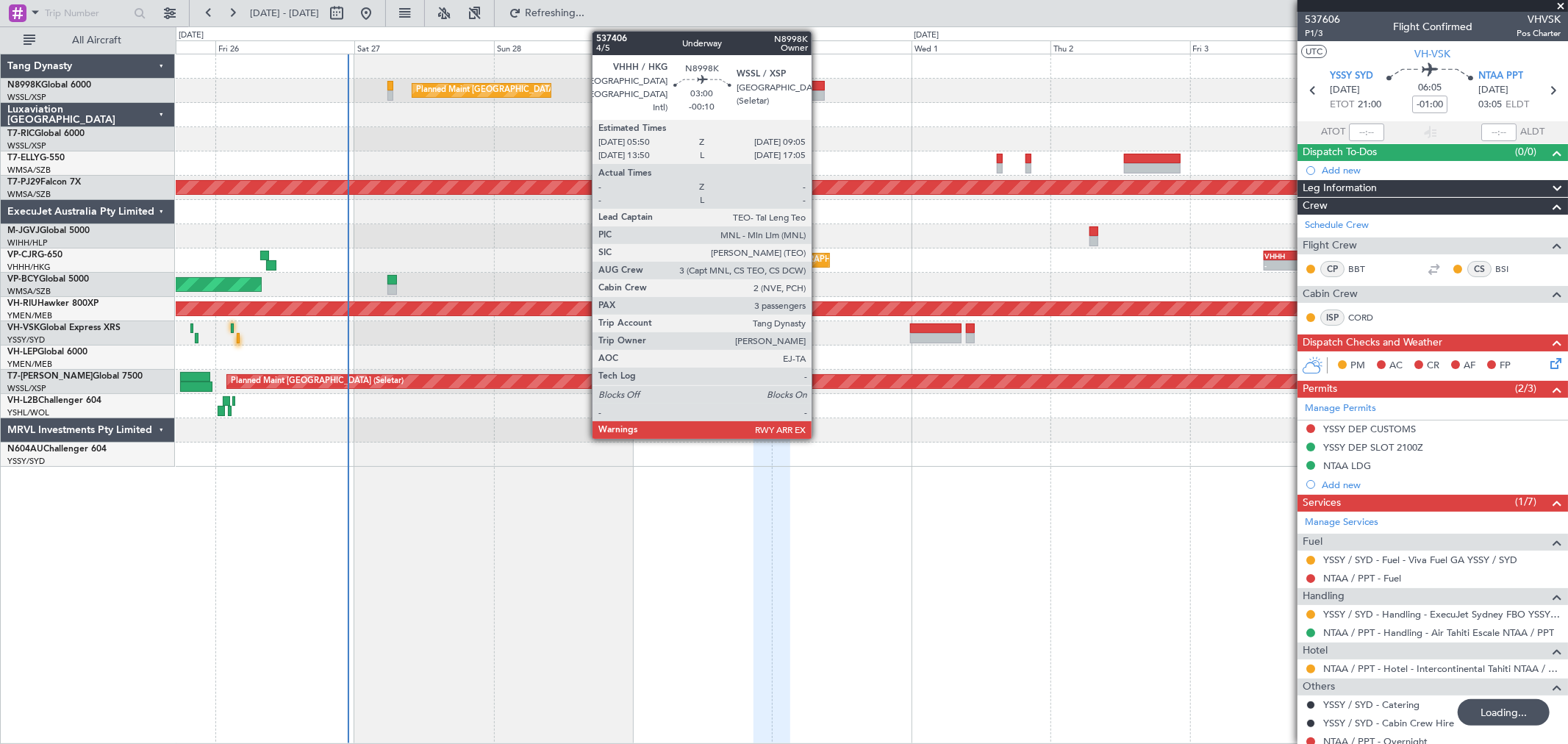
click at [819, 90] on div at bounding box center [815, 95] width 19 height 10
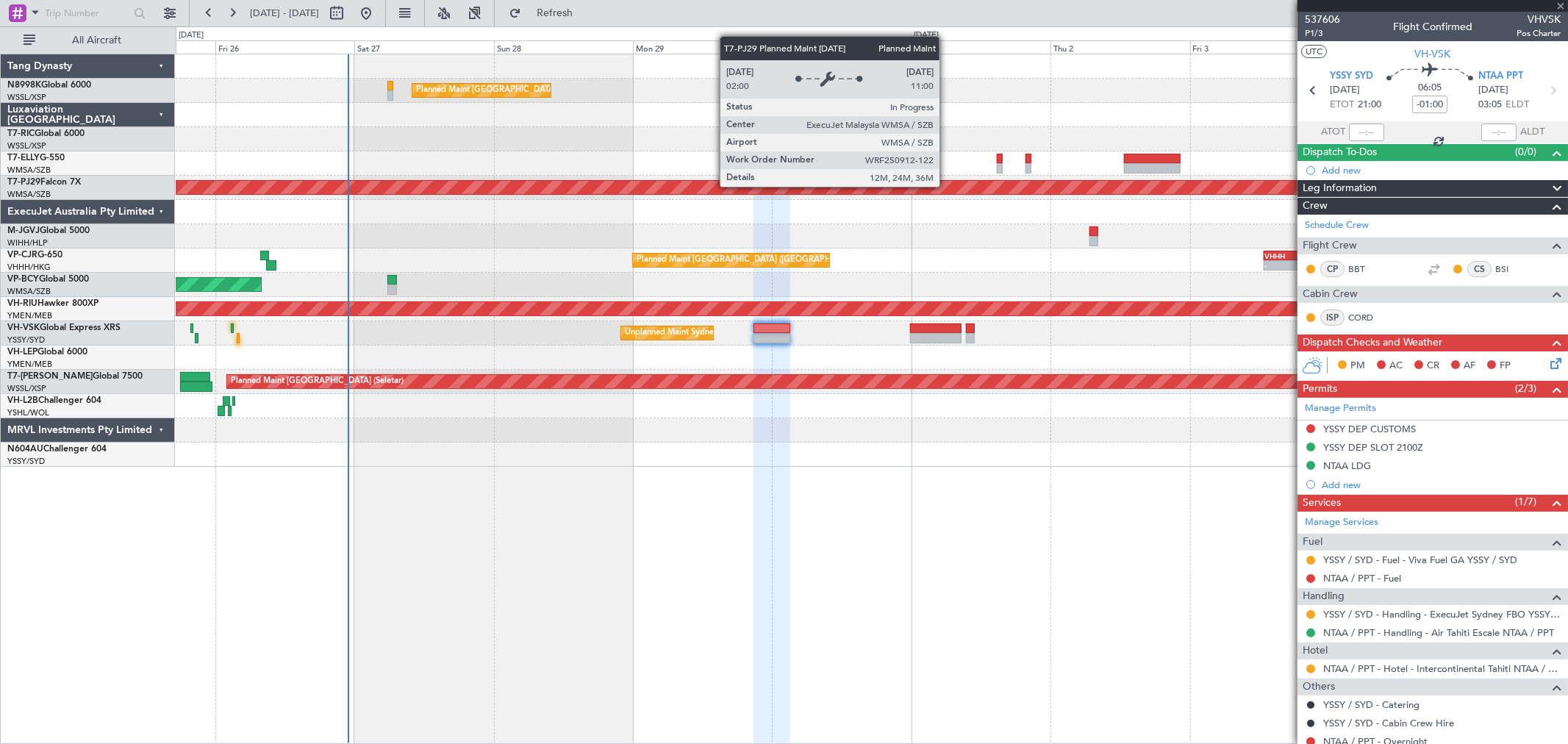
type input "-00:10"
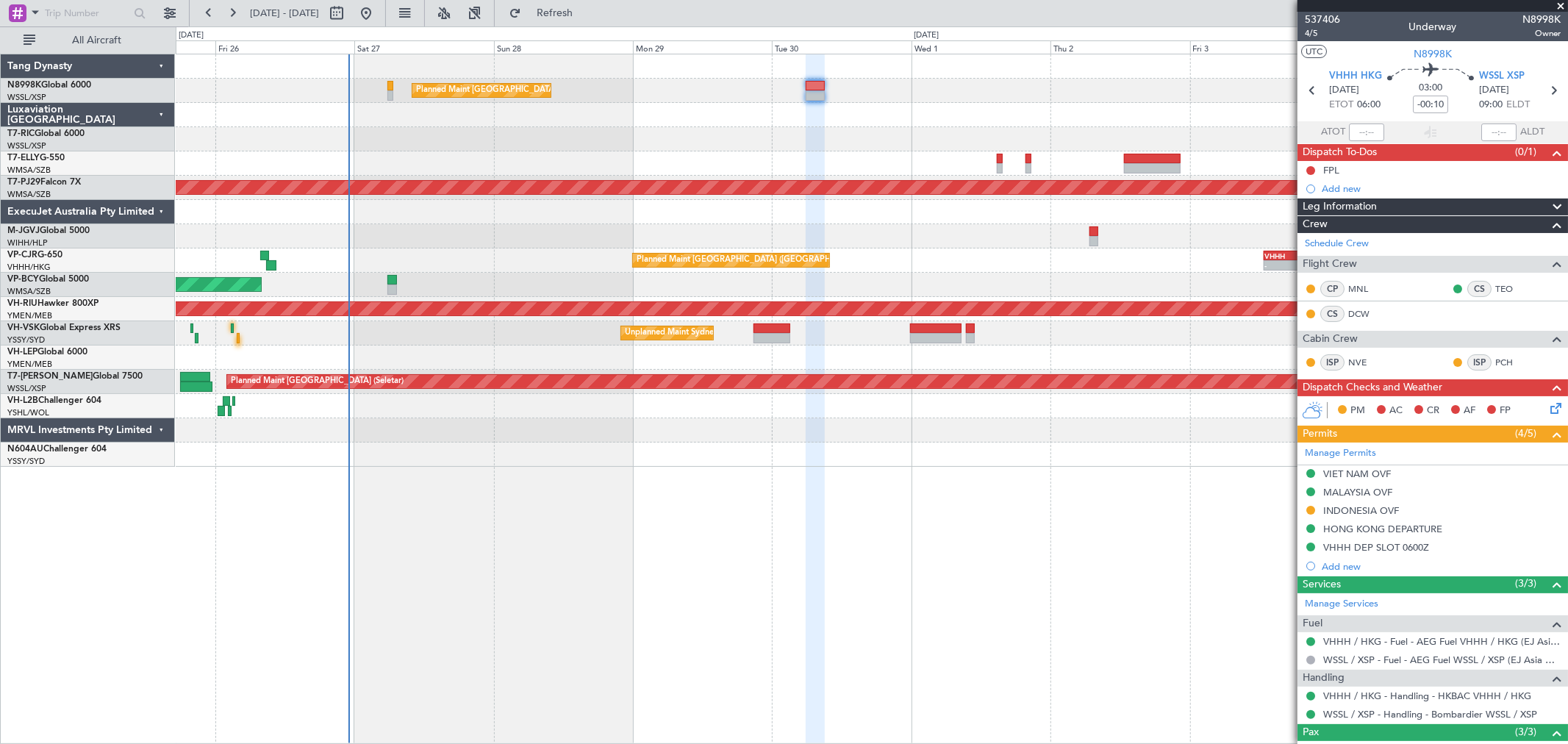
click at [996, 162] on div at bounding box center [871, 163] width 1392 height 24
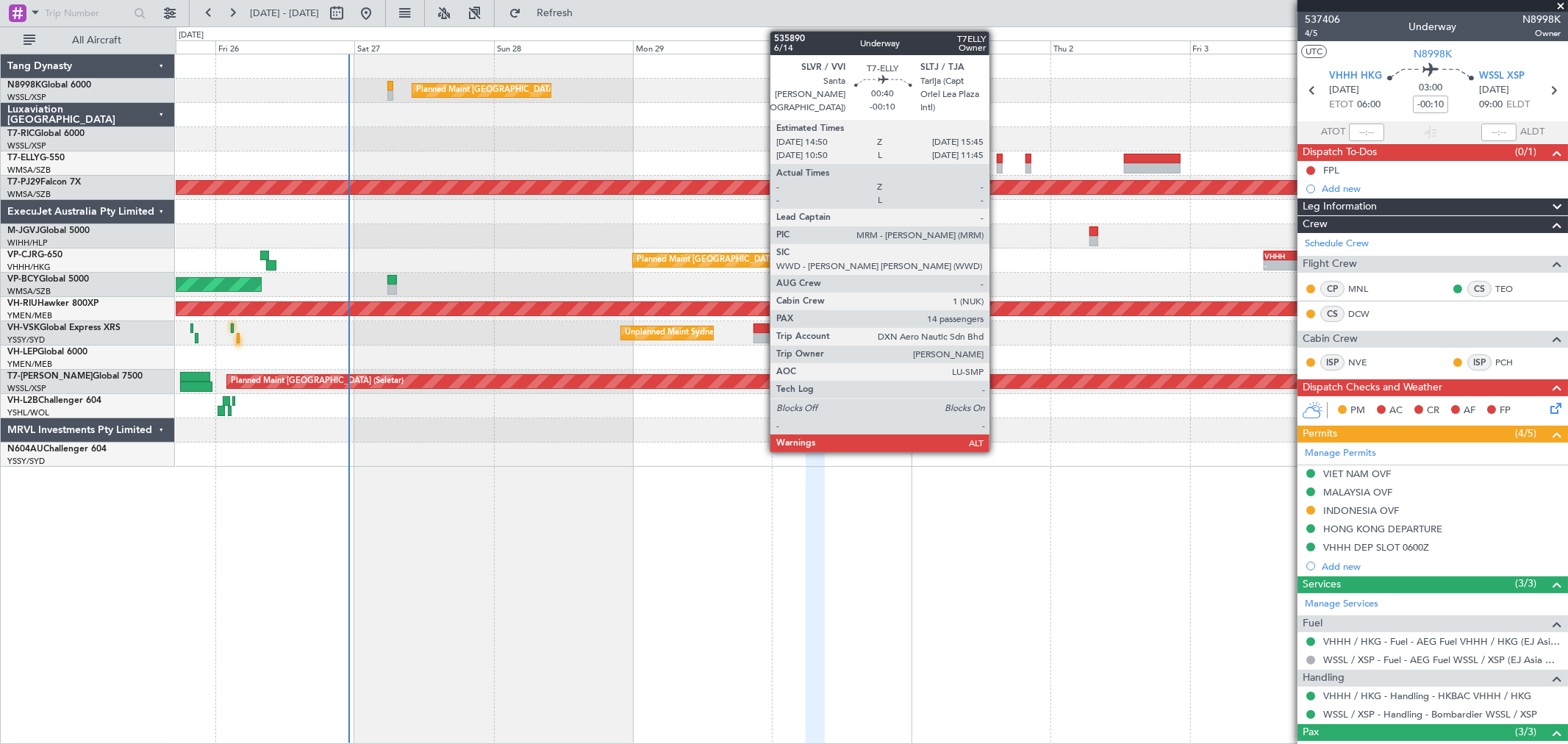
click at [997, 161] on div at bounding box center [999, 159] width 6 height 10
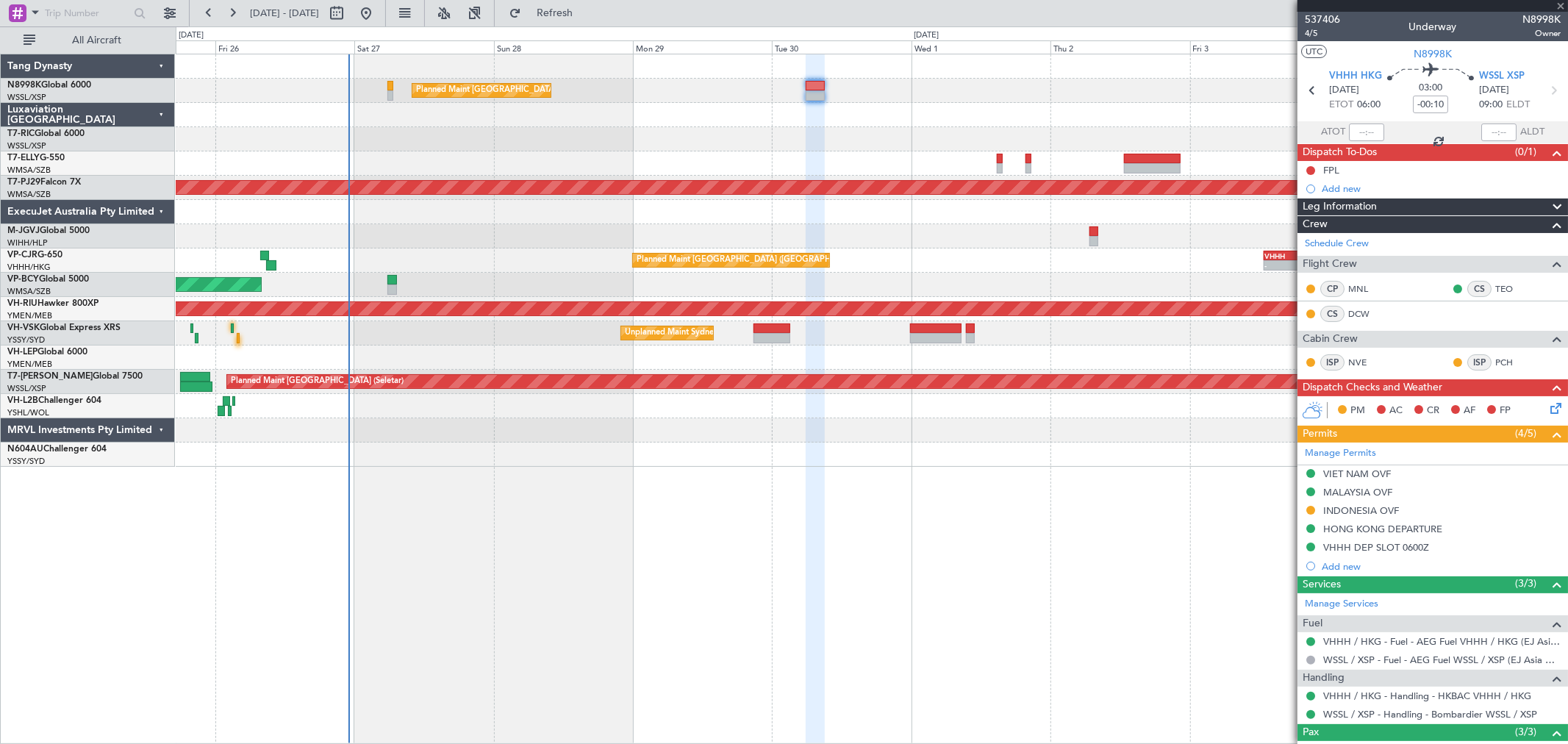
type input "14"
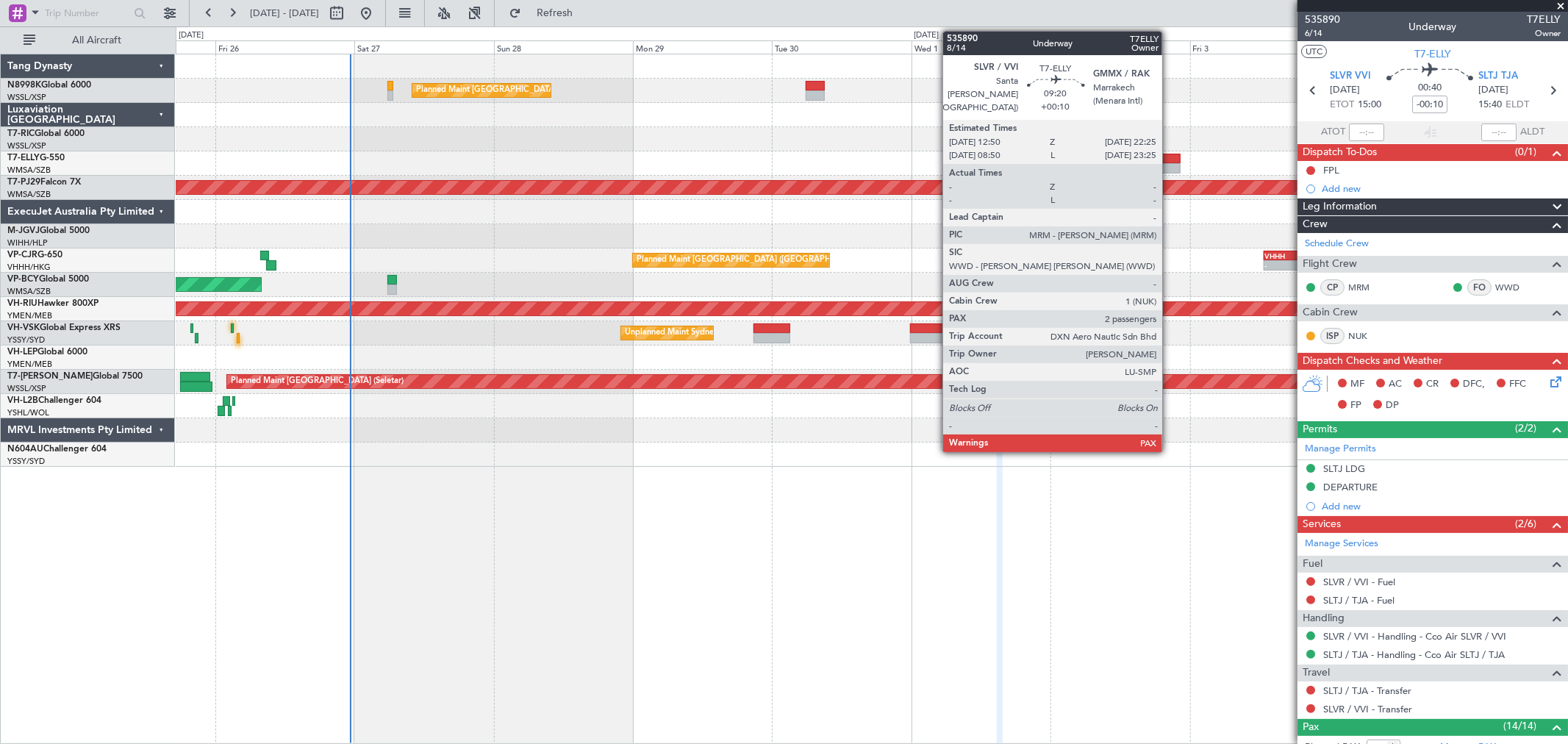
click at [1169, 156] on div at bounding box center [1152, 159] width 56 height 10
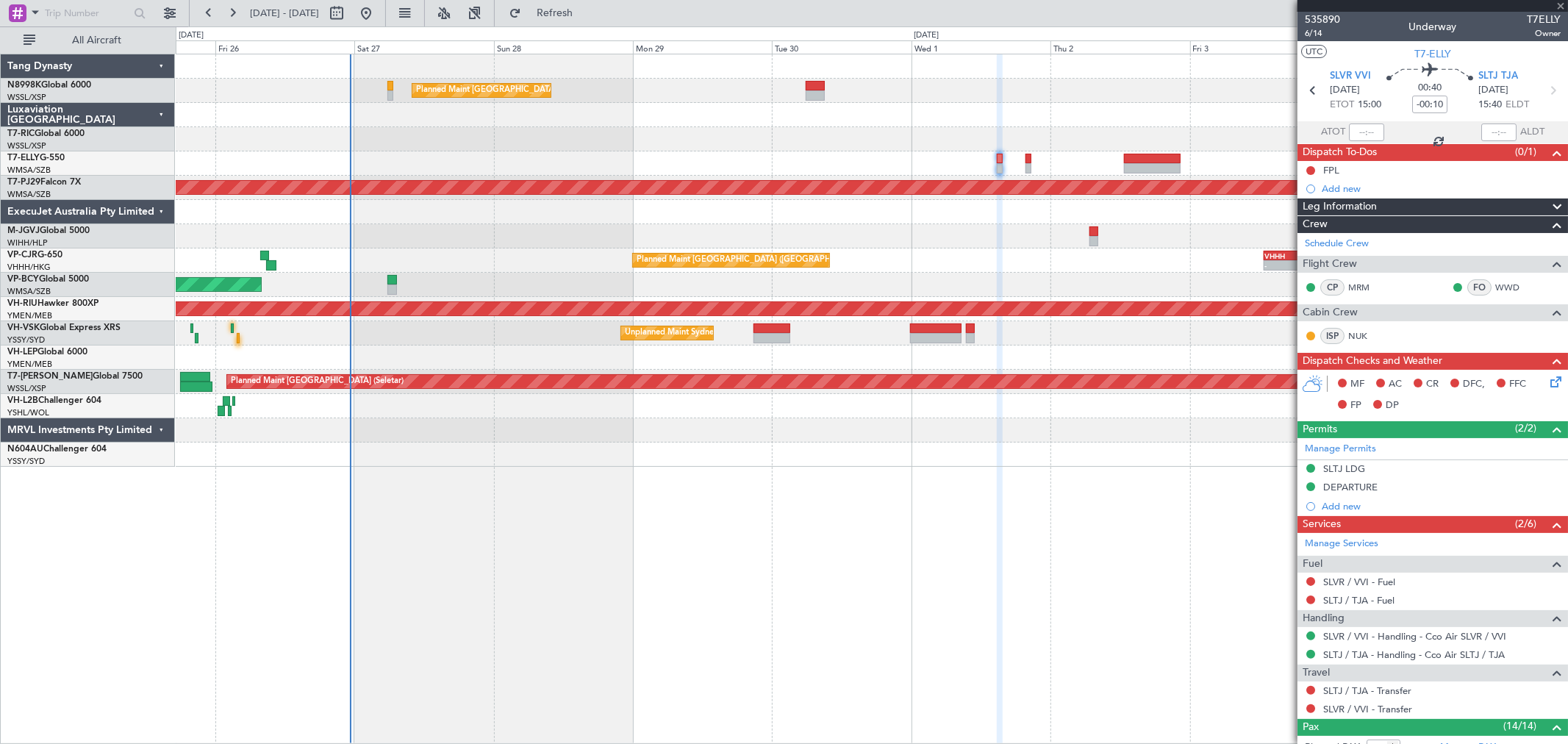
type input "+00:10"
type input "2"
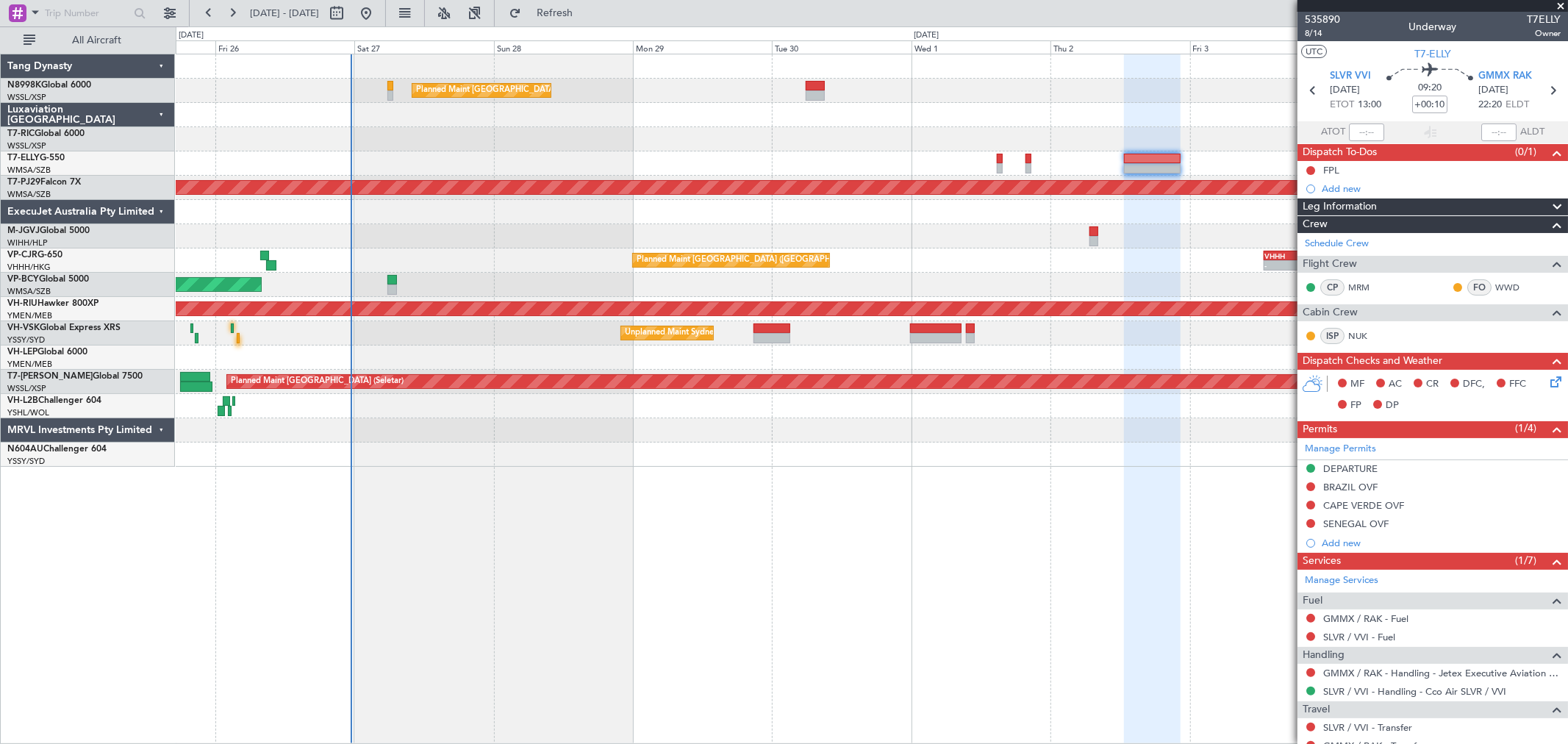
click at [818, 135] on div "Planned Maint [GEOGRAPHIC_DATA] ([GEOGRAPHIC_DATA] Intl) Planned Maint [GEOGRAP…" at bounding box center [871, 260] width 1392 height 412
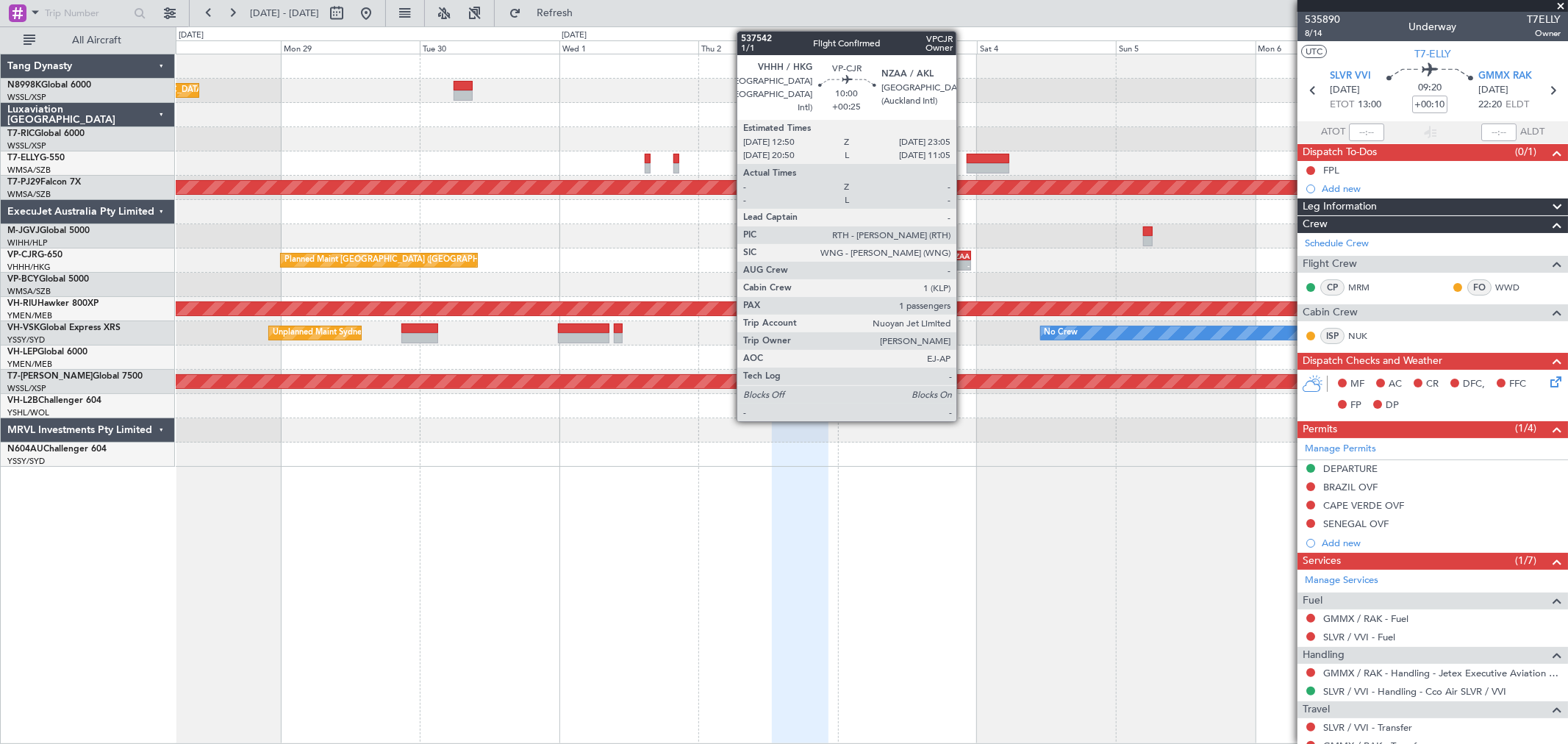
click at [964, 253] on div "NZAA" at bounding box center [955, 256] width 29 height 9
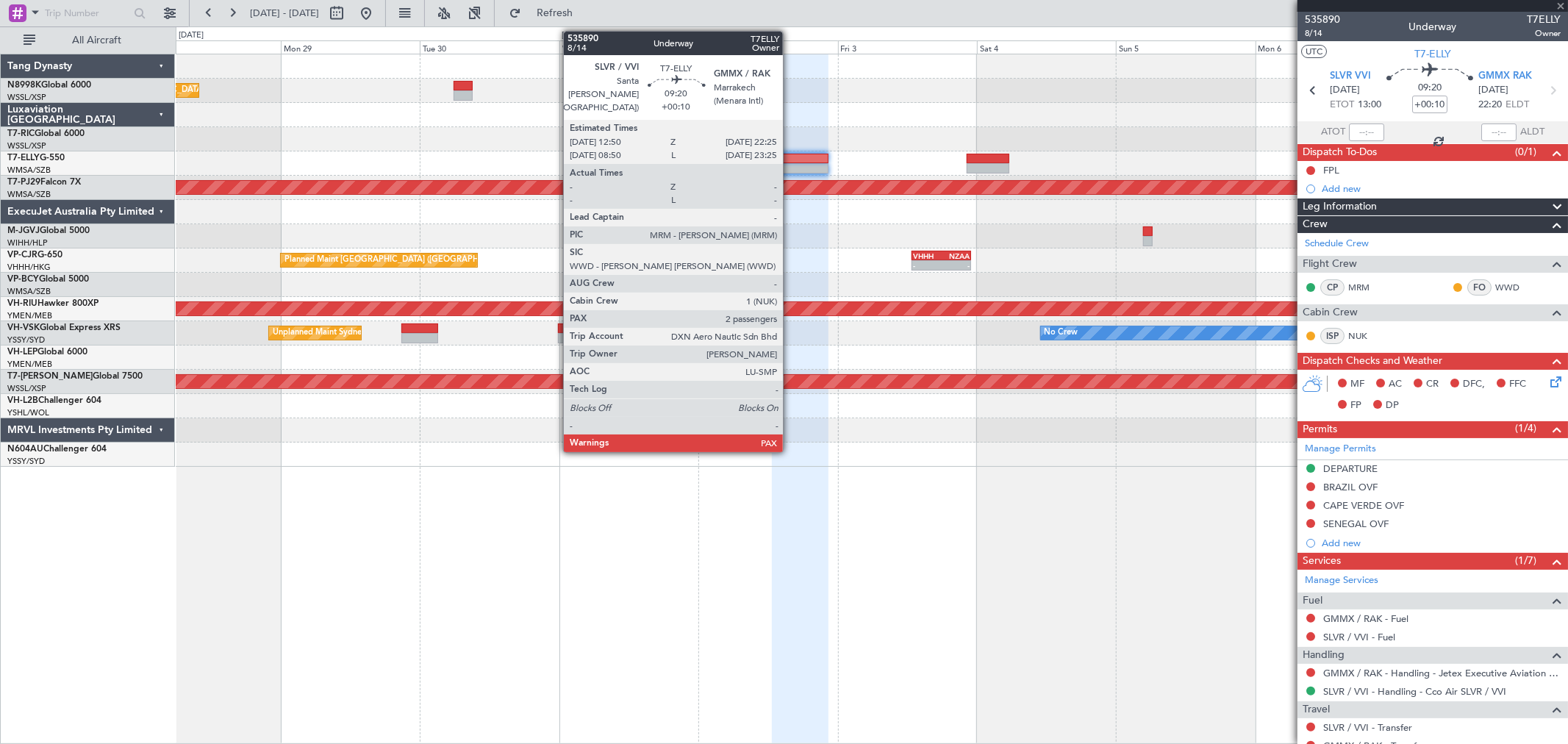
type input "+00:25"
type input "1"
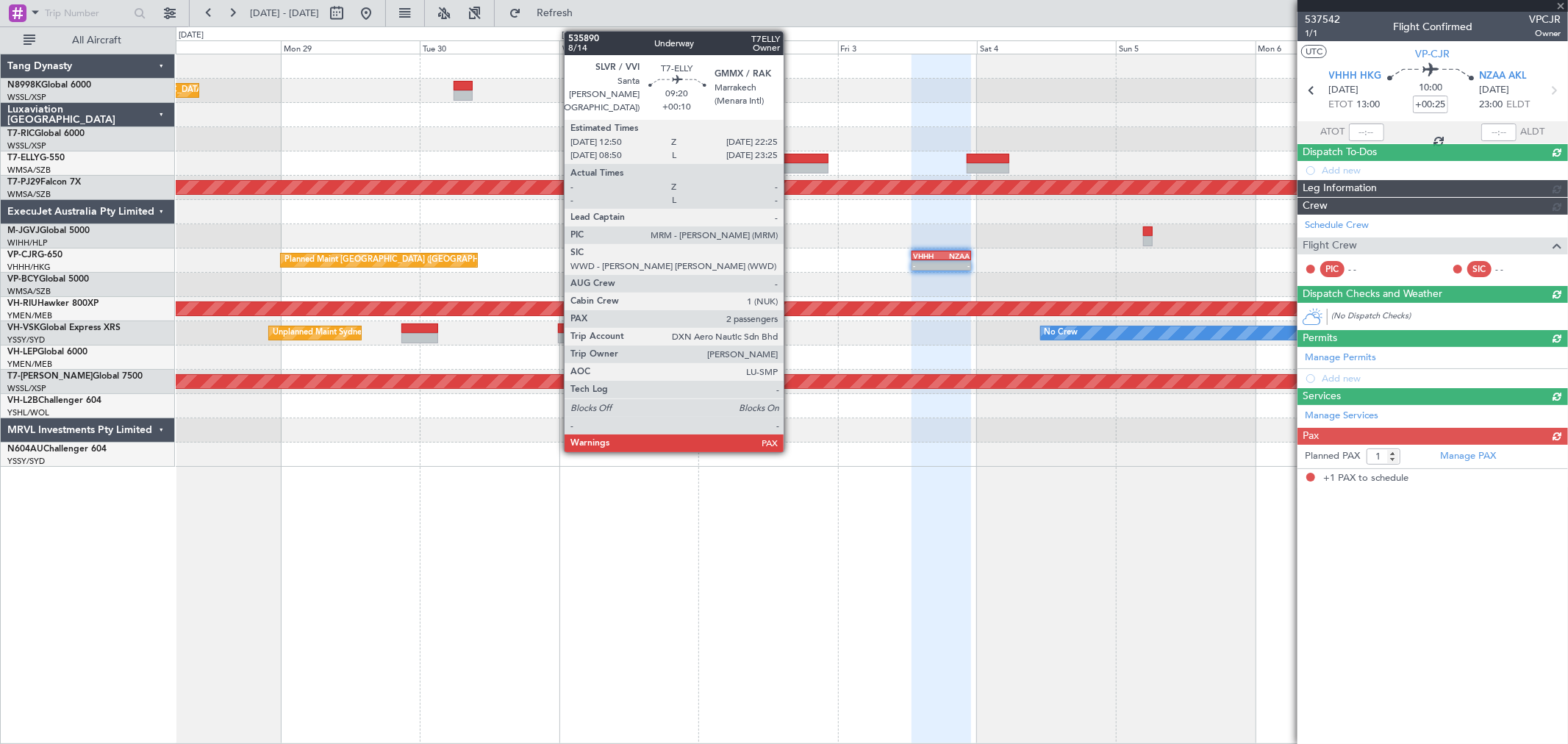
click at [791, 156] on div at bounding box center [800, 159] width 56 height 10
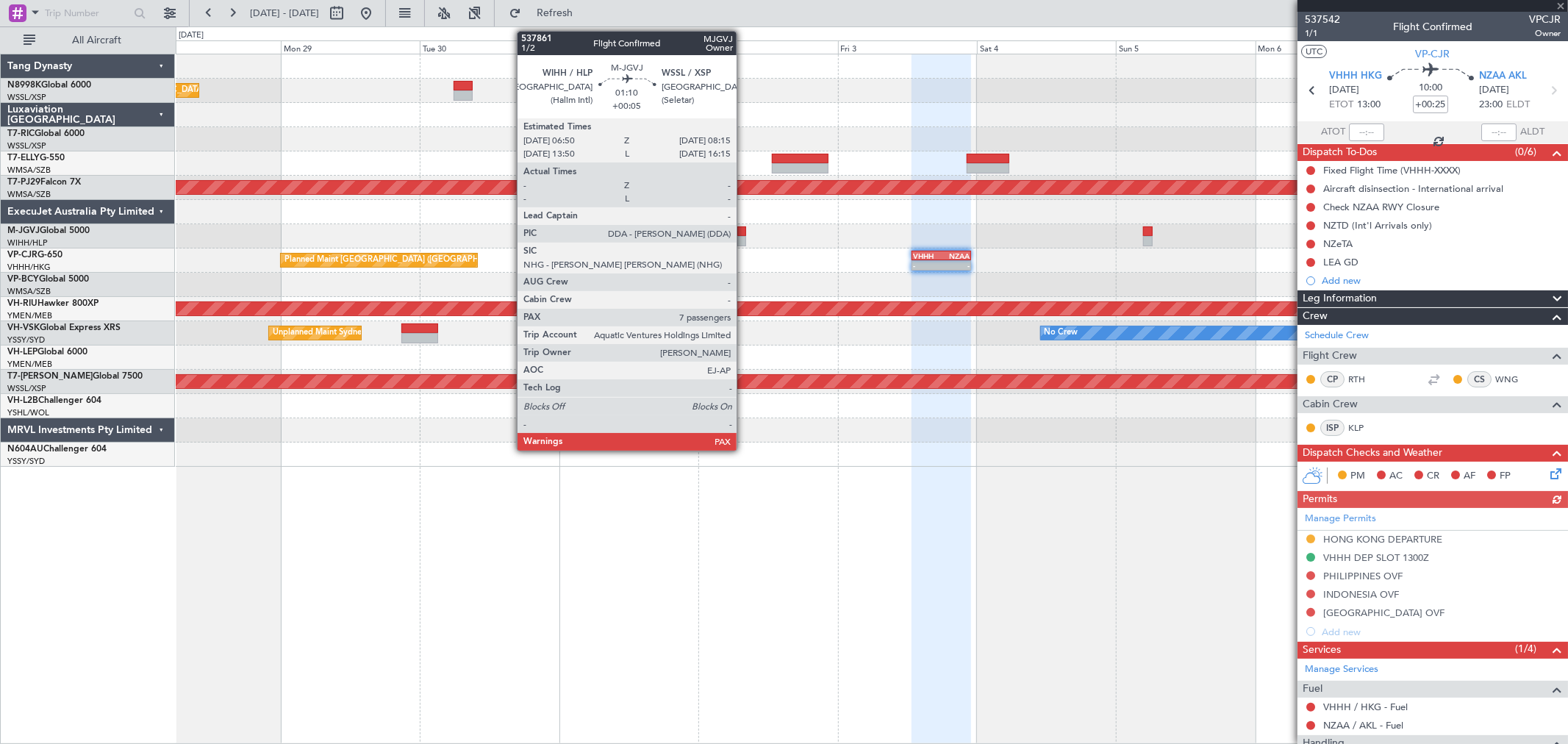
type input "+00:10"
type input "2"
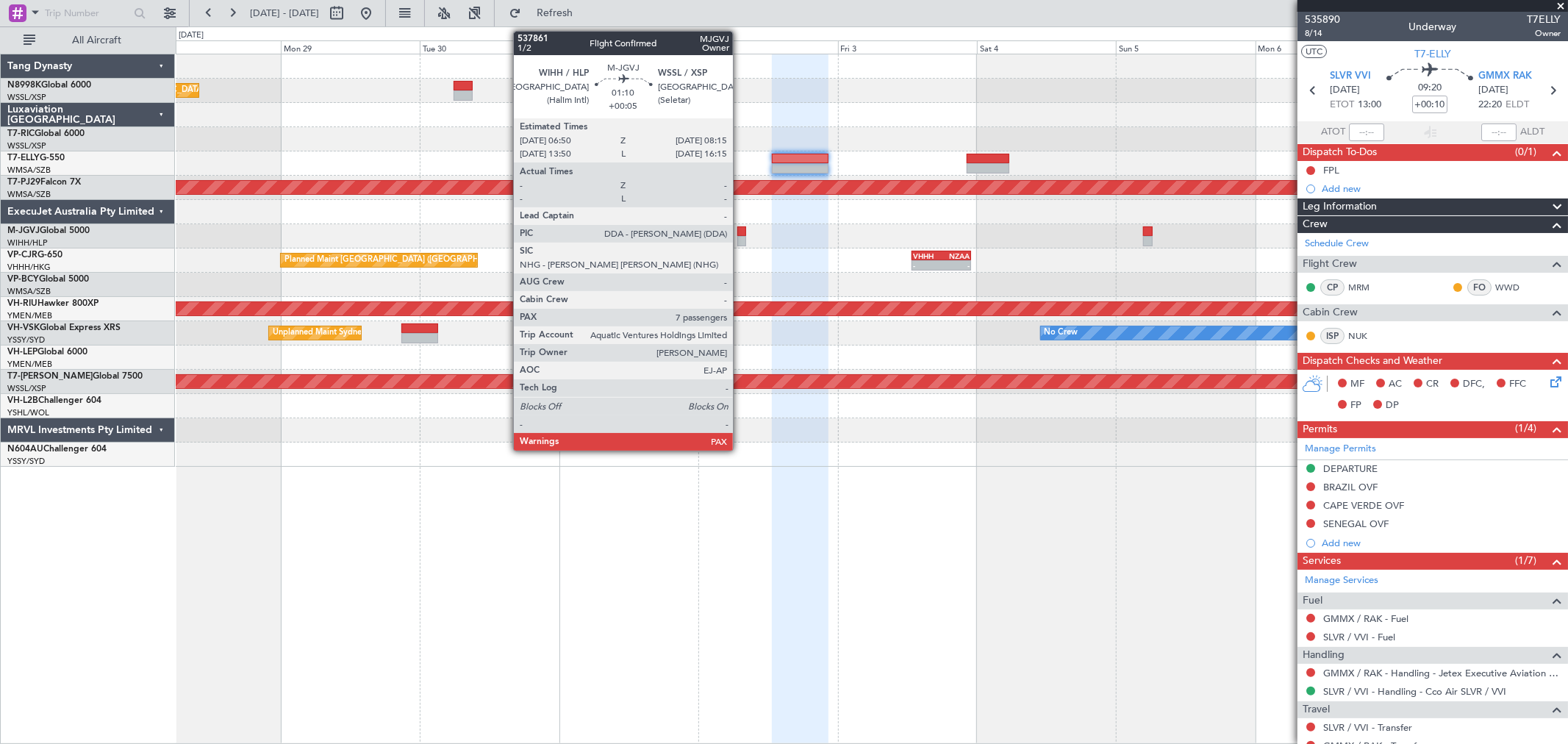
click at [741, 237] on div at bounding box center [741, 241] width 9 height 10
type input "+00:05"
type input "7"
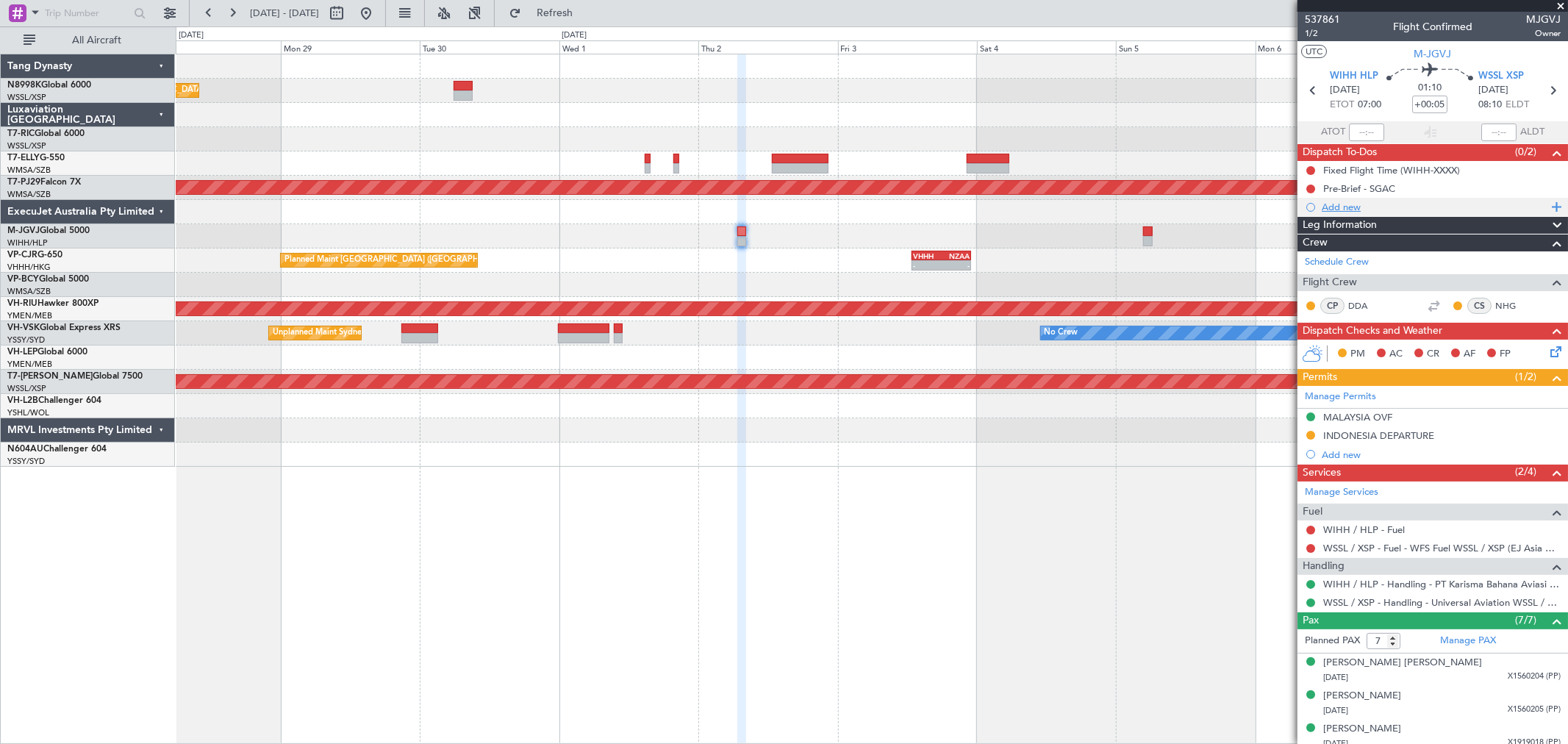
click at [1339, 204] on div "Add new" at bounding box center [1435, 207] width 226 height 12
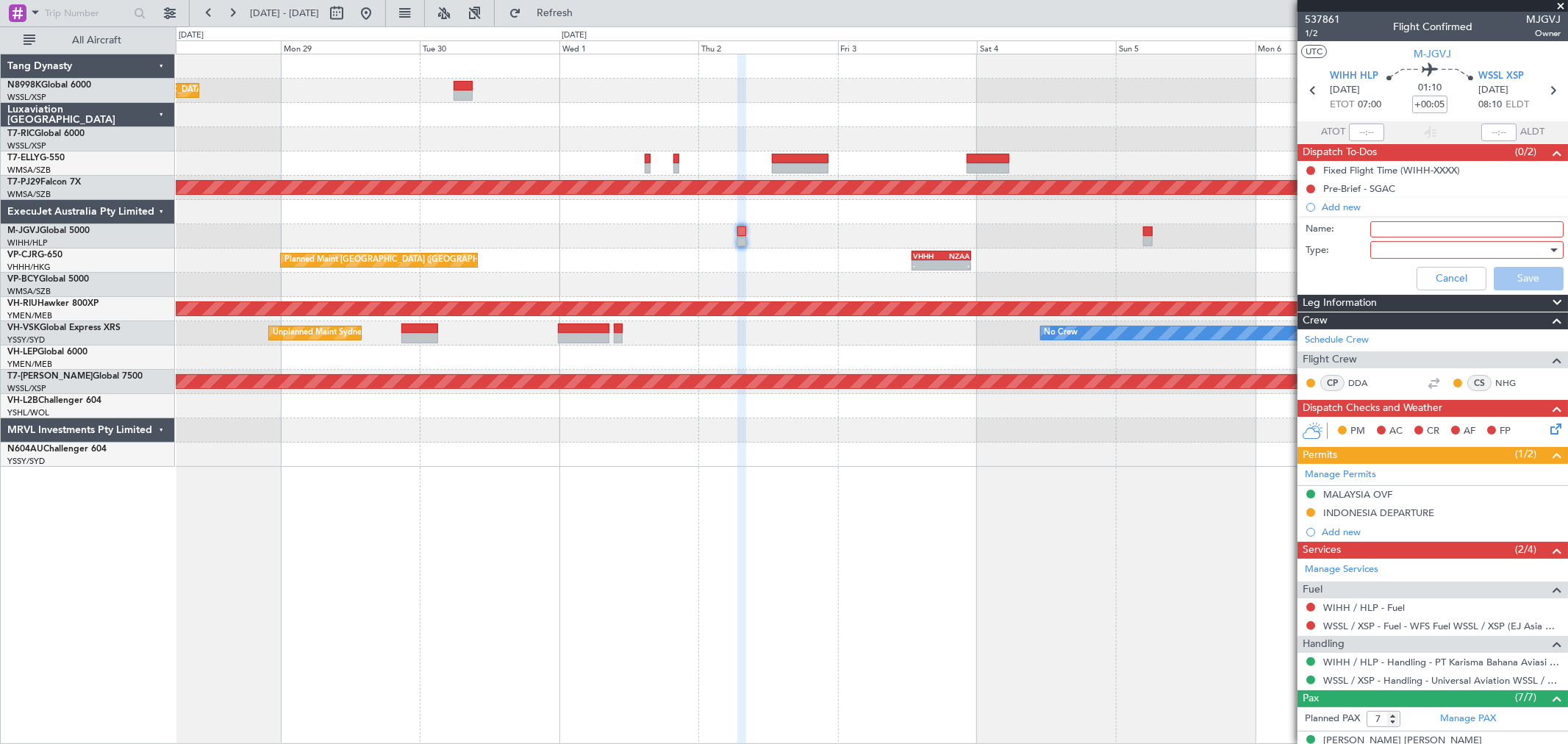
click at [1387, 235] on input "Name:" at bounding box center [1467, 229] width 194 height 16
click at [1451, 288] on button "Cancel" at bounding box center [1452, 278] width 69 height 23
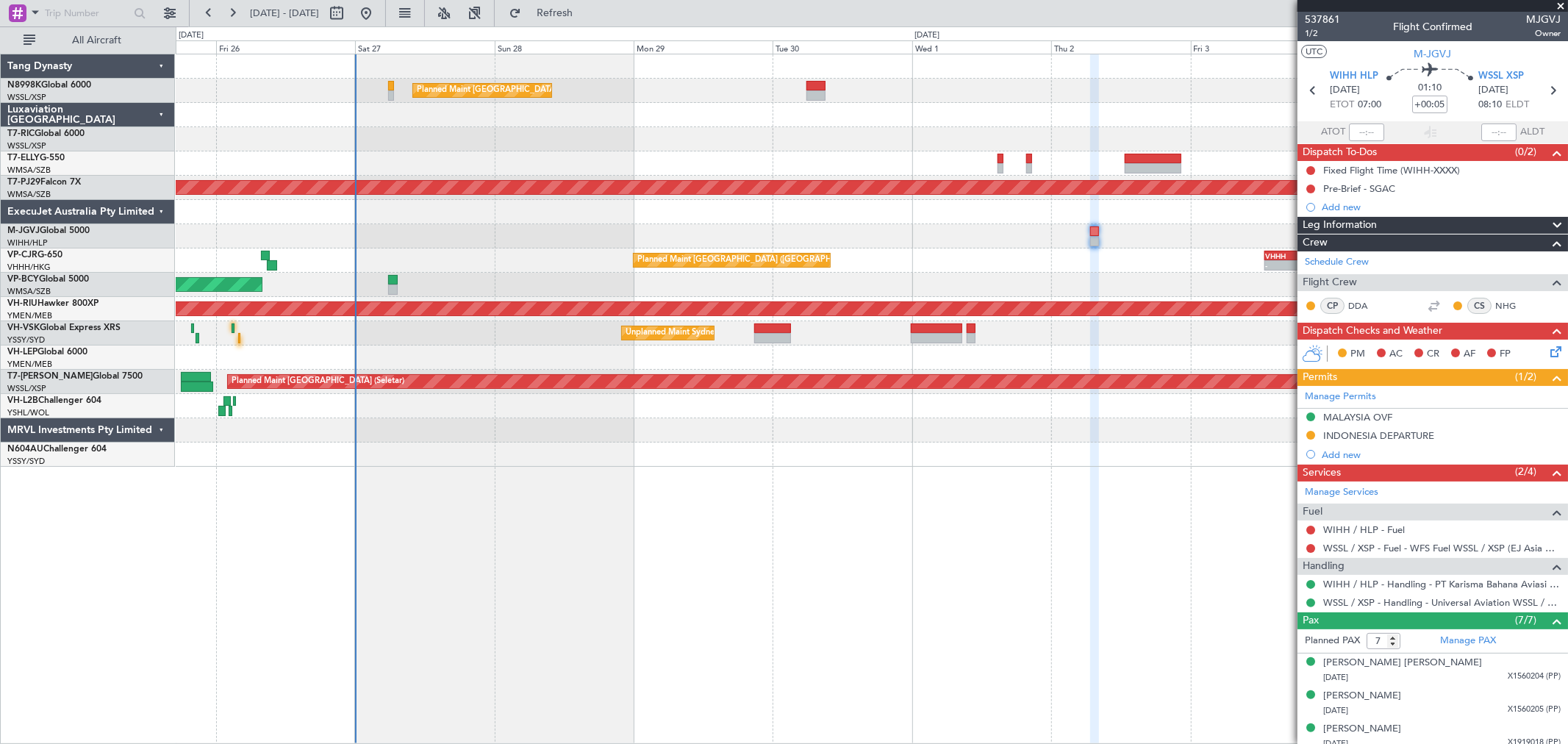
click at [951, 287] on div "Planned Maint [GEOGRAPHIC_DATA] ([GEOGRAPHIC_DATA] Intl) Planned Maint [GEOGRAP…" at bounding box center [871, 260] width 1392 height 412
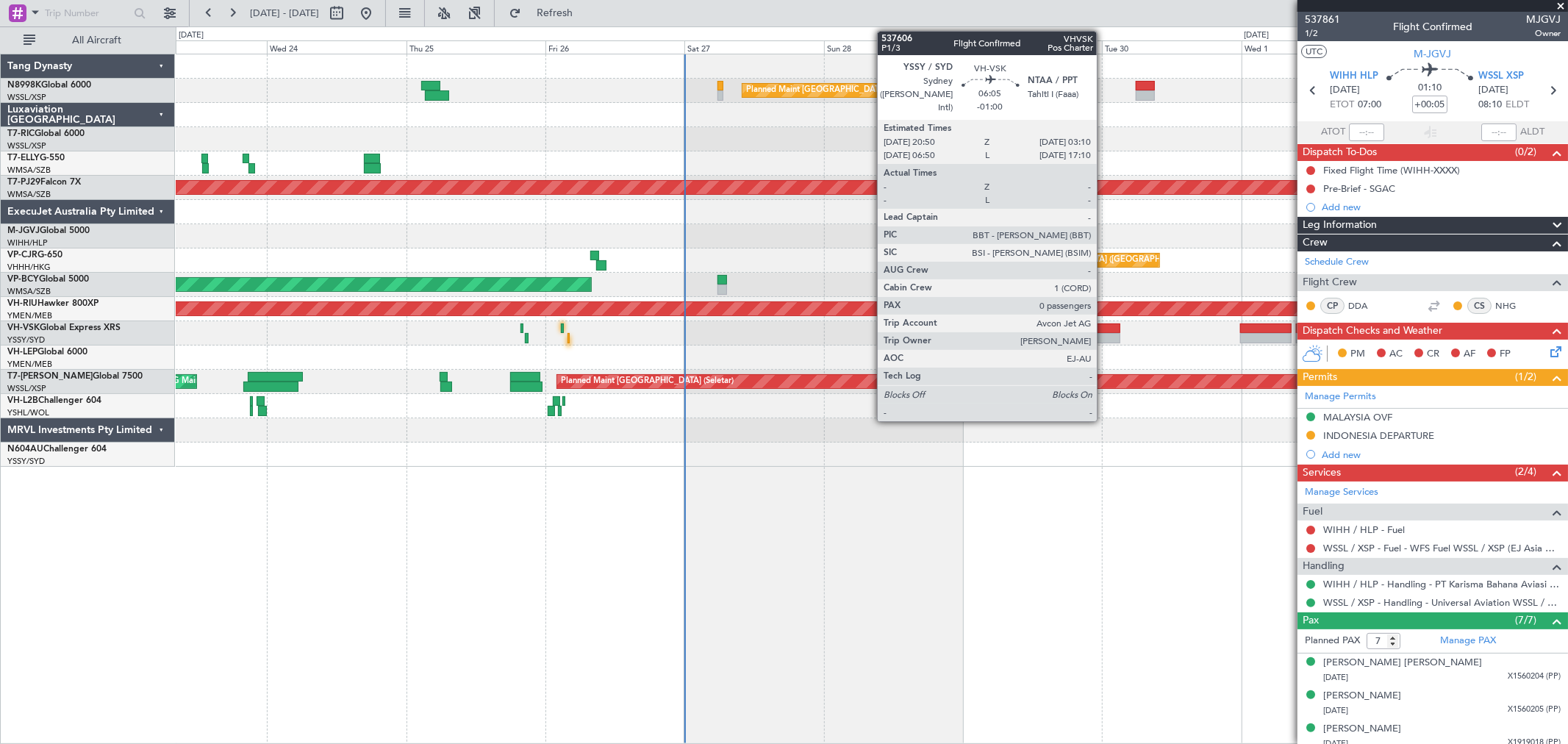
click at [1104, 339] on div at bounding box center [1102, 339] width 36 height 10
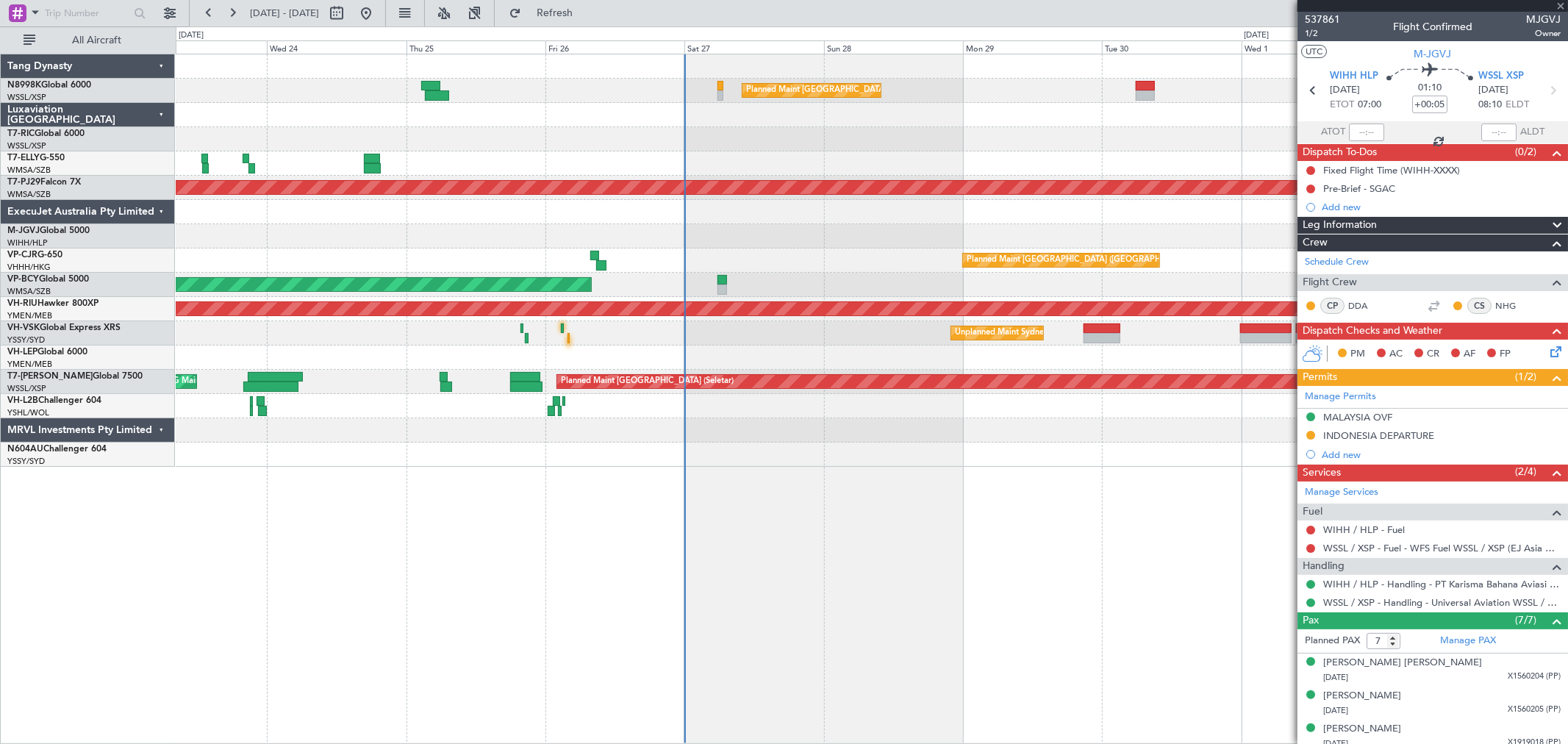
type input "-01:00"
type input "0"
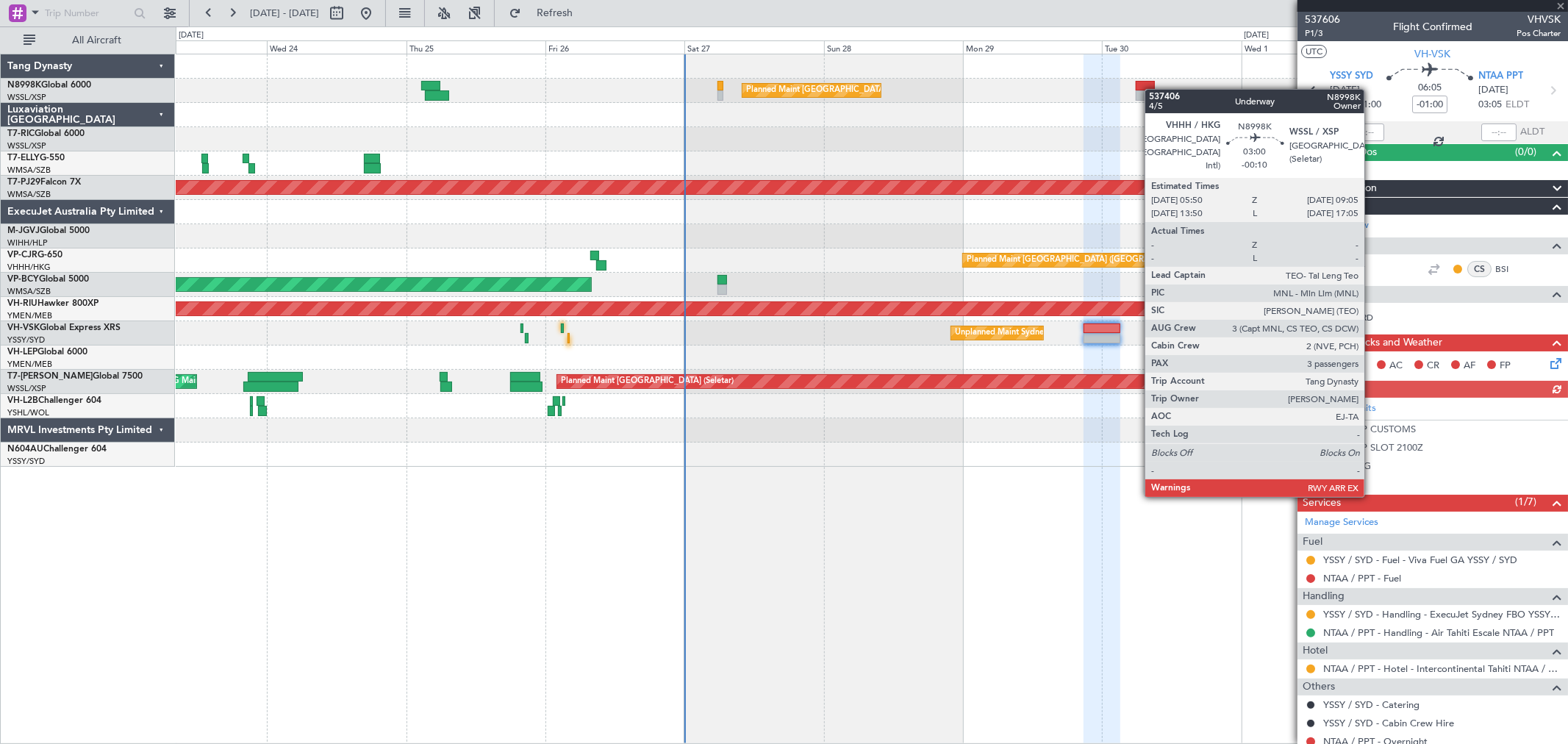
click at [1152, 89] on div "Planned Maint [GEOGRAPHIC_DATA] ([GEOGRAPHIC_DATA] Intl)" at bounding box center [871, 91] width 1392 height 24
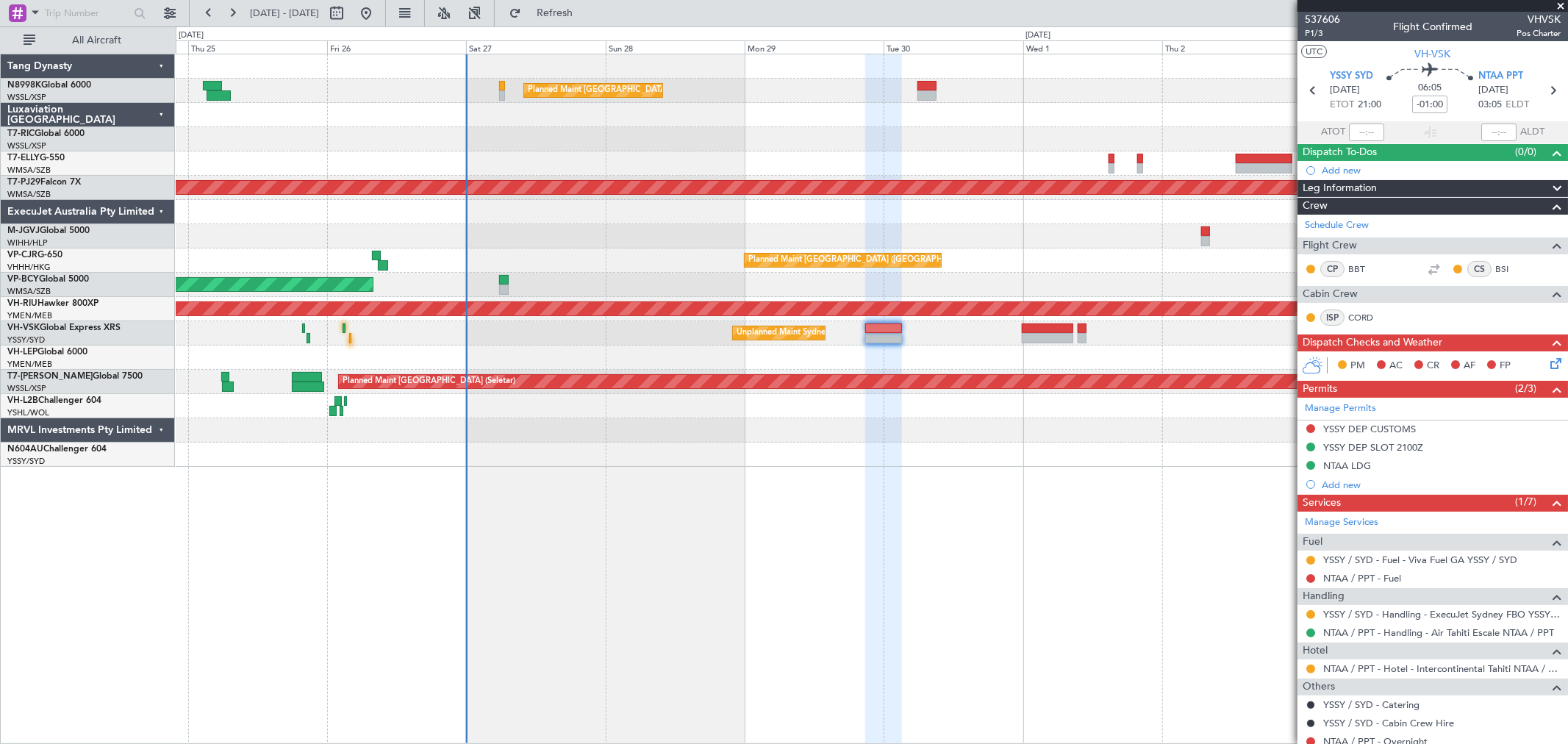
click at [927, 110] on div at bounding box center [871, 115] width 1392 height 24
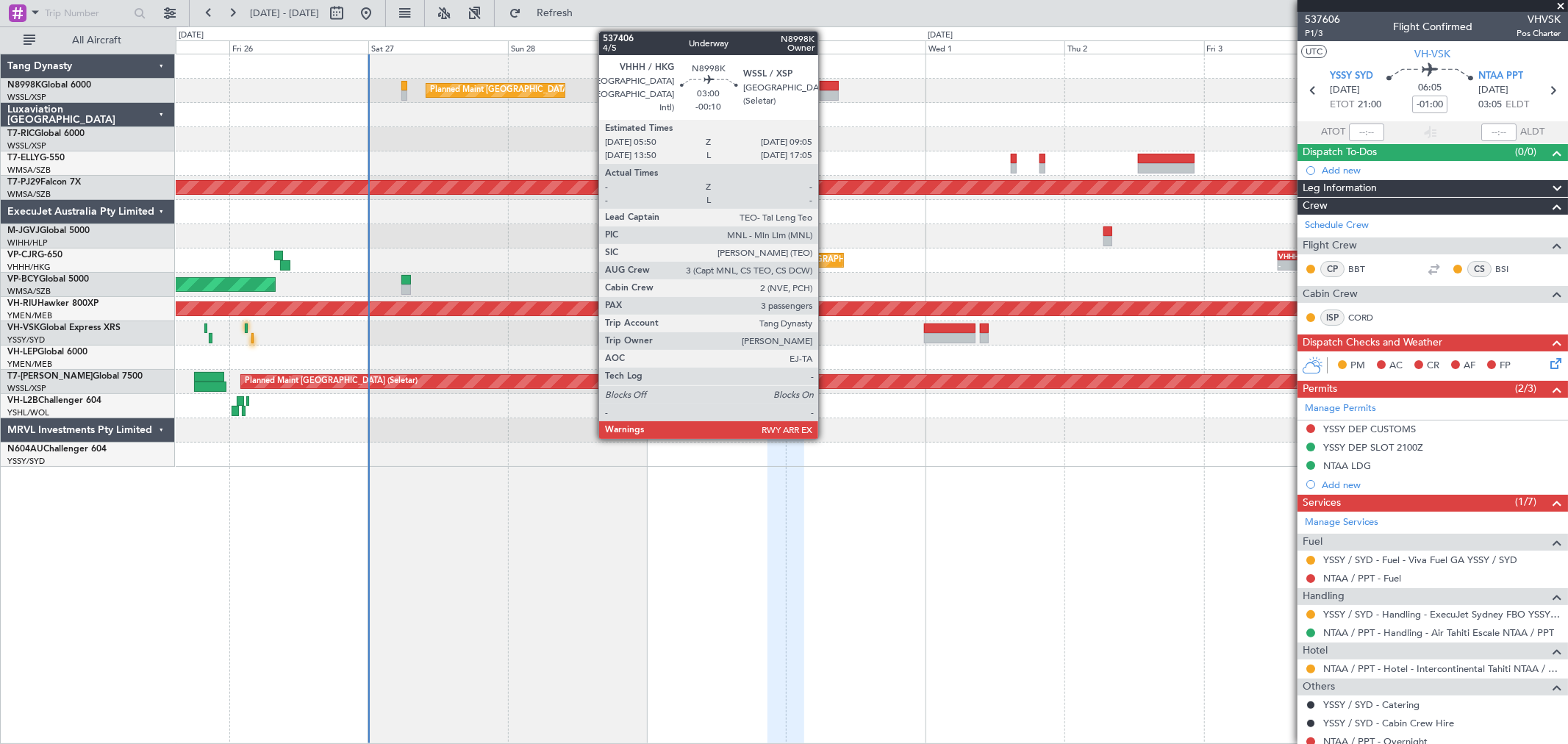
click at [827, 90] on div at bounding box center [829, 95] width 19 height 10
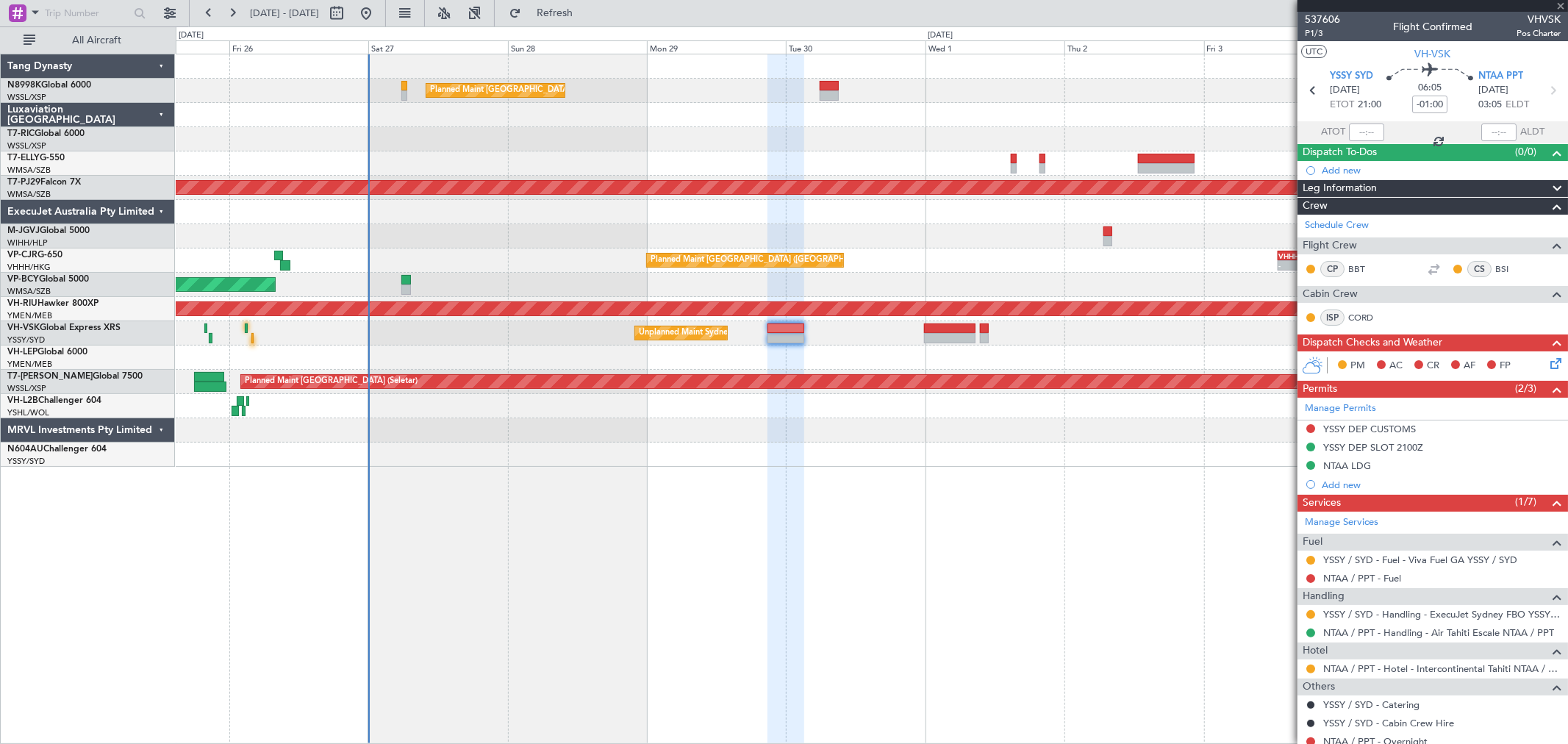
type input "-00:10"
type input "3"
